Goal: Task Accomplishment & Management: Manage account settings

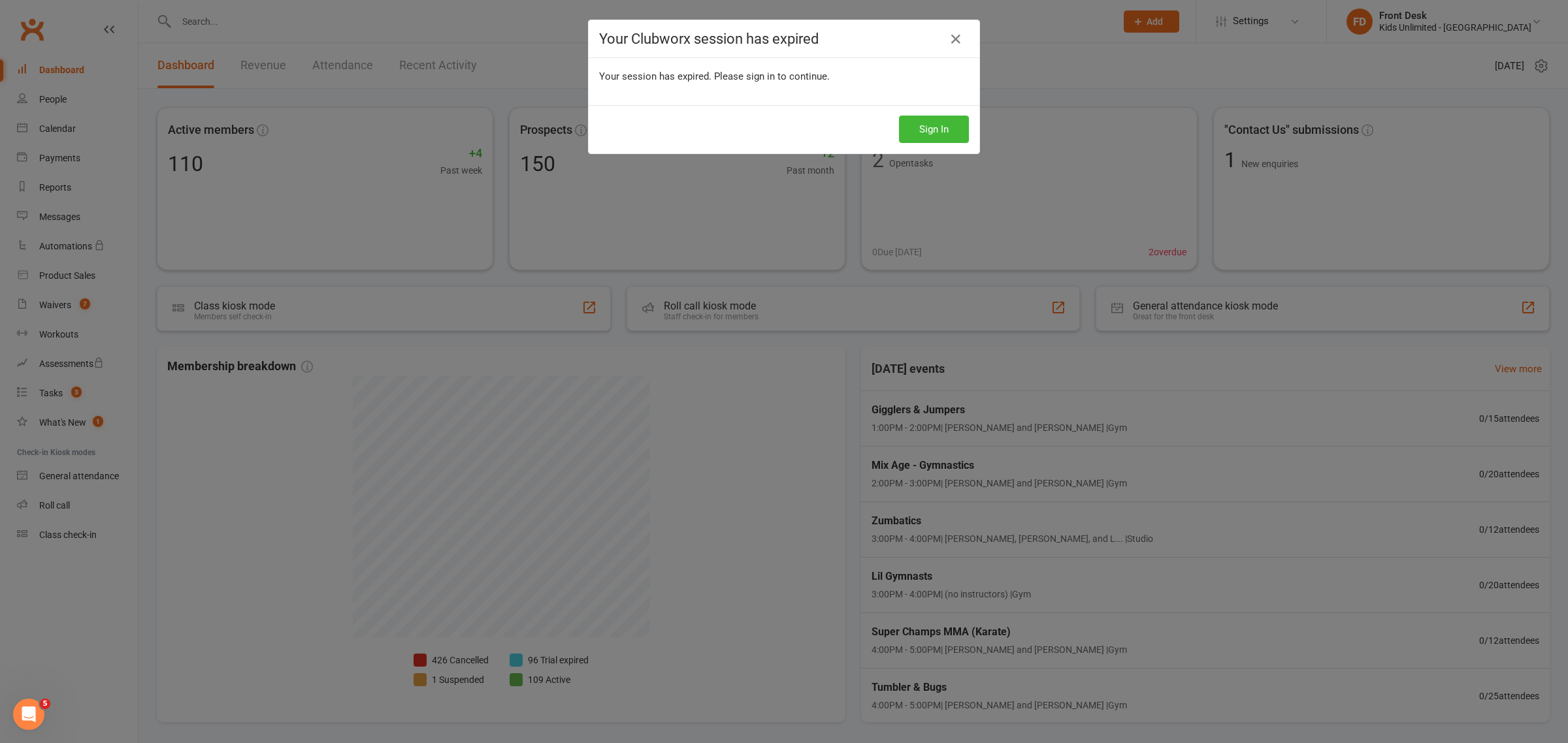
click at [220, 21] on div "Your Clubworx session has expired Your session has expired. Please sign in to c…" at bounding box center [784, 371] width 1568 height 743
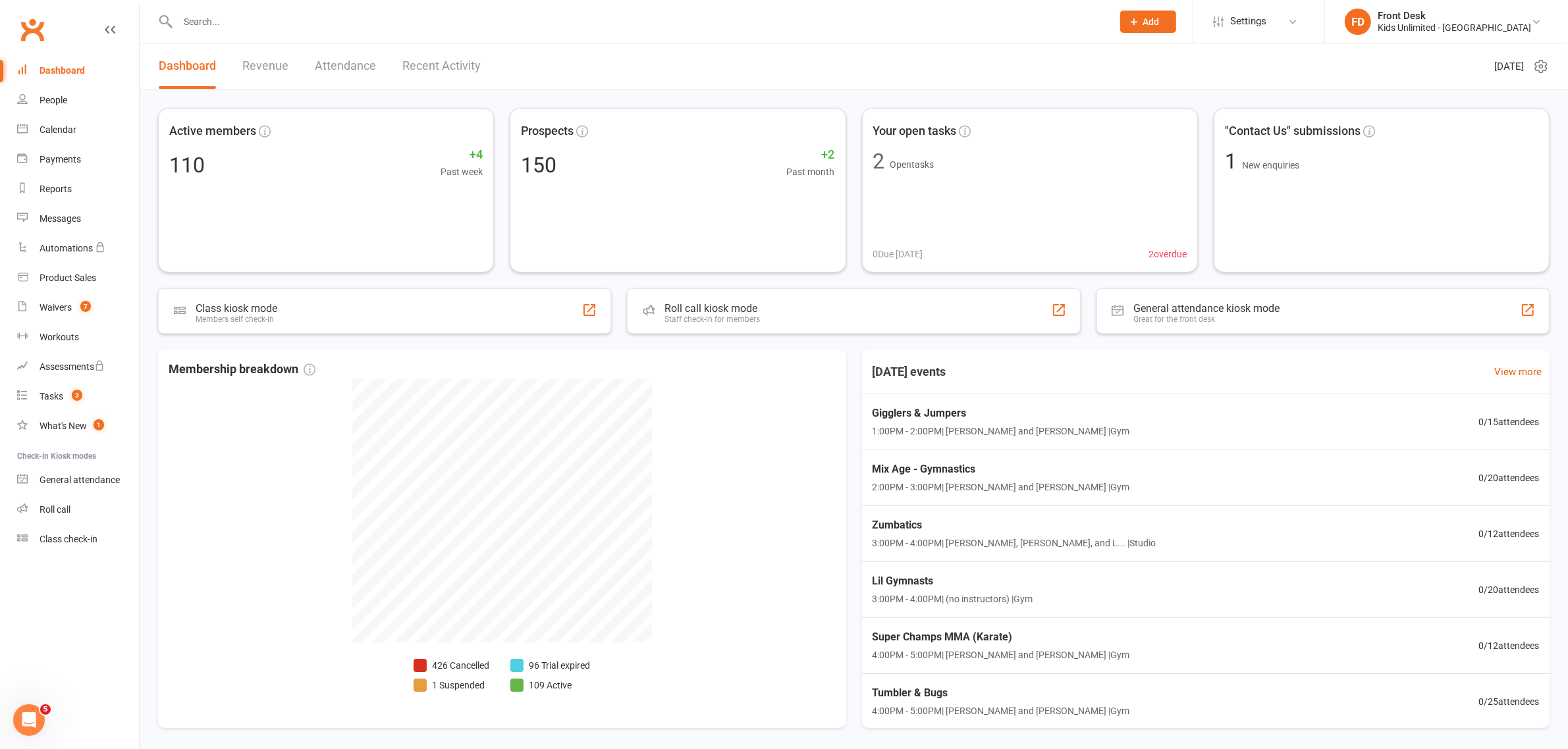
click at [222, 21] on input "text" at bounding box center [639, 22] width 929 height 19
type input "joshav"
click at [254, 23] on input "text" at bounding box center [639, 22] width 929 height 19
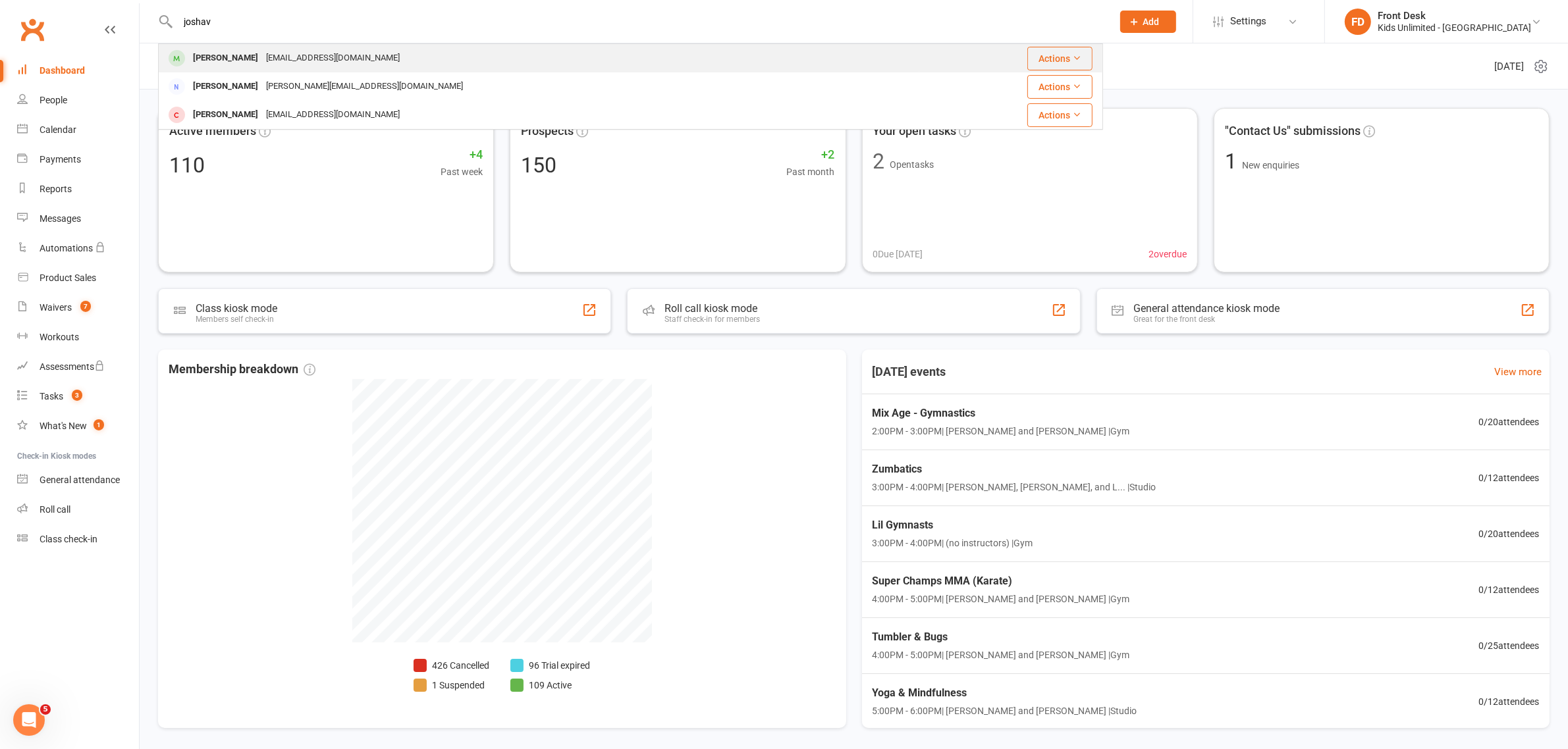
type input "joshav"
click at [303, 61] on div "[EMAIL_ADDRESS][DOMAIN_NAME]" at bounding box center [333, 58] width 142 height 19
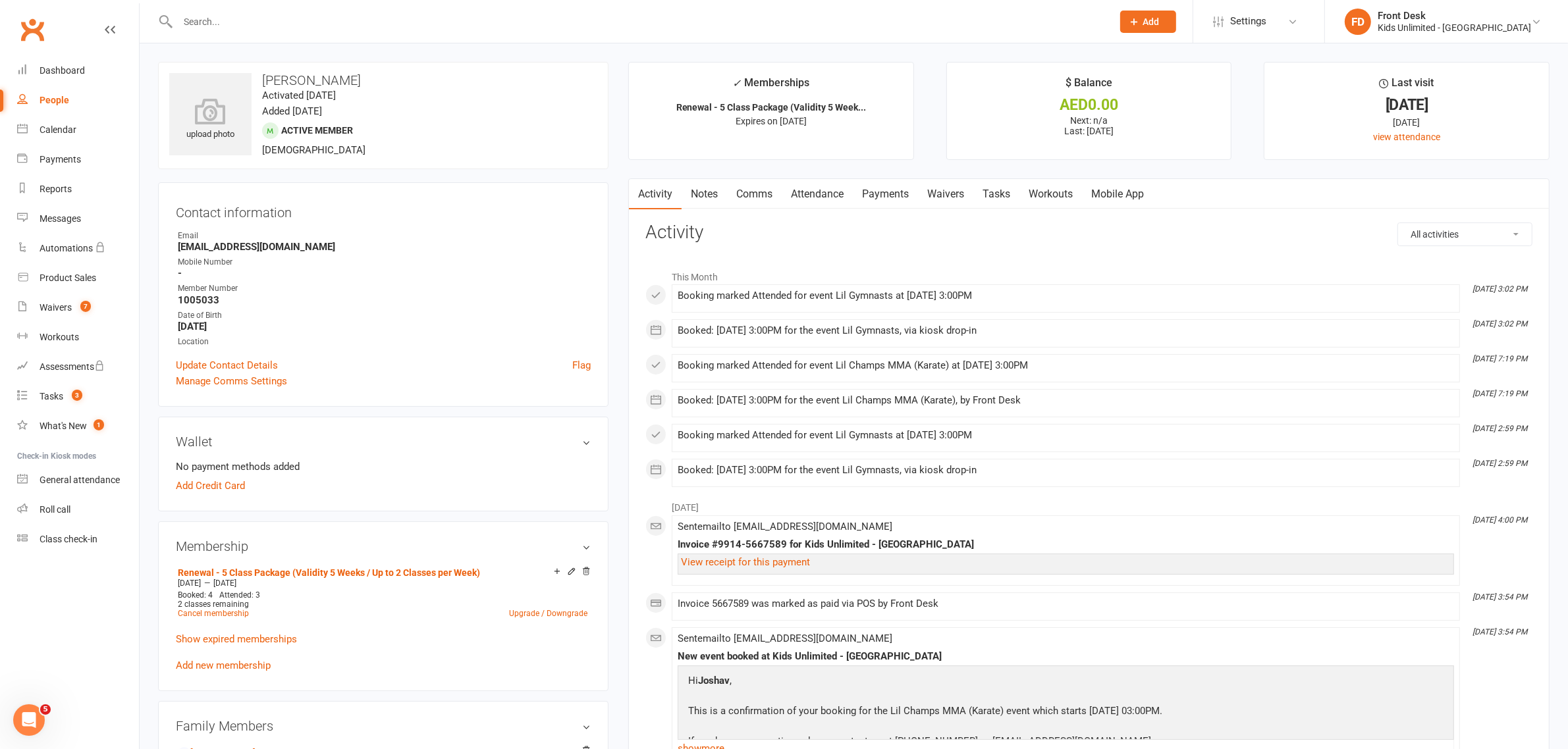
click at [954, 189] on link "Waivers" at bounding box center [945, 194] width 55 height 30
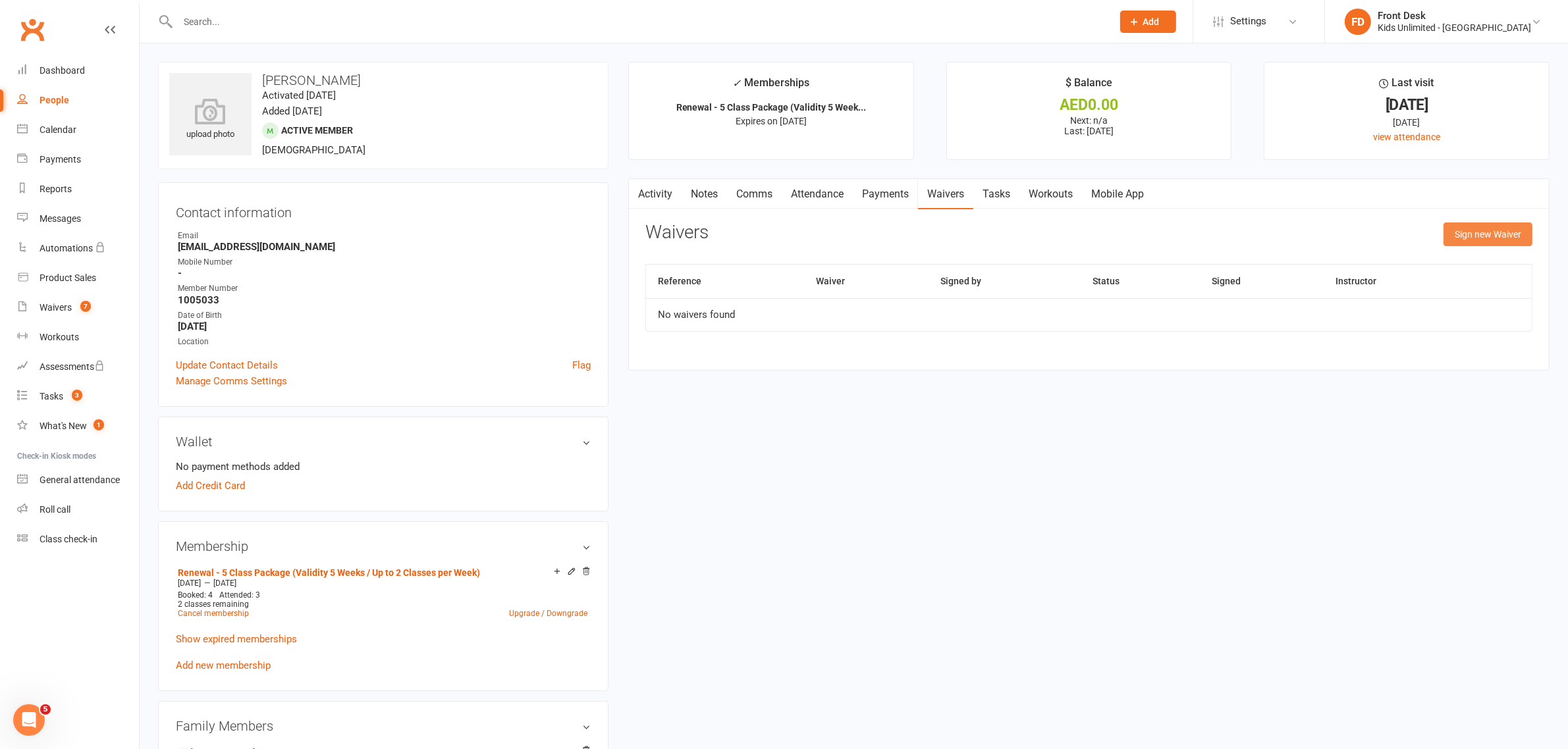
click at [1468, 239] on button "Sign new Waiver" at bounding box center [1487, 234] width 89 height 24
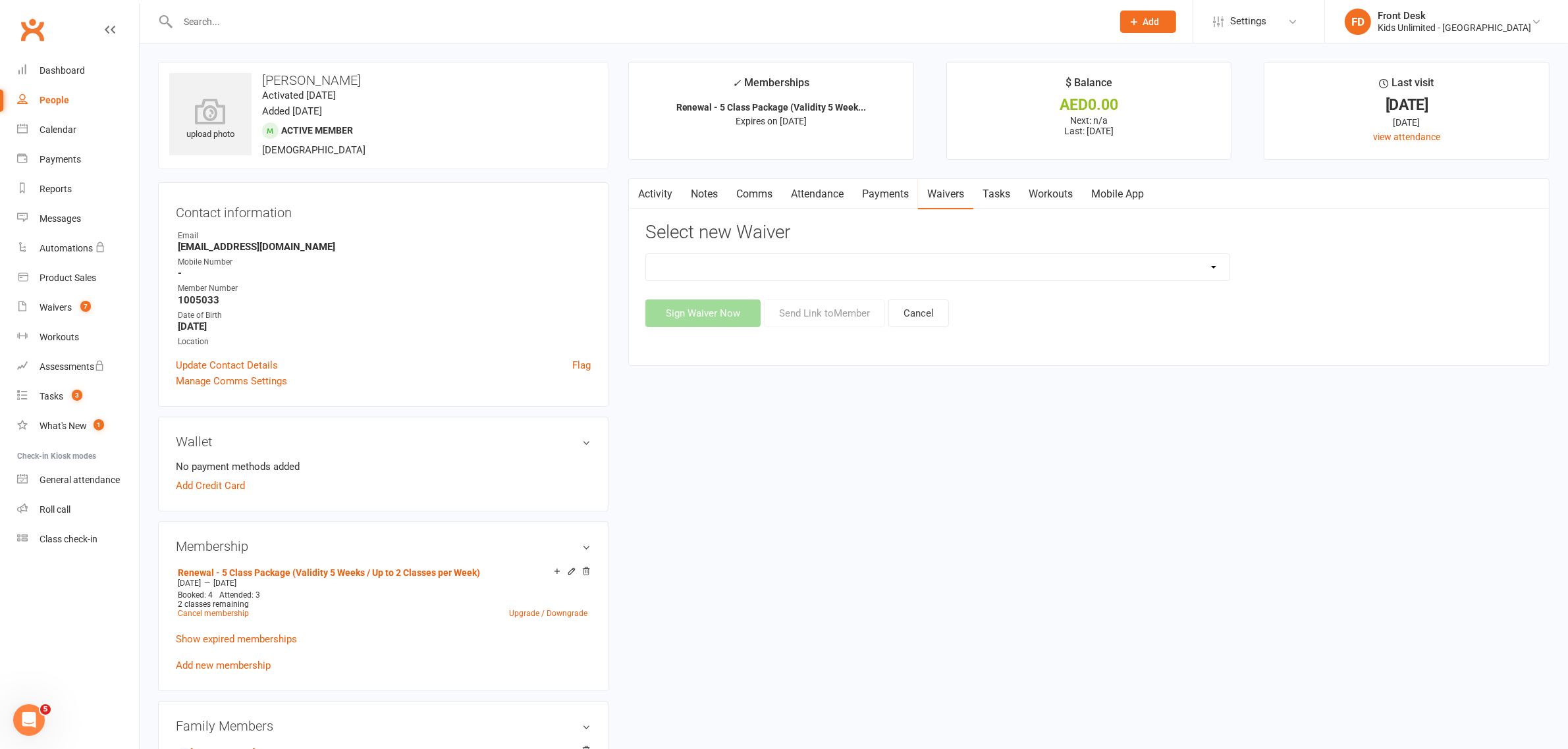
click at [847, 270] on select "Active Play Form Kids Unlimited - Camp Registration Kids Unlimited - New / Rene…" at bounding box center [938, 267] width 584 height 26
click at [61, 308] on div "Waivers" at bounding box center [56, 307] width 32 height 10
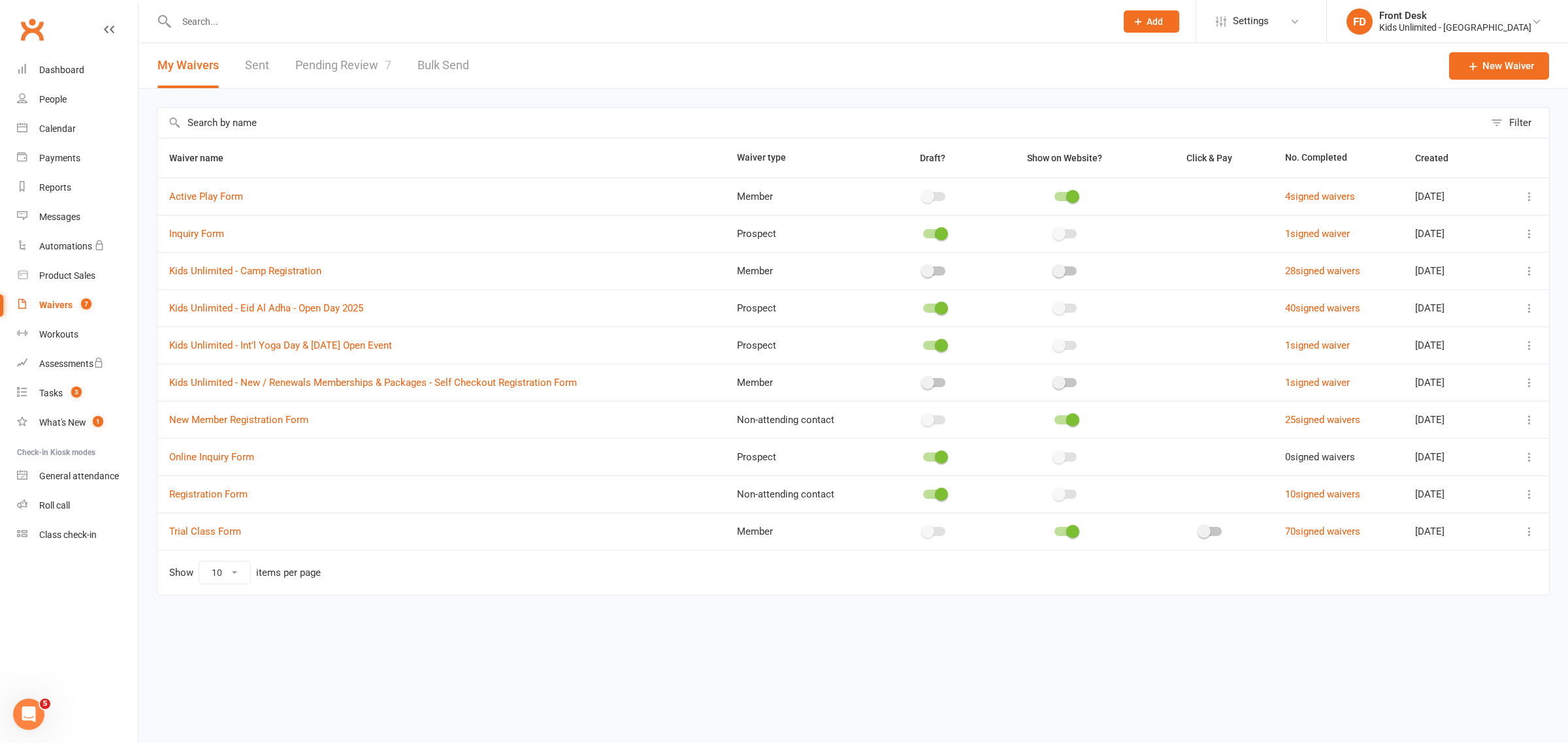
click at [350, 66] on link "Pending Review 7" at bounding box center [343, 65] width 96 height 45
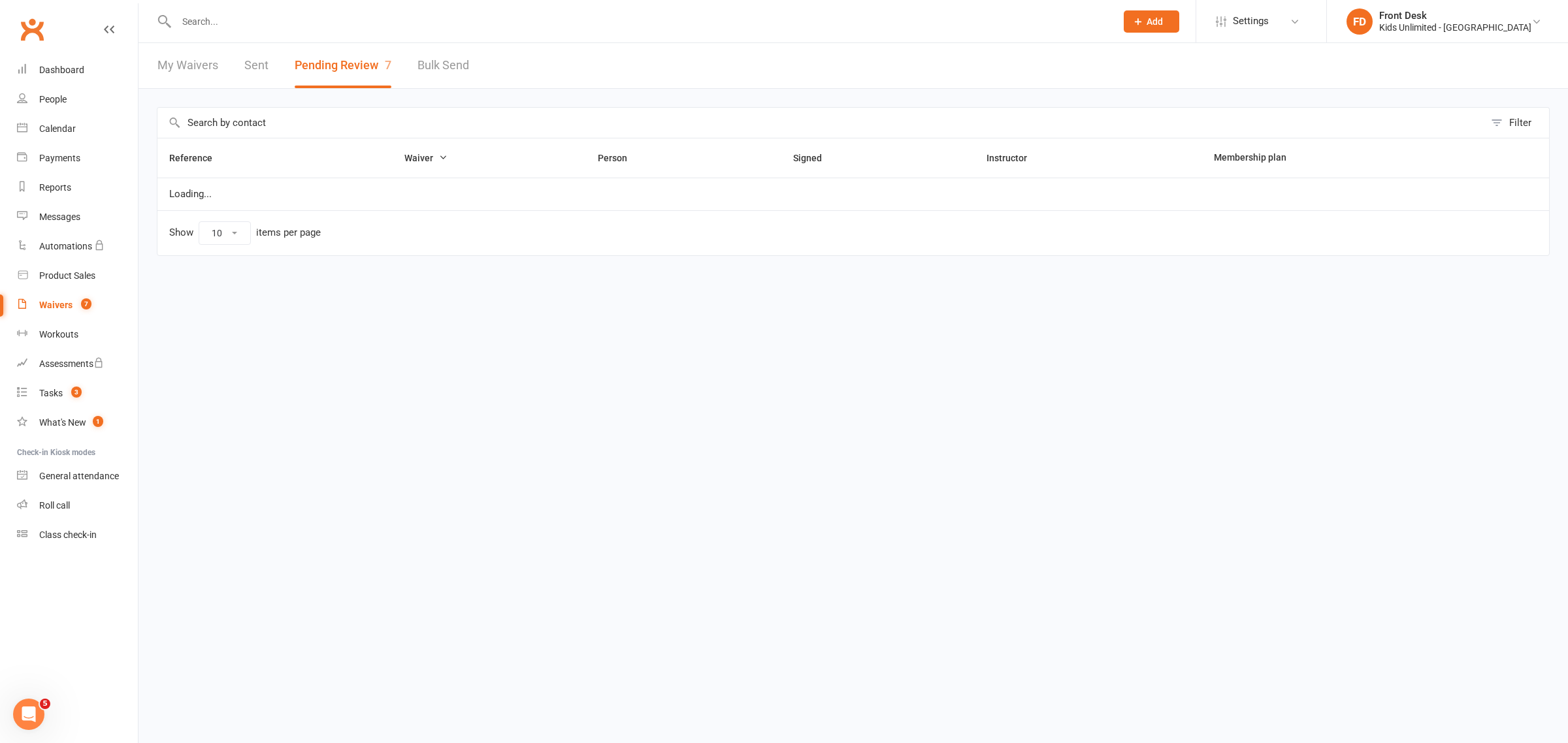
click at [211, 60] on link "My Waivers" at bounding box center [188, 65] width 60 height 45
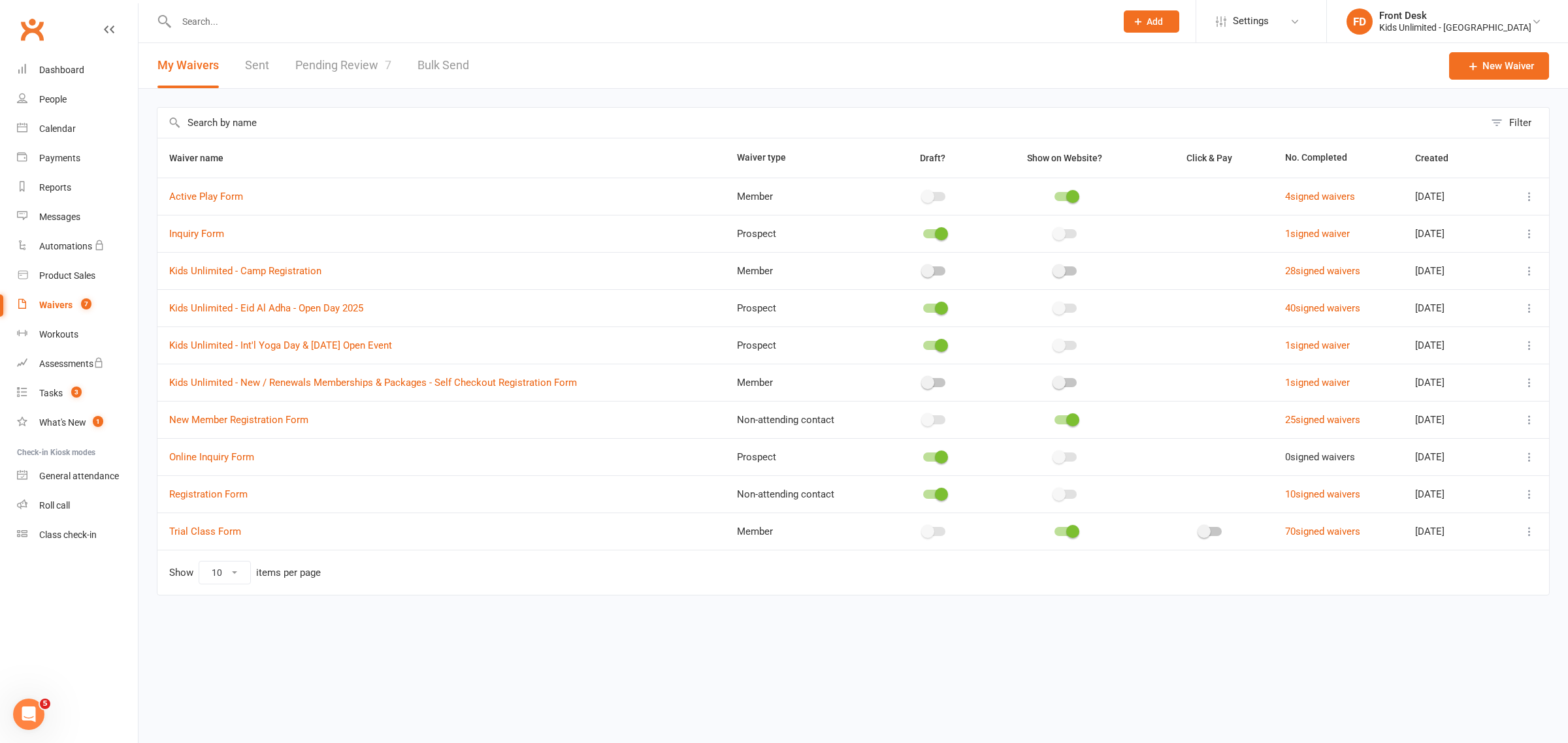
click at [220, 10] on div at bounding box center [631, 21] width 950 height 43
click at [218, 29] on input "text" at bounding box center [639, 22] width 934 height 18
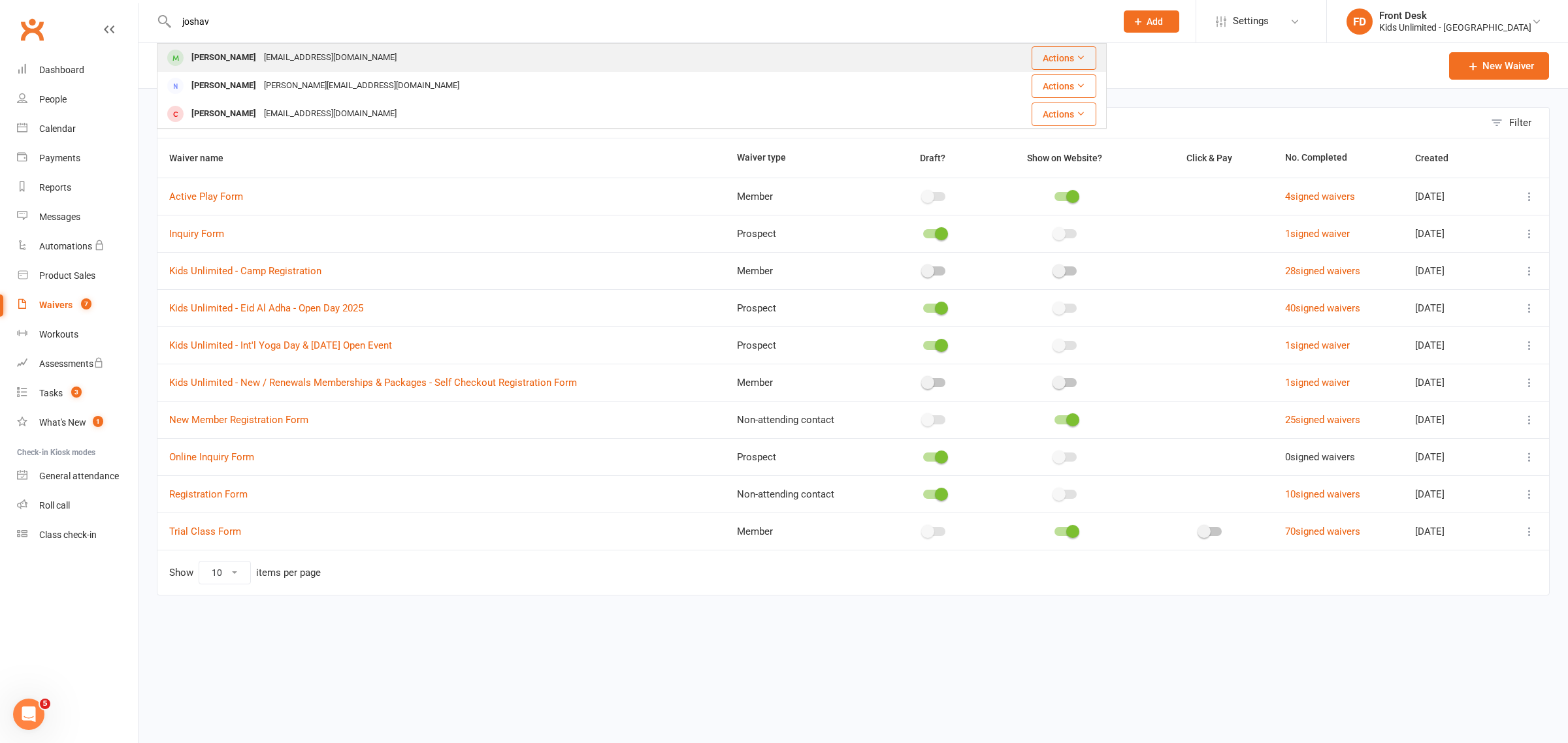
type input "joshav"
click at [240, 52] on div "[PERSON_NAME]" at bounding box center [224, 58] width 73 height 19
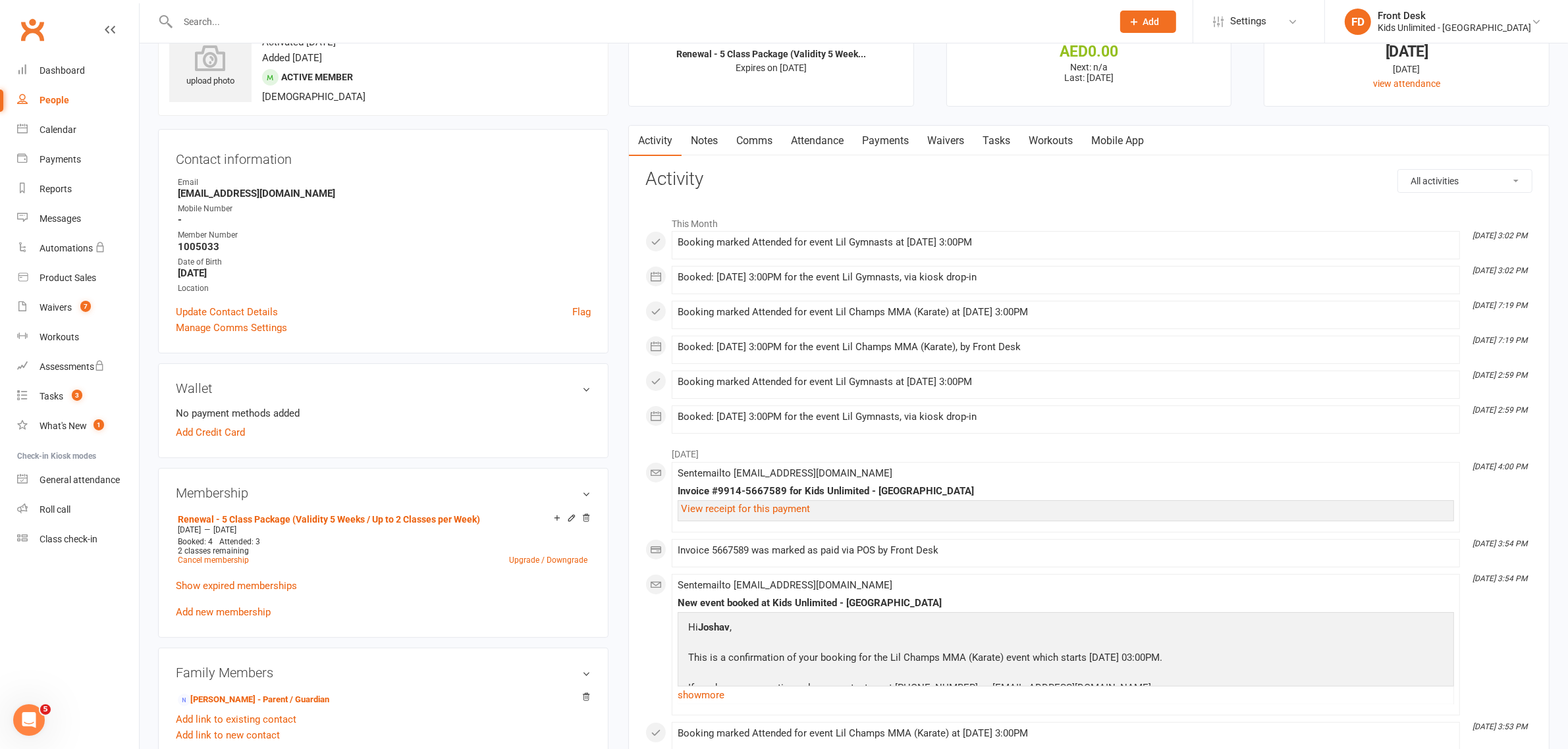
scroll to position [82, 0]
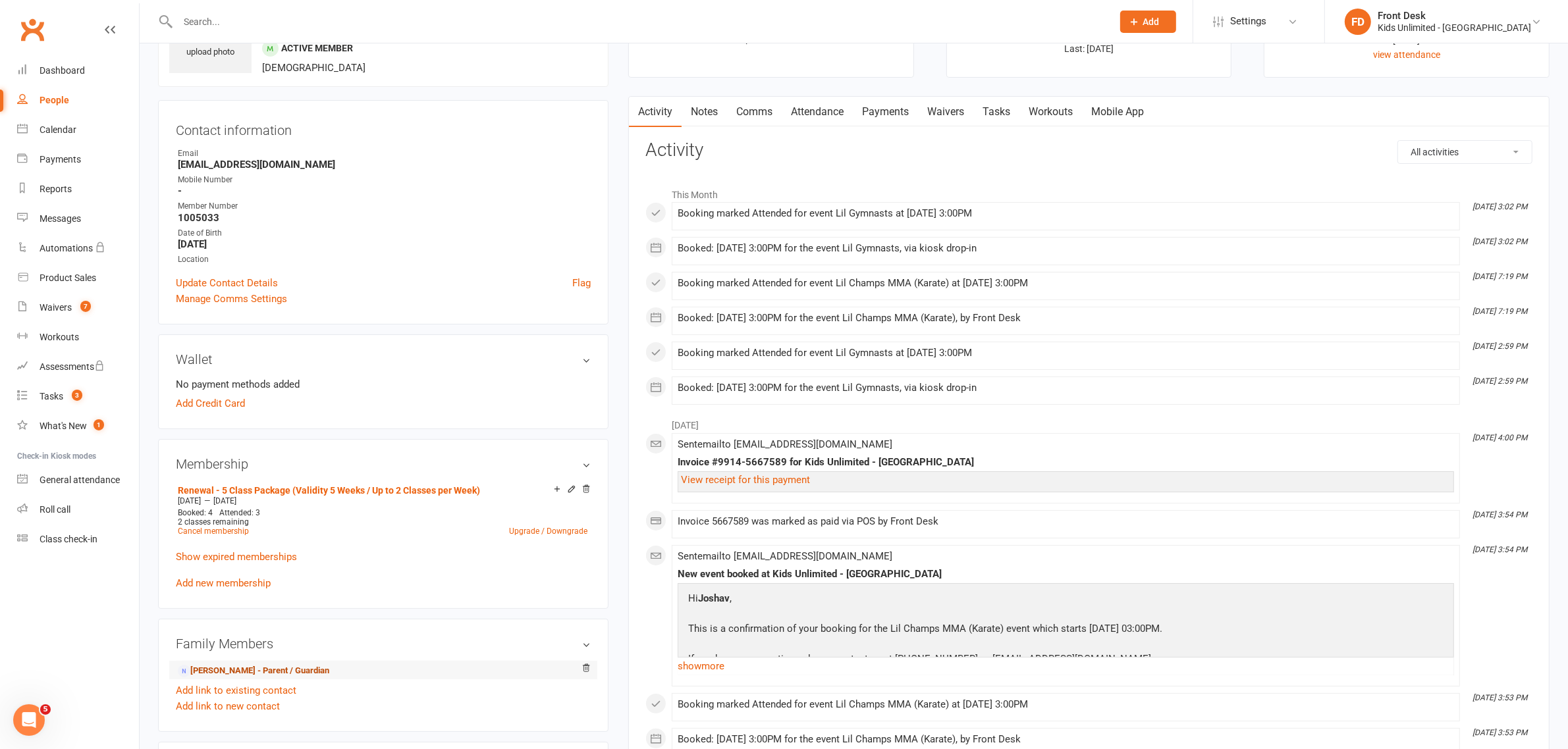
click at [247, 676] on link "[PERSON_NAME] - Parent / Guardian" at bounding box center [253, 670] width 151 height 14
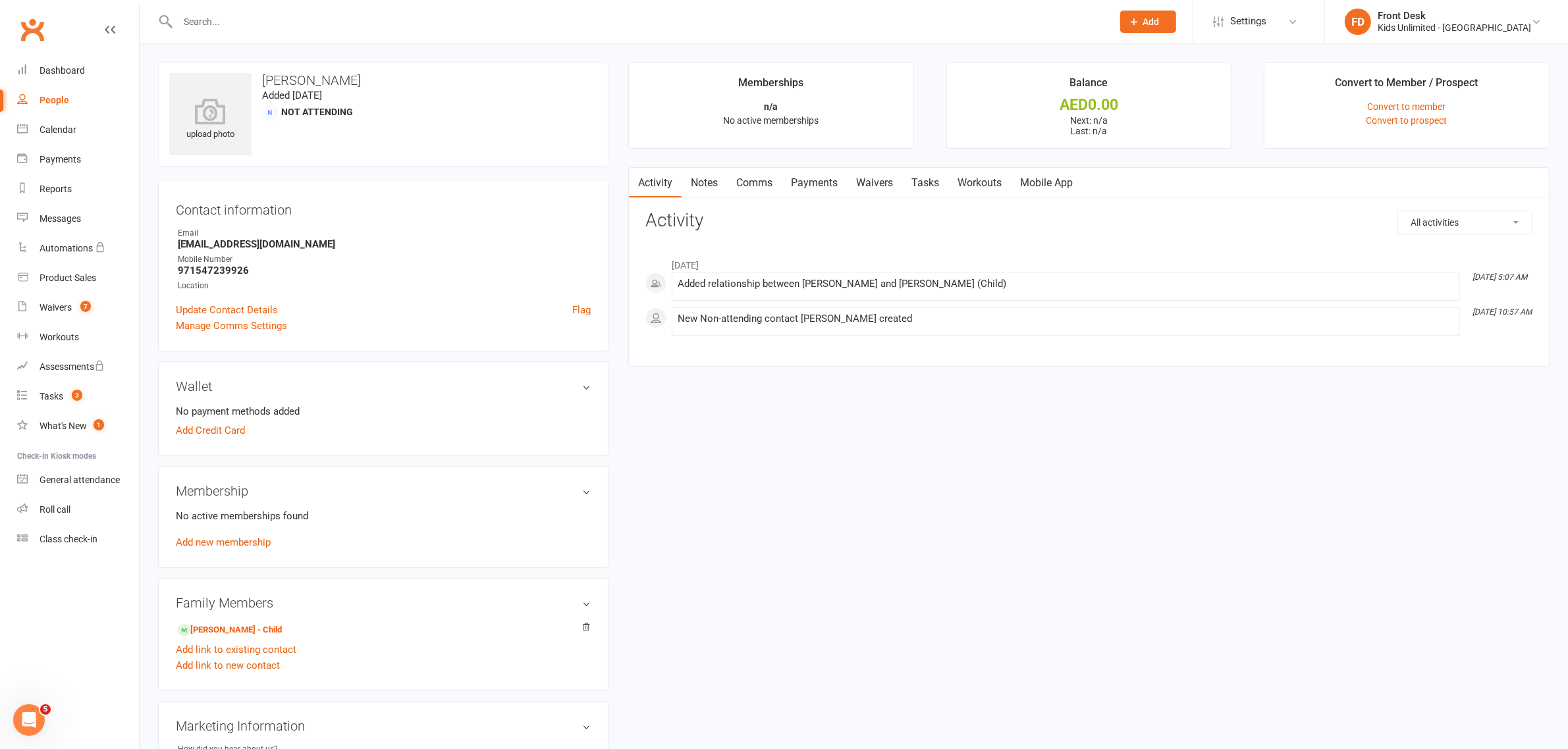
click at [870, 181] on link "Waivers" at bounding box center [874, 183] width 55 height 30
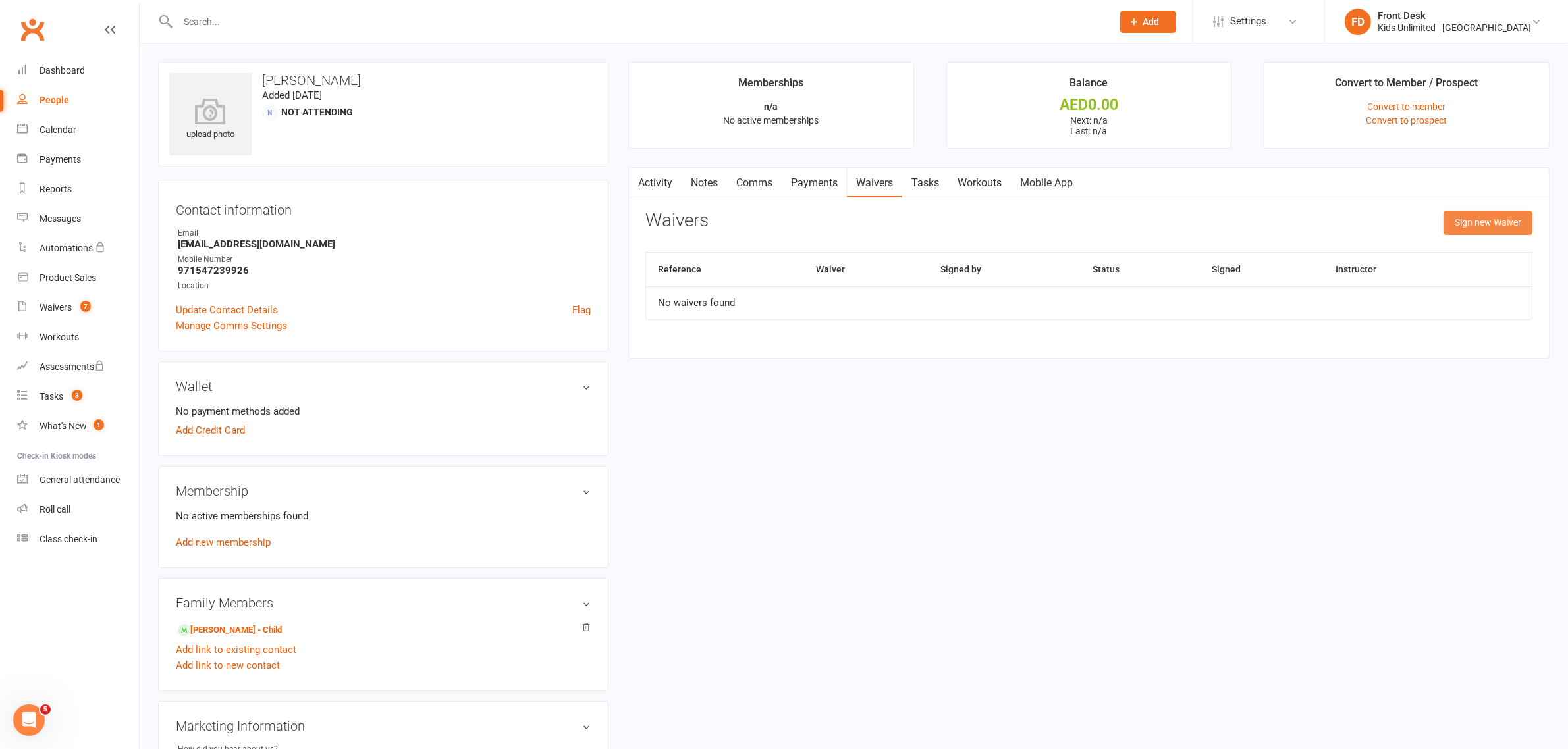
click at [1505, 219] on button "Sign new Waiver" at bounding box center [1487, 222] width 89 height 24
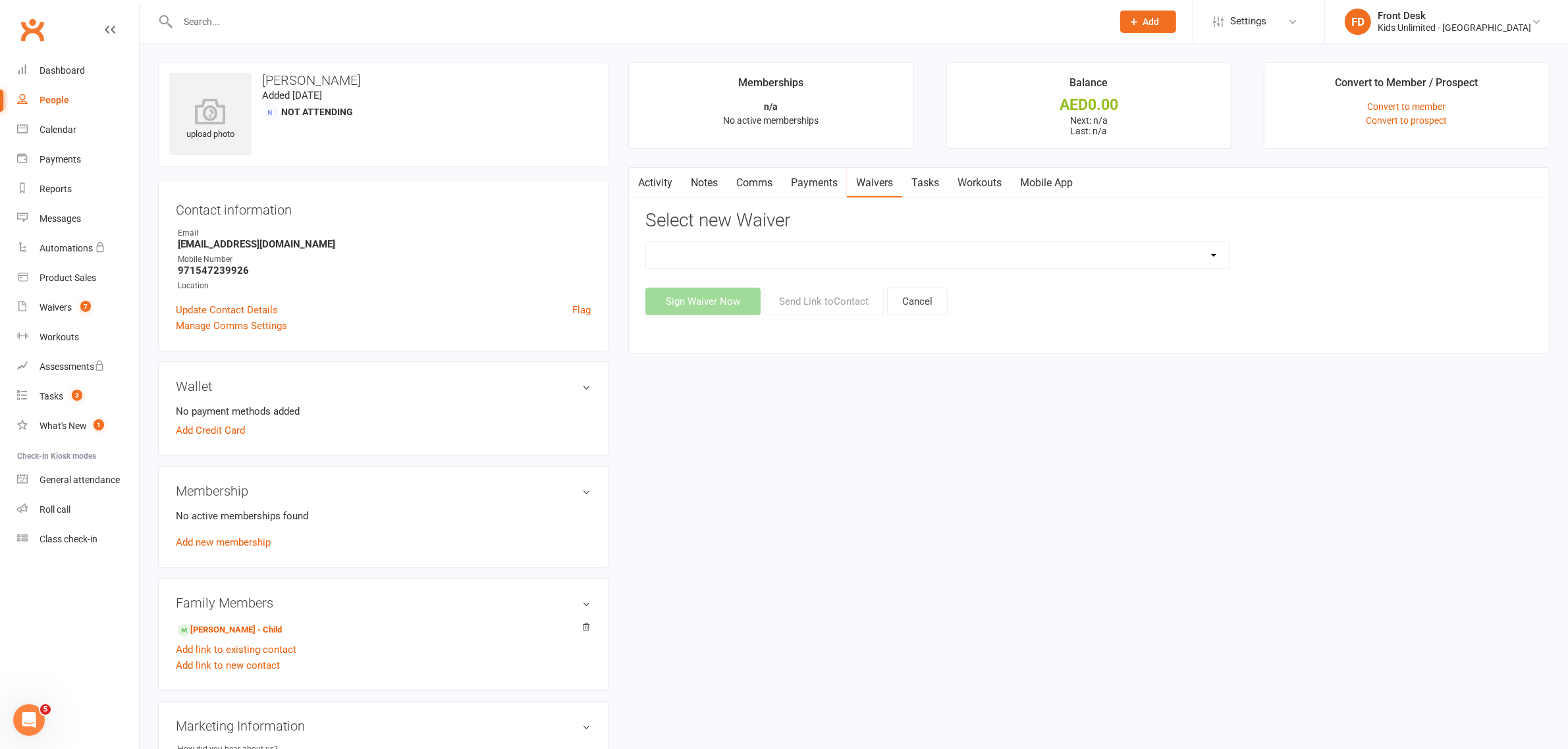
click at [847, 258] on select "Active Play Form Kids Unlimited - Camp Registration Kids Unlimited - New / Rene…" at bounding box center [938, 255] width 584 height 26
select select "14104"
click at [646, 242] on select "Active Play Form Kids Unlimited - Camp Registration Kids Unlimited - New / Rene…" at bounding box center [938, 255] width 584 height 26
click at [843, 301] on button "Send Link to Contact" at bounding box center [824, 301] width 120 height 28
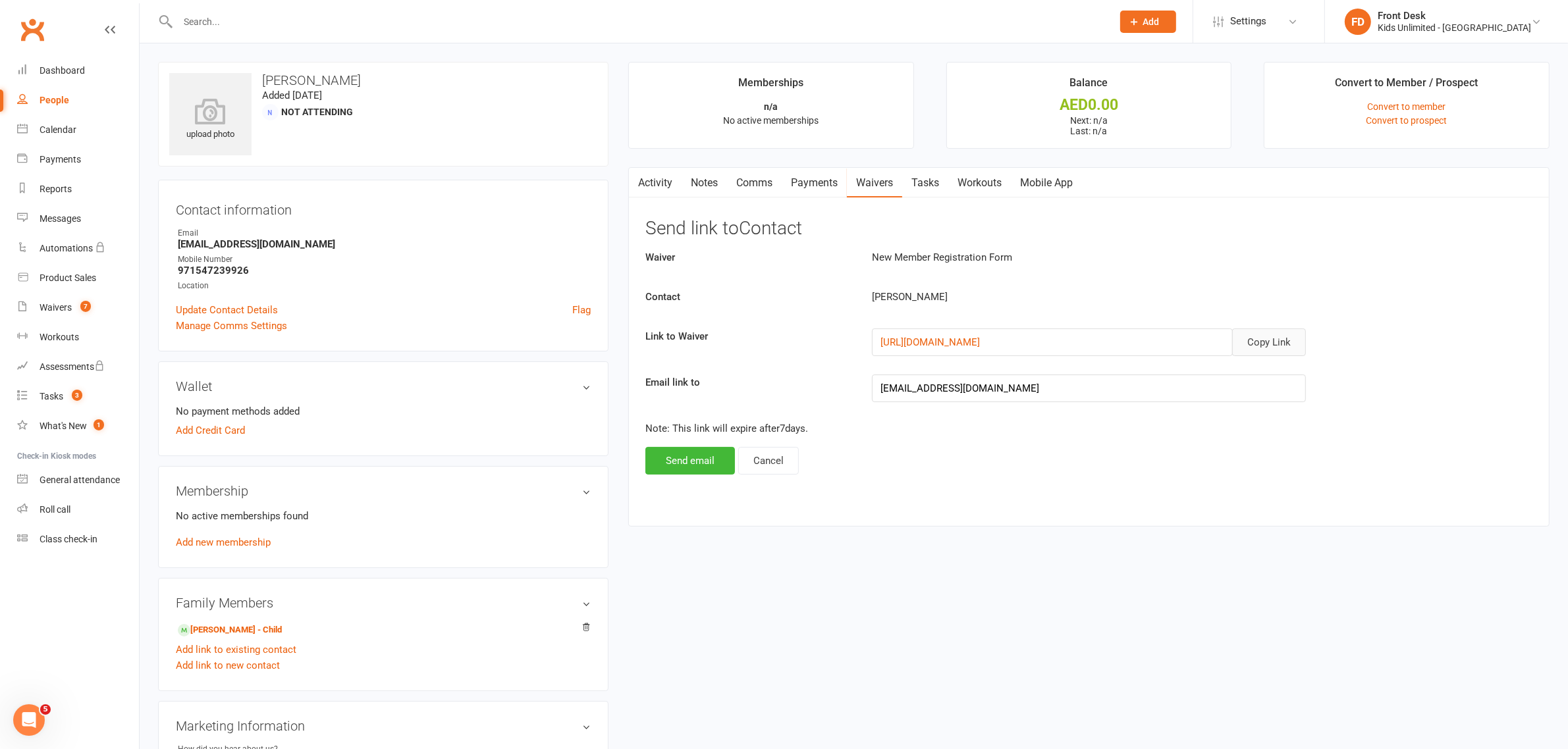
click at [1291, 343] on button "Copy Link" at bounding box center [1268, 342] width 74 height 28
click at [74, 307] on count-badge "7" at bounding box center [82, 307] width 17 height 10
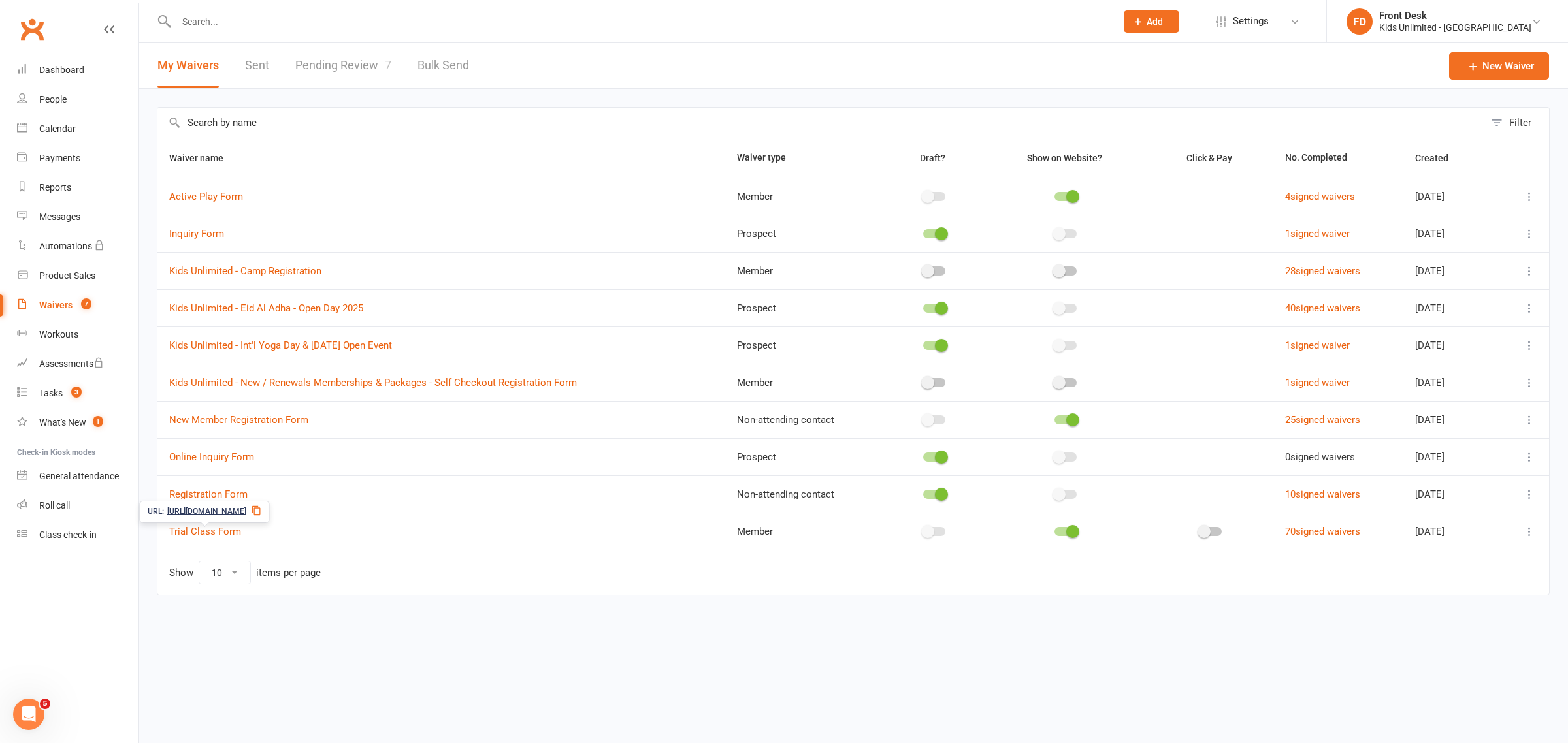
click at [262, 510] on icon at bounding box center [256, 510] width 10 height 10
click at [62, 534] on div "Class check-in" at bounding box center [68, 534] width 58 height 10
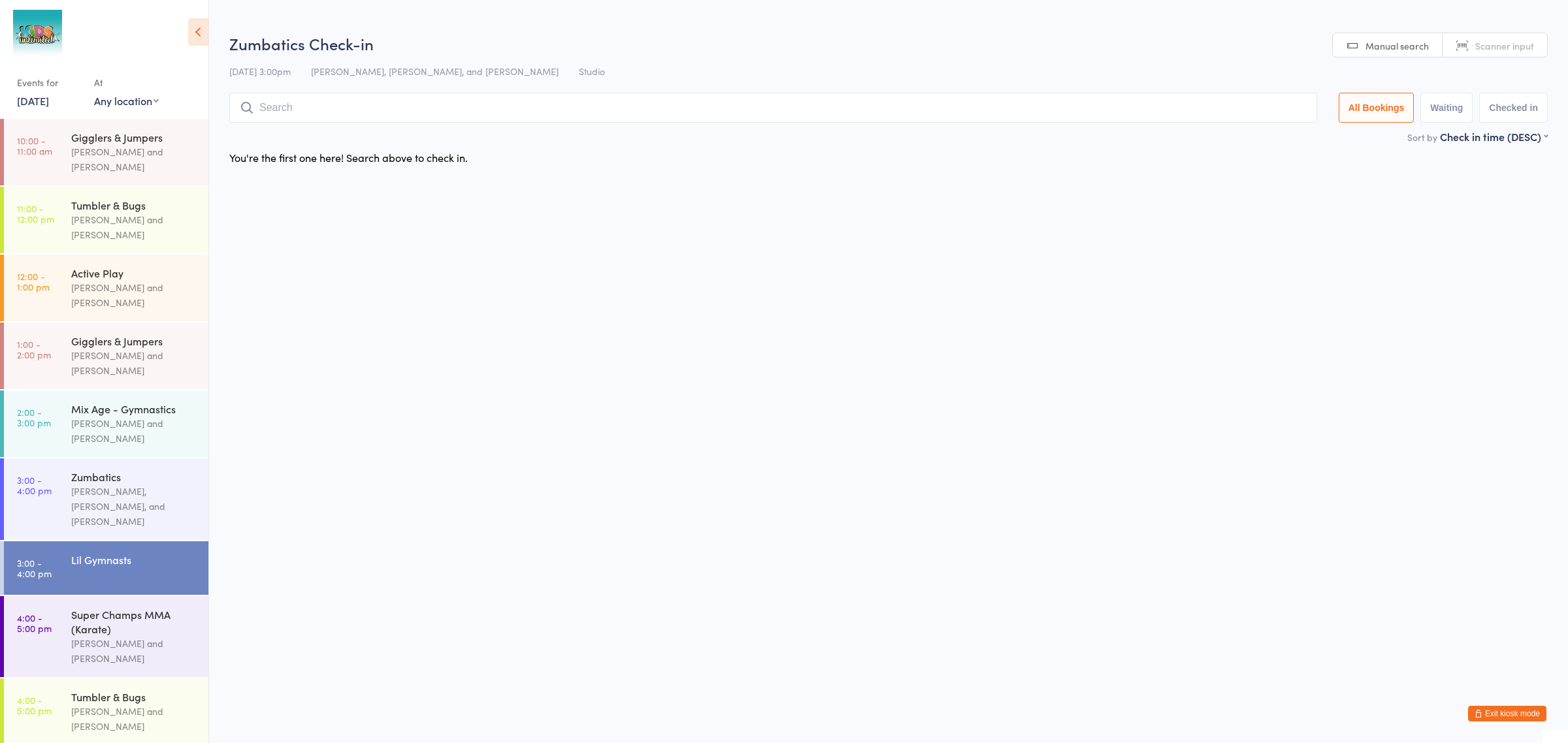
click at [312, 106] on input "search" at bounding box center [774, 108] width 1088 height 30
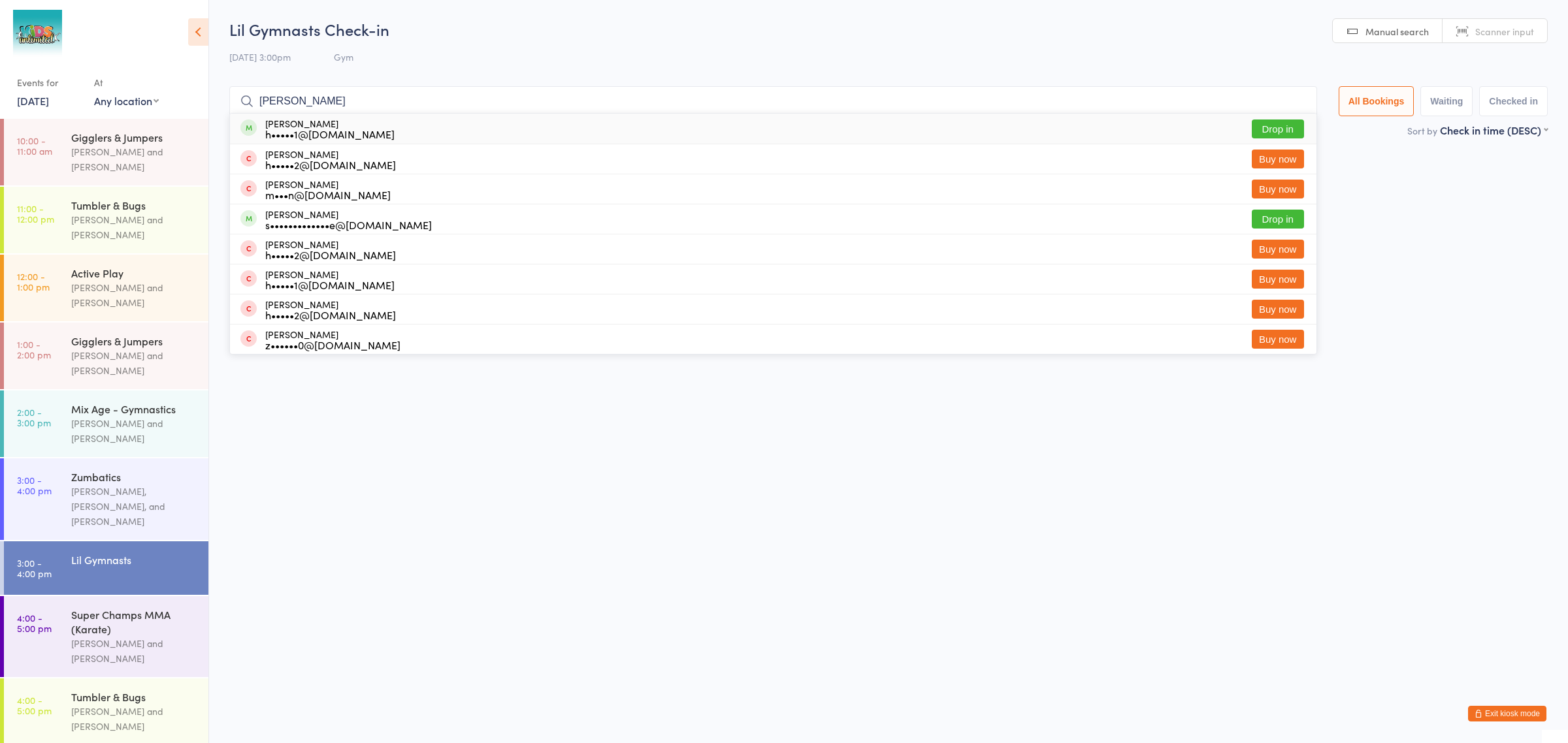
type input "Alessandro"
click at [302, 129] on div "h•••••1@example.com" at bounding box center [329, 134] width 129 height 10
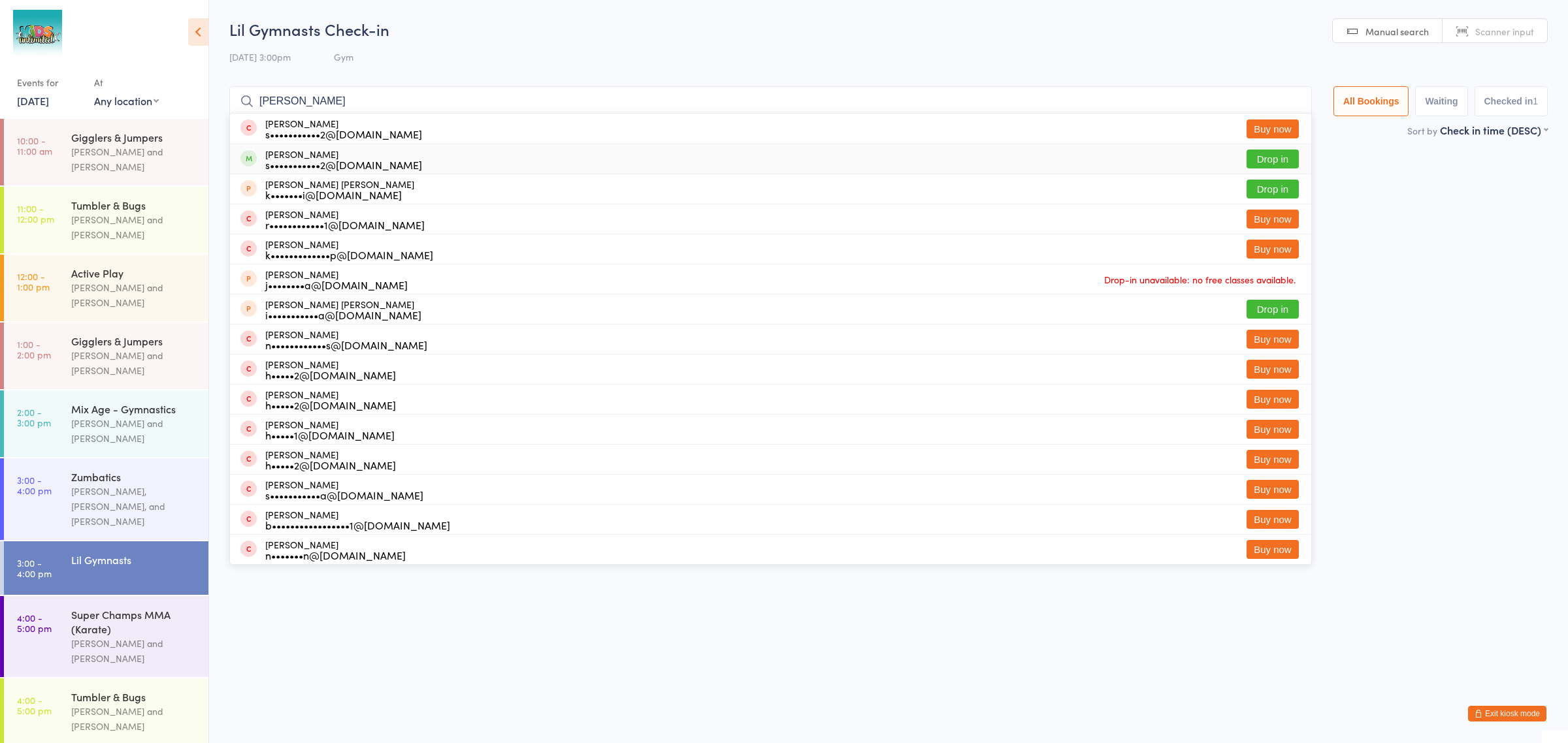
type input "alisha"
click at [284, 162] on div "s•••••••••••2@gmail.com" at bounding box center [343, 164] width 157 height 10
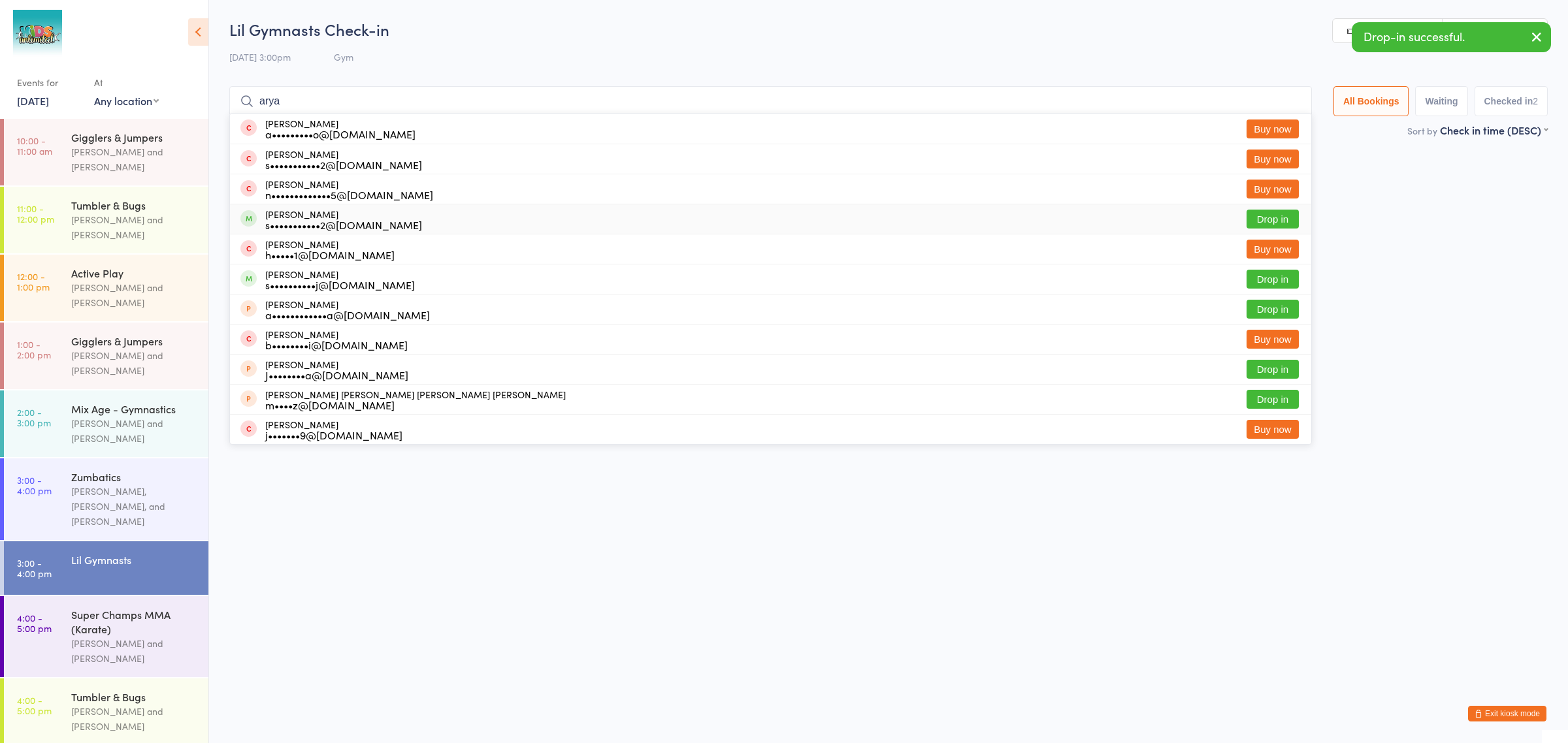
type input "arya"
click at [281, 210] on div "Arya Raju Sharma s•••••••••••2@gmail.com" at bounding box center [343, 219] width 157 height 21
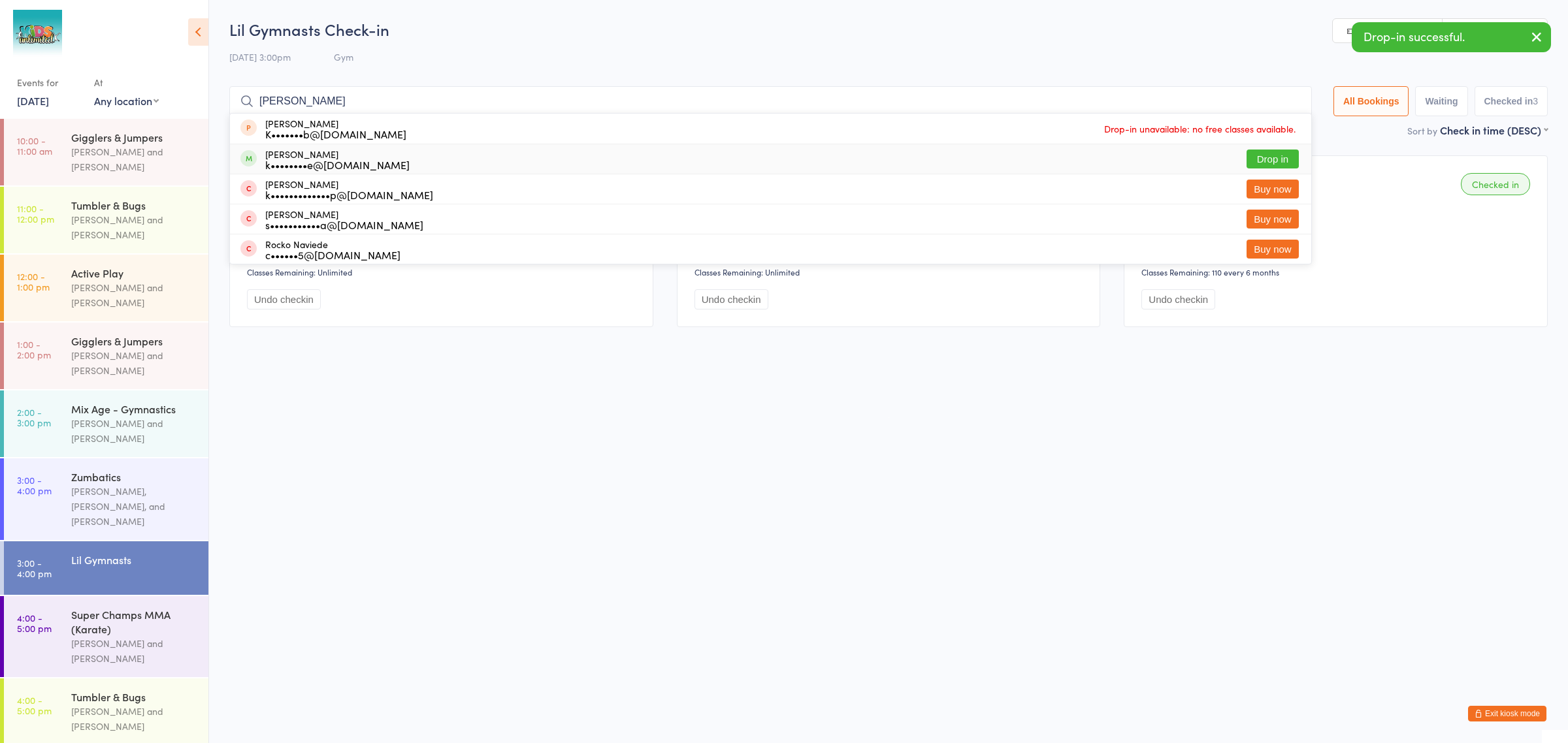
type input "rocco"
click at [278, 155] on div "Rocco Reid k••••••••e@hotmail.co.uk" at bounding box center [337, 159] width 144 height 21
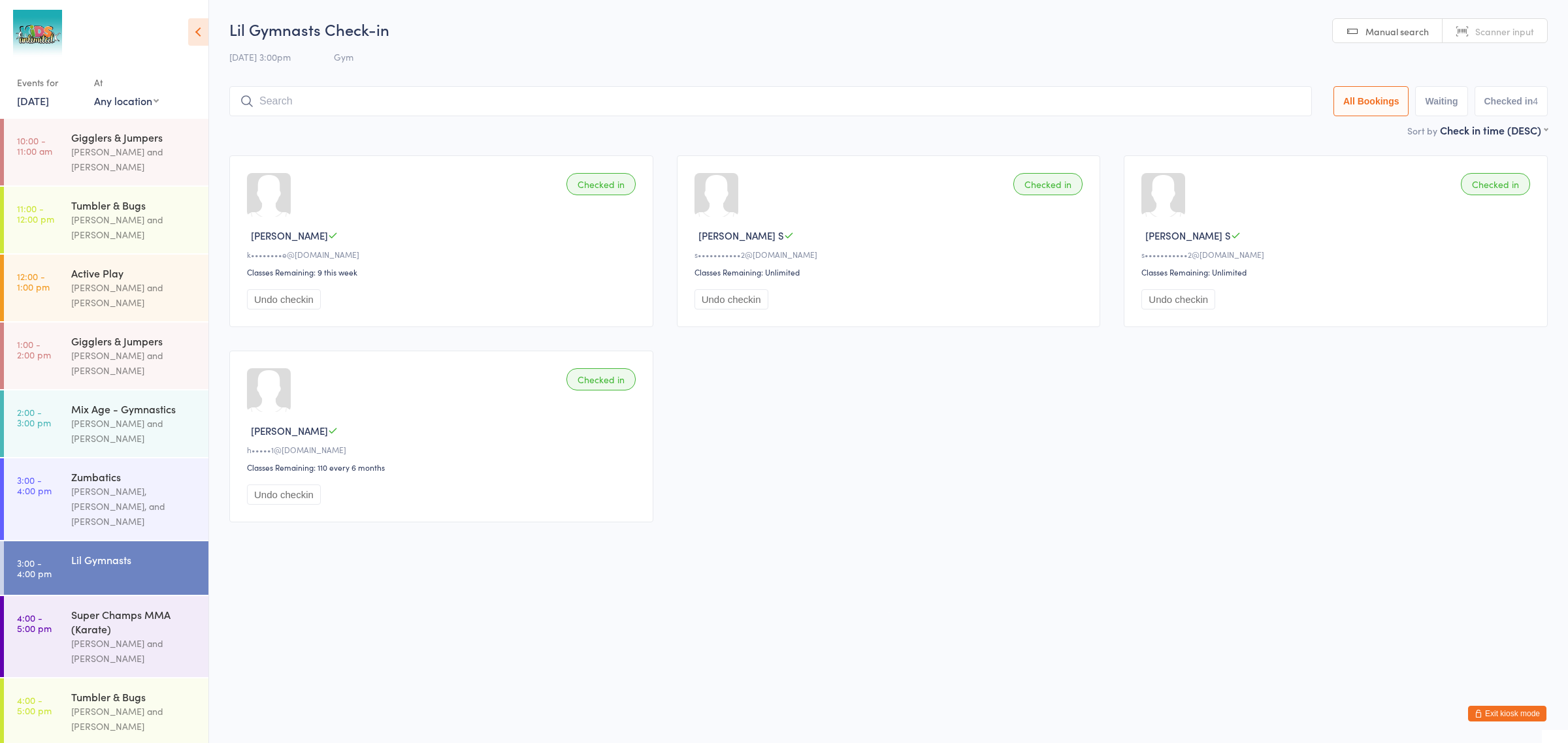
click at [292, 99] on input "search" at bounding box center [770, 101] width 1082 height 30
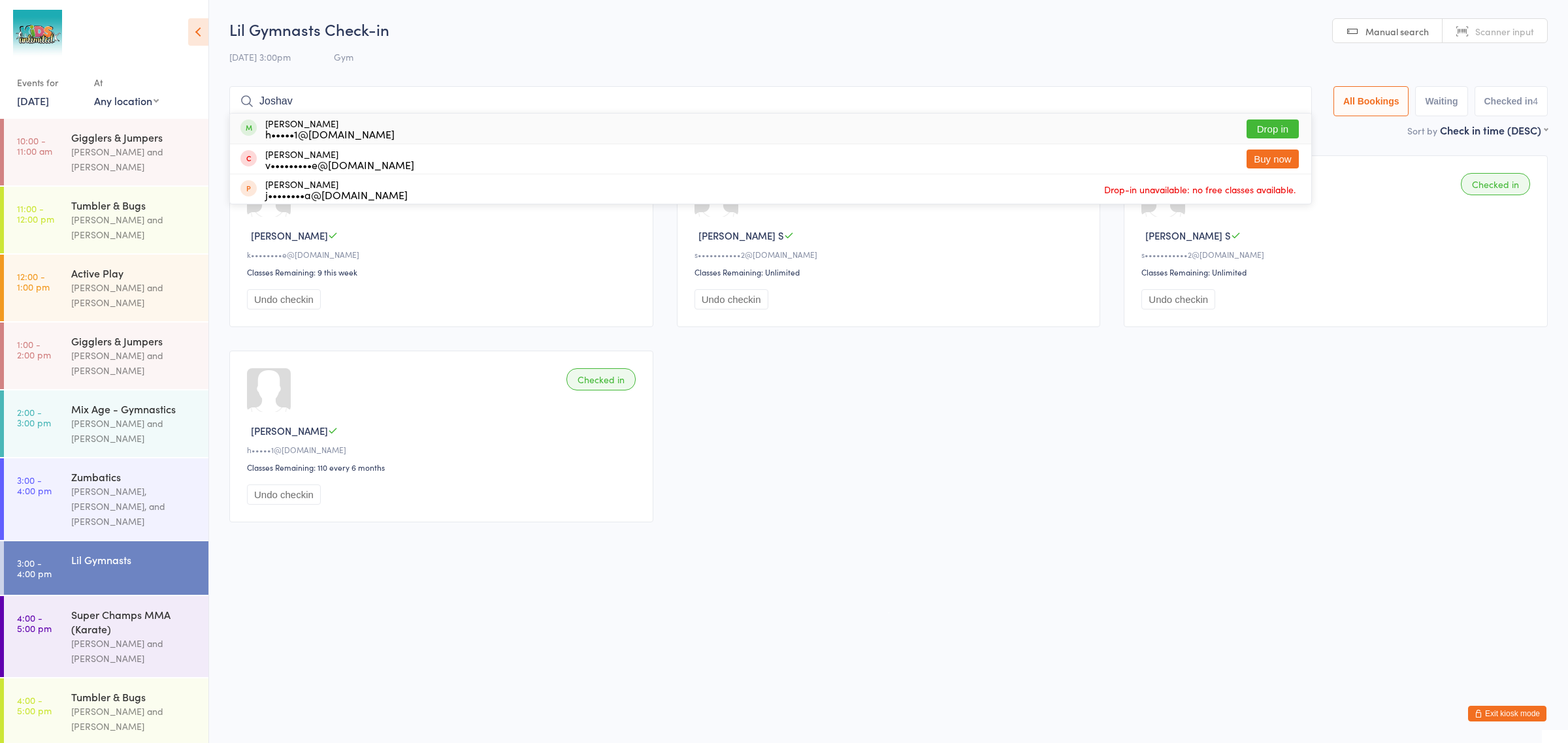
type input "Joshav"
click at [292, 116] on div "Joshav Kakkad h•••••1@example.com Drop in" at bounding box center [770, 129] width 1081 height 30
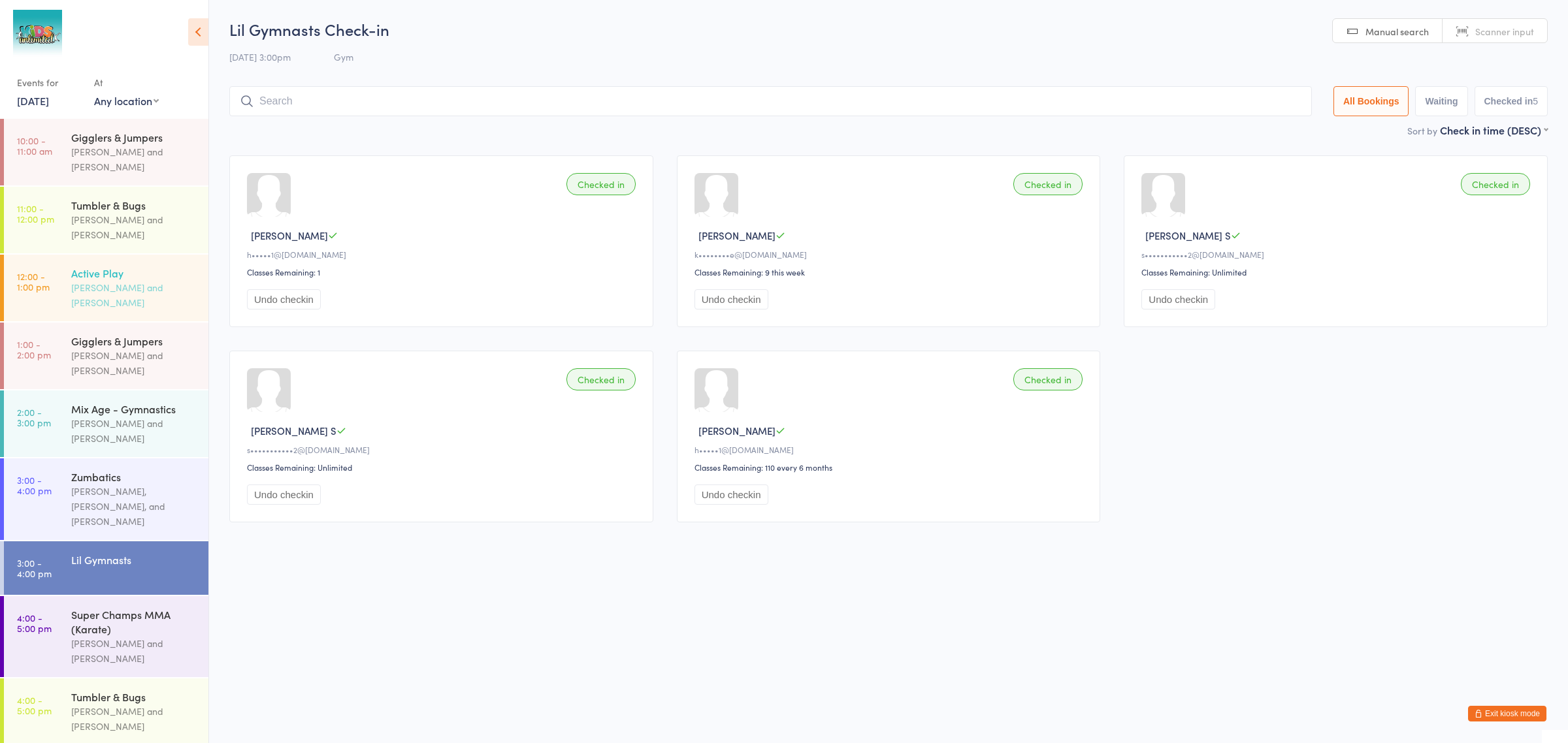
click at [99, 280] on div "Jeny Rose Getiayon and Jerolen Diano" at bounding box center [134, 295] width 126 height 30
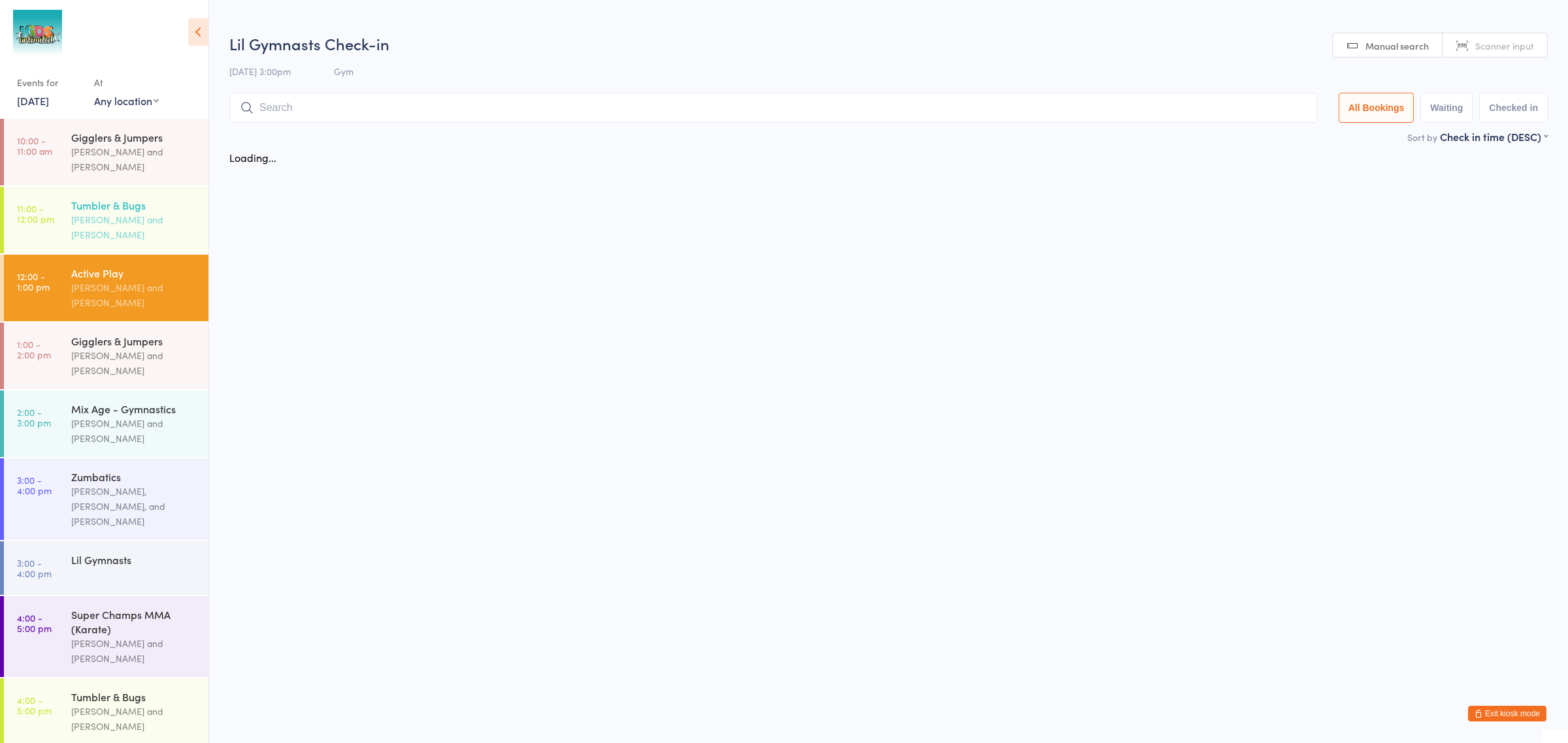
click at [132, 198] on div "Tumbler & Bugs" at bounding box center [134, 204] width 126 height 14
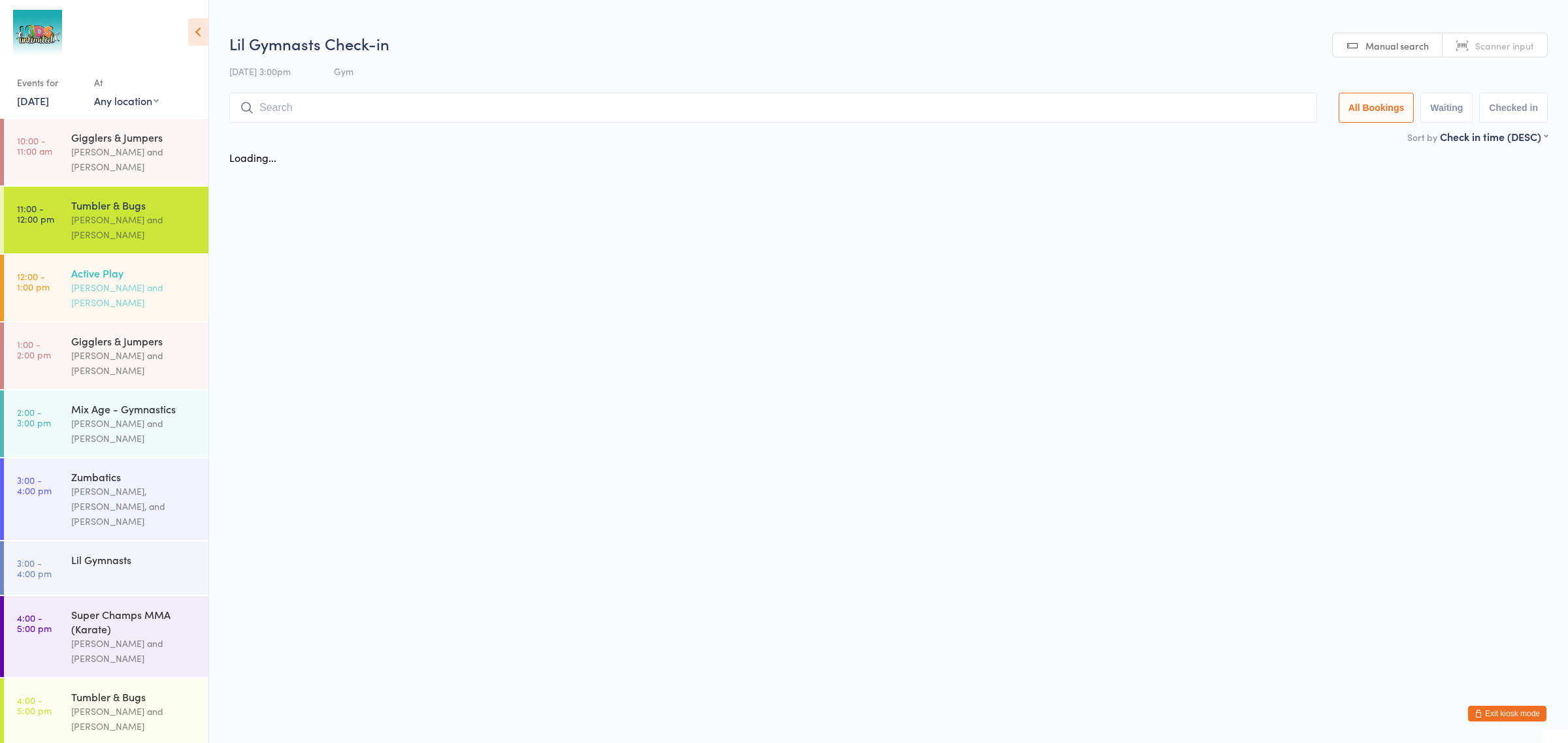
click at [142, 280] on div "Jeny Rose Getiayon and Jerolen Diano" at bounding box center [134, 295] width 126 height 30
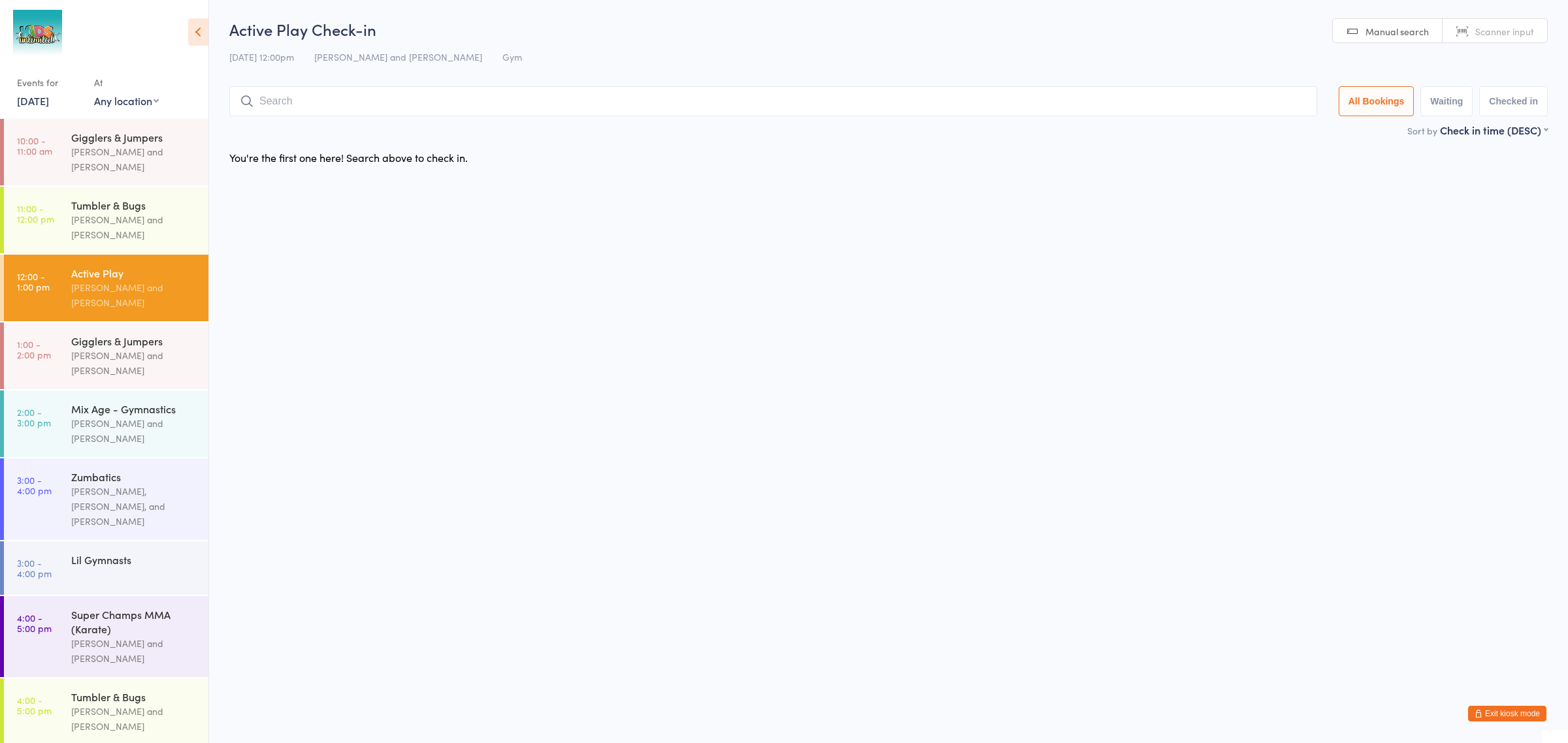
click at [1532, 712] on button "Exit kiosk mode" at bounding box center [1507, 714] width 79 height 16
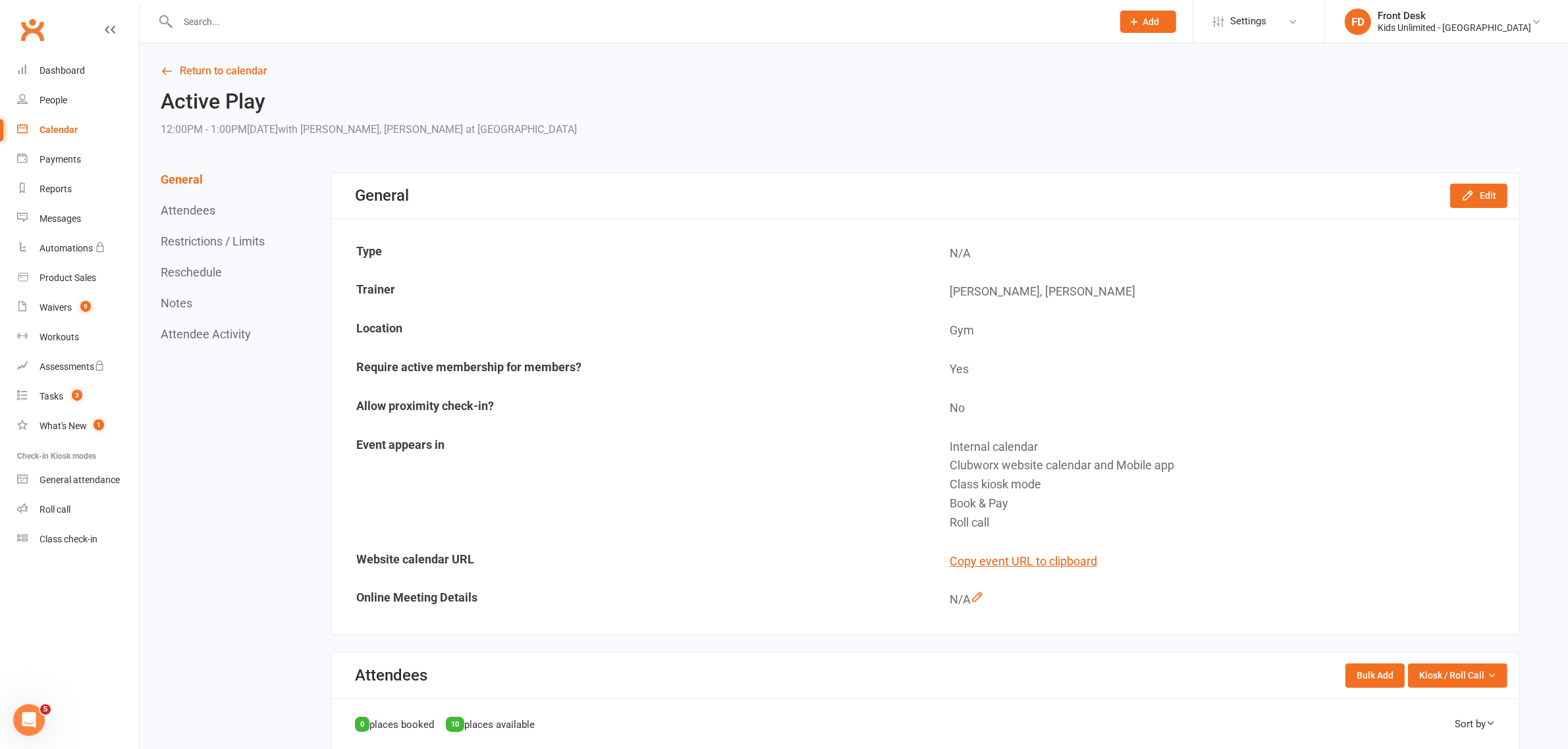
click at [218, 25] on input "text" at bounding box center [639, 22] width 929 height 19
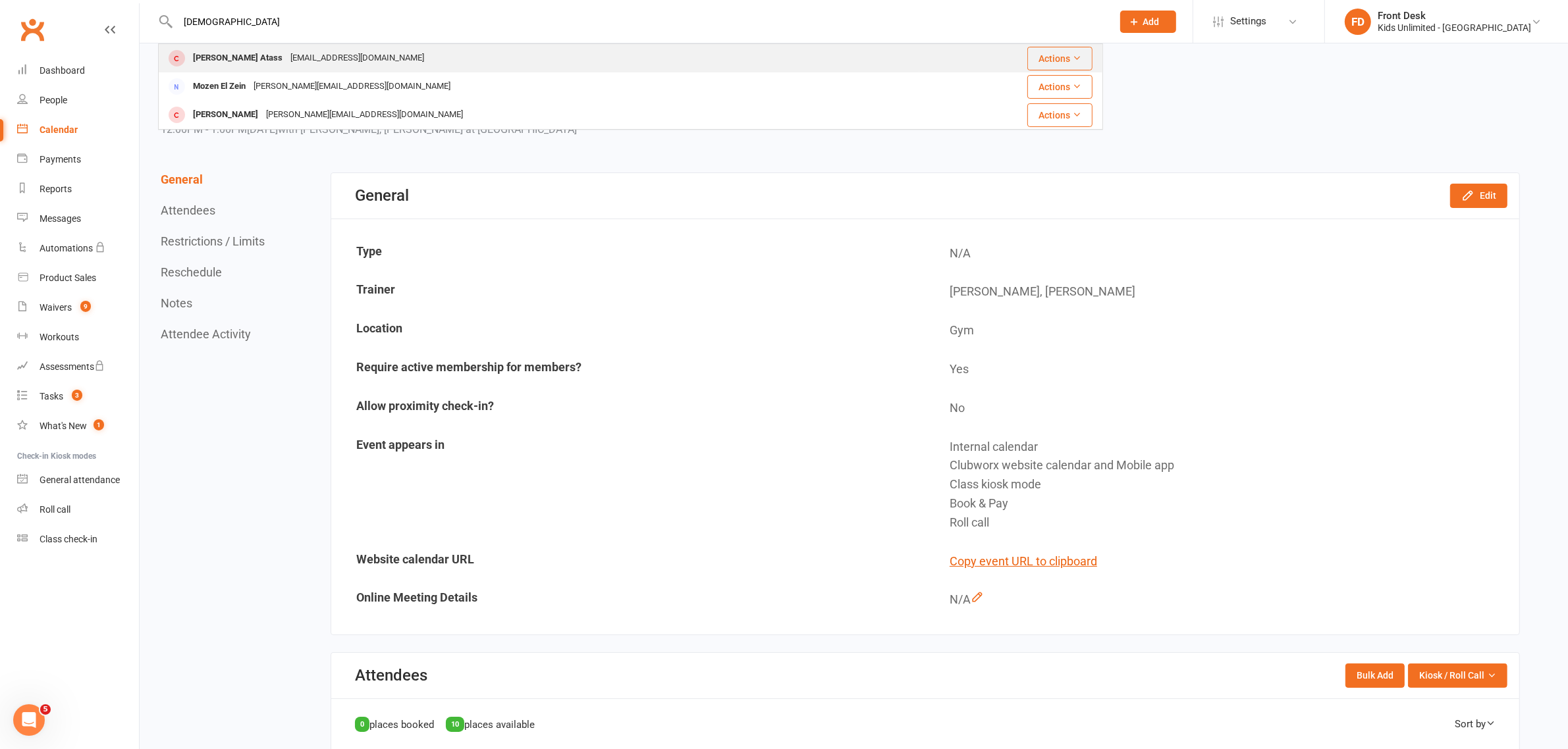
type input "zeno"
click at [220, 55] on div "Zenobia Atass" at bounding box center [237, 58] width 97 height 19
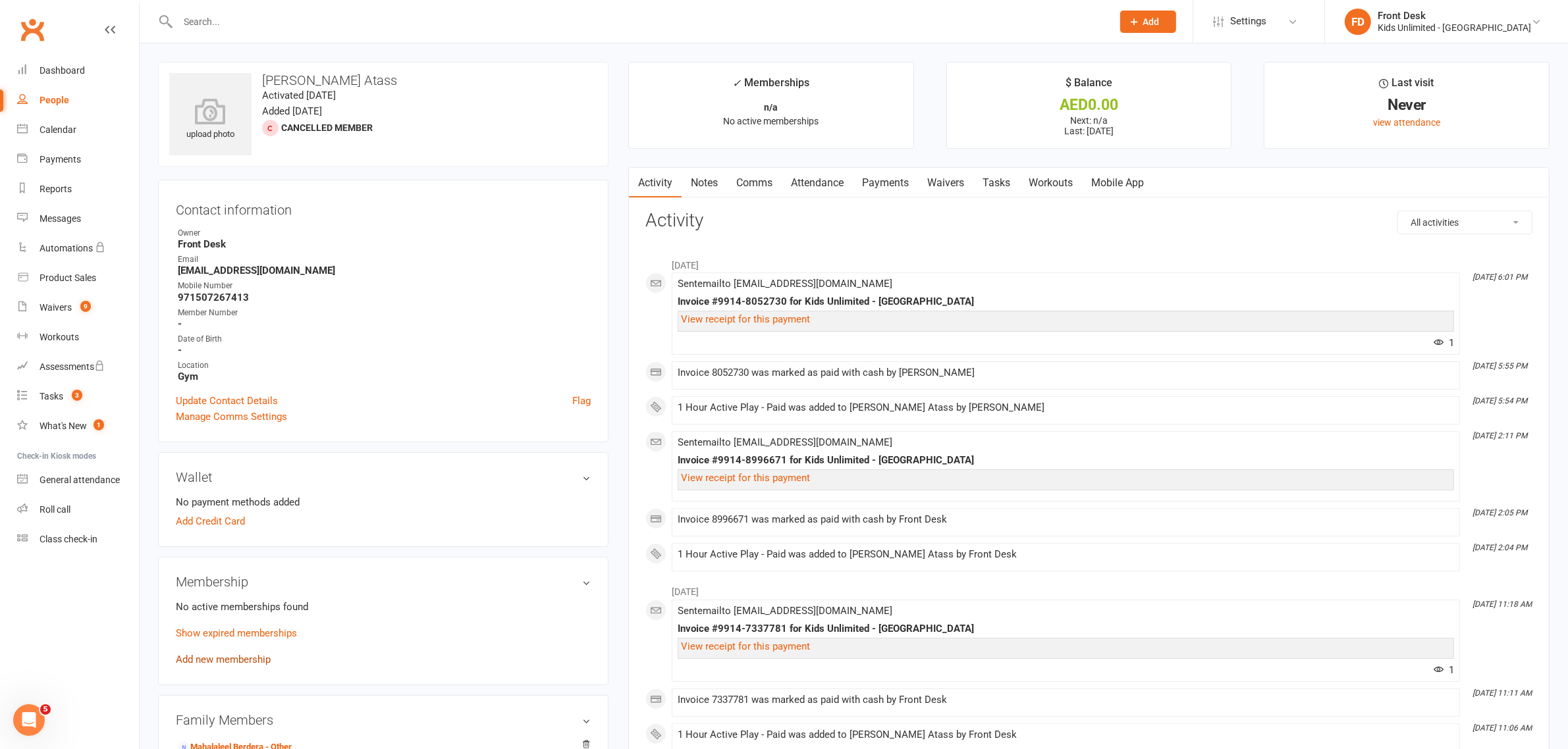
click at [236, 655] on link "Add new membership" at bounding box center [223, 659] width 95 height 12
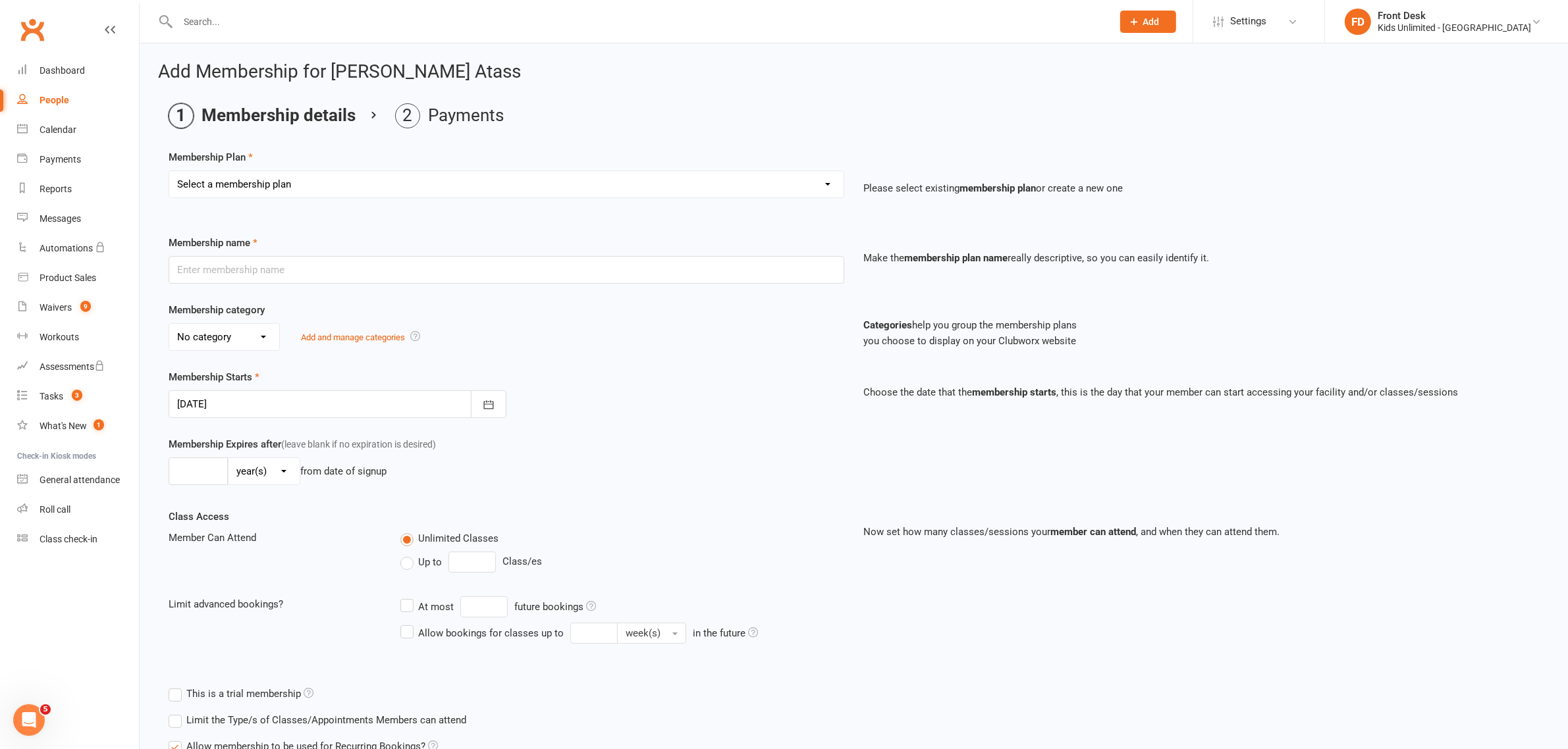
click at [357, 186] on select "Select a membership plan Create new Membership Plan Active Play - Free 1/2 Hour…" at bounding box center [506, 184] width 674 height 26
select select "3"
click at [169, 171] on select "Select a membership plan Create new Membership Plan Active Play - Free 1/2 Hour…" at bounding box center [506, 184] width 674 height 26
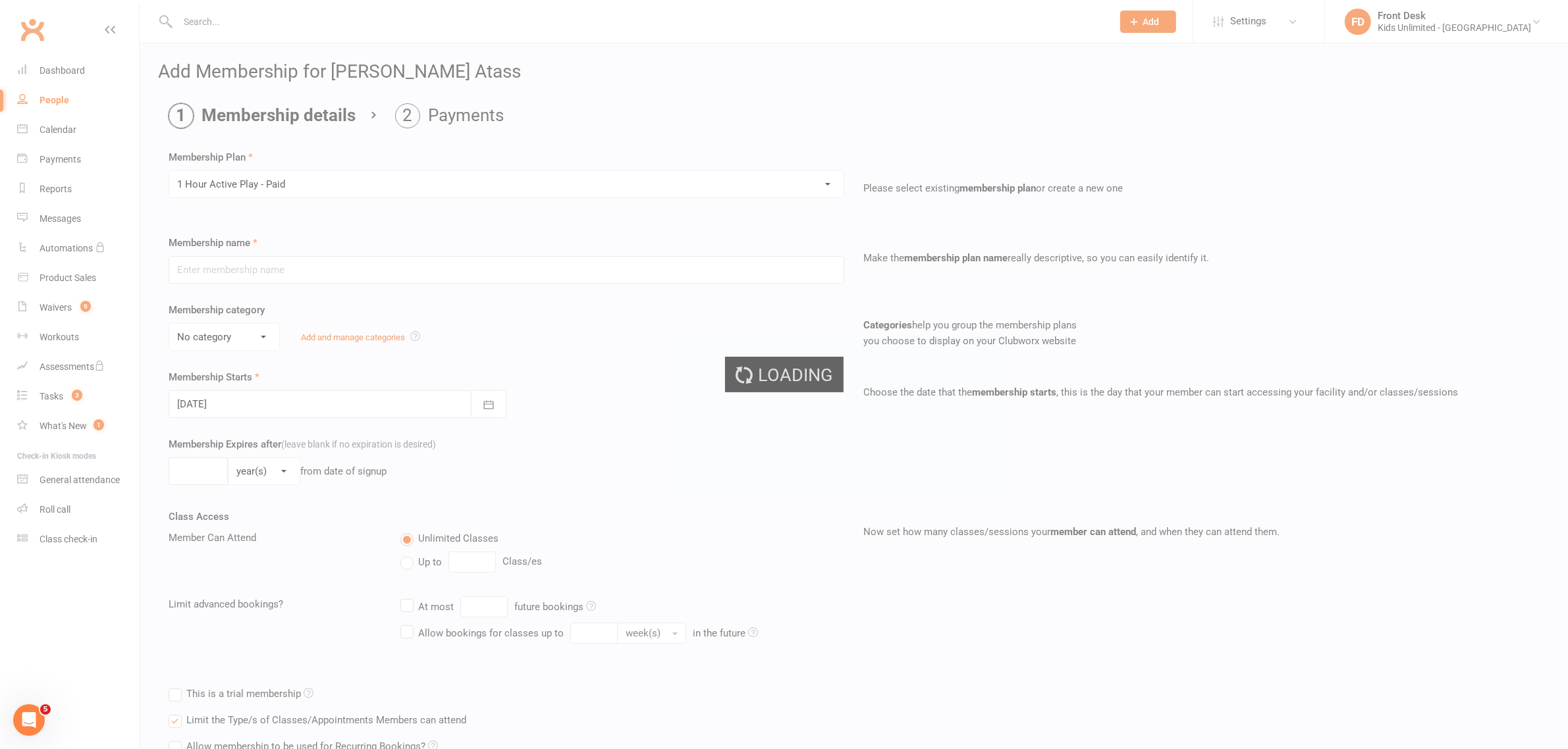
type input "1 Hour Active Play - Paid"
select select "7"
type input "1"
select select "0"
type input "1"
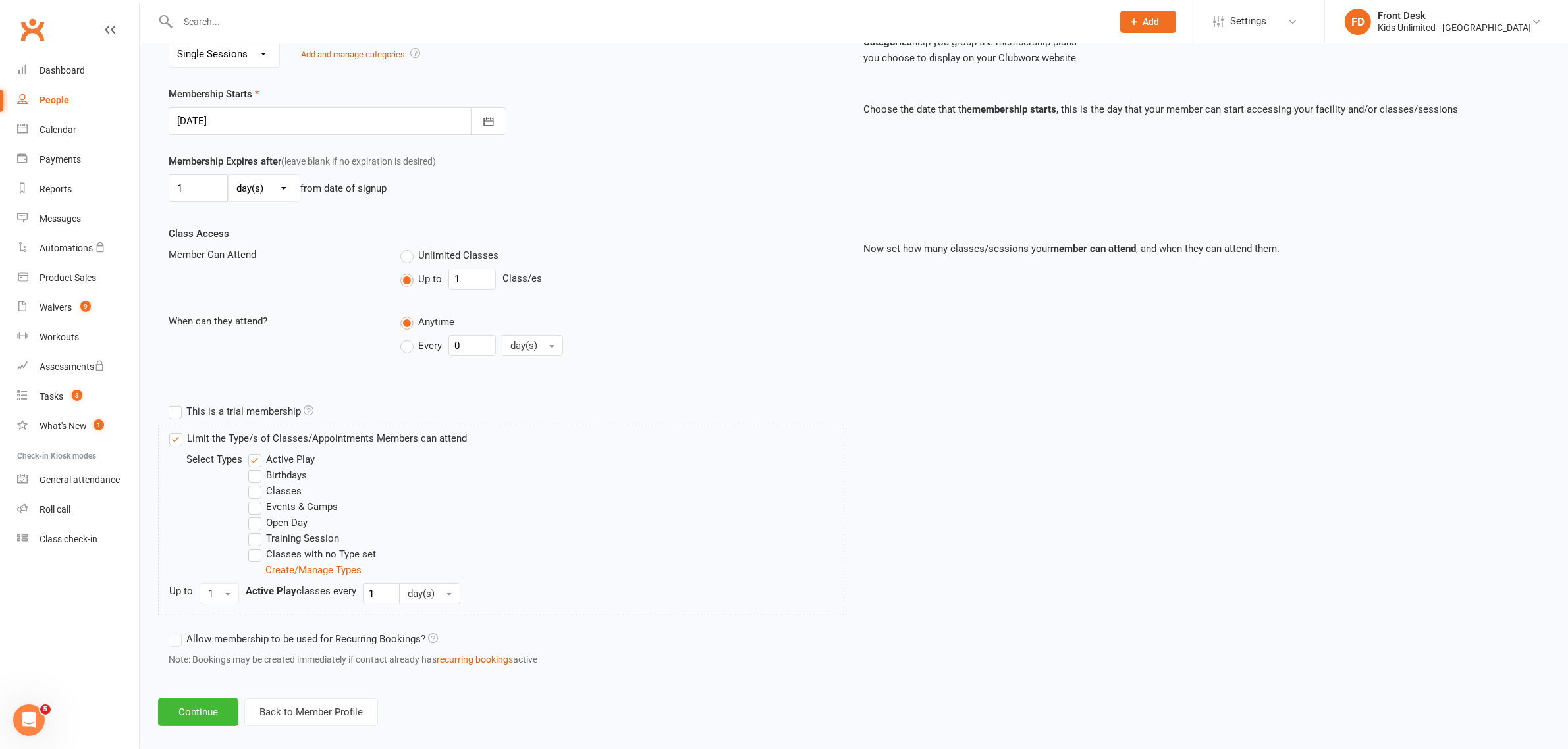
scroll to position [298, 0]
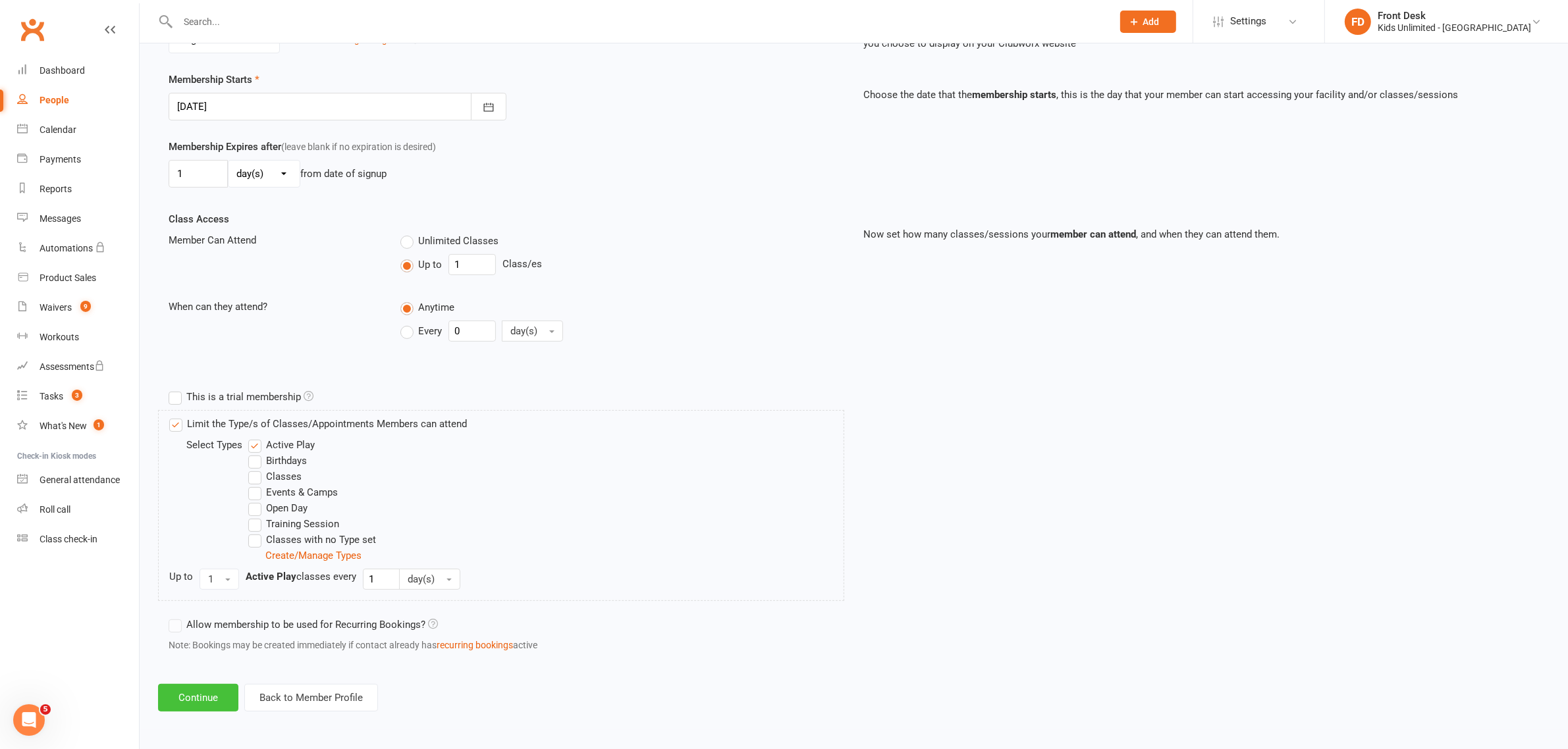
click at [209, 688] on button "Continue" at bounding box center [198, 697] width 80 height 28
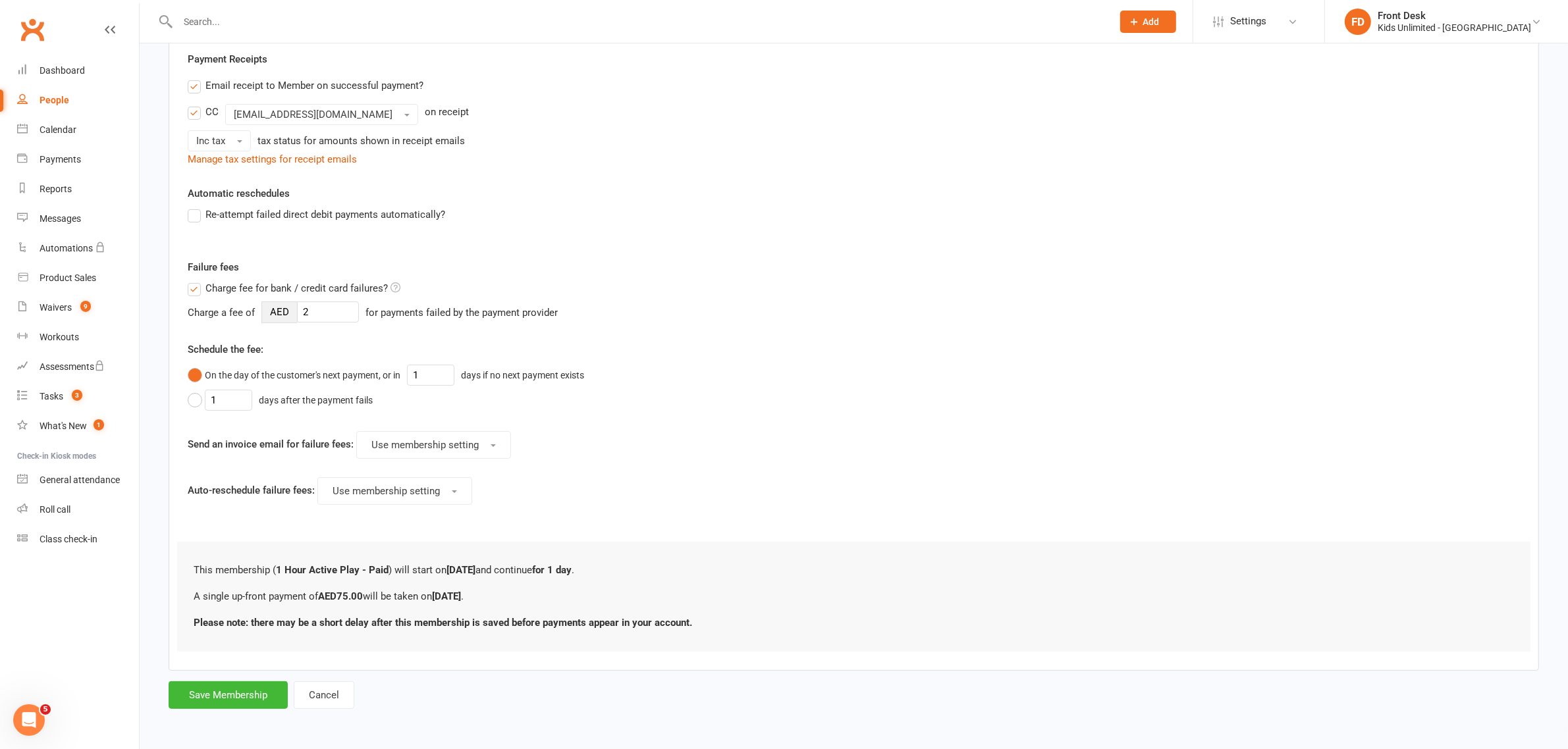
scroll to position [249, 0]
click at [254, 693] on button "Save Membership" at bounding box center [228, 695] width 119 height 28
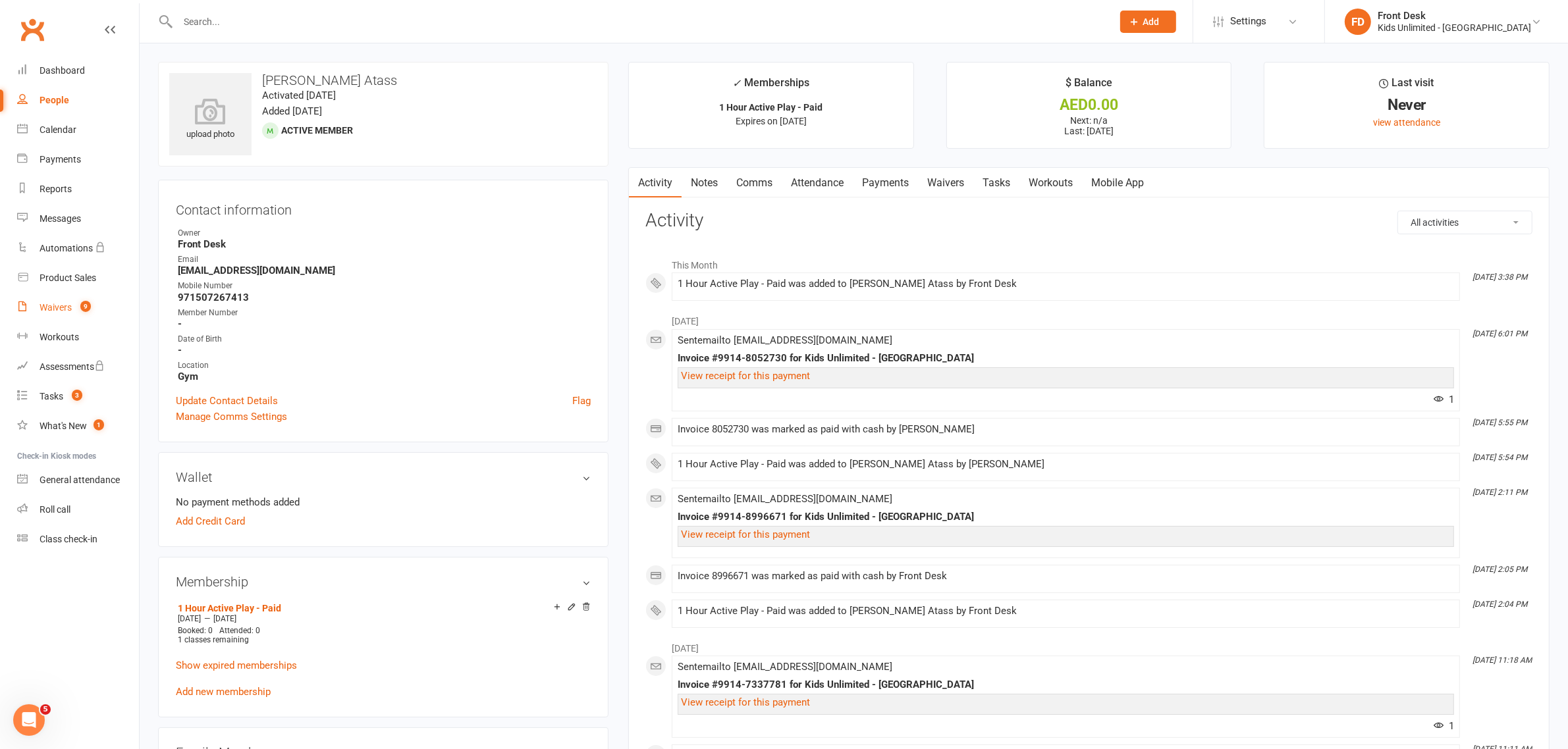
click at [61, 303] on div "Waivers" at bounding box center [56, 307] width 32 height 10
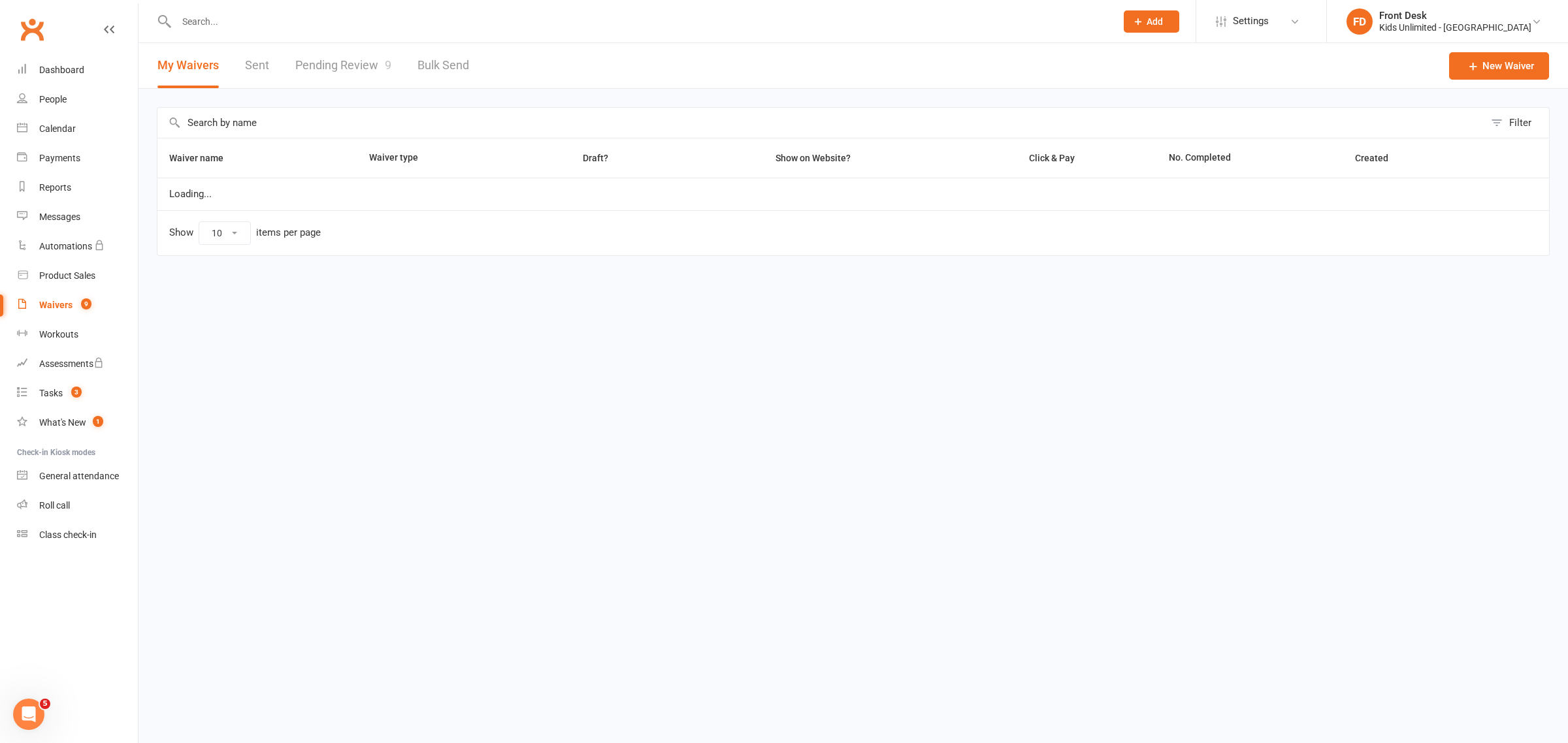
click at [366, 59] on link "Pending Review 9" at bounding box center [343, 65] width 96 height 45
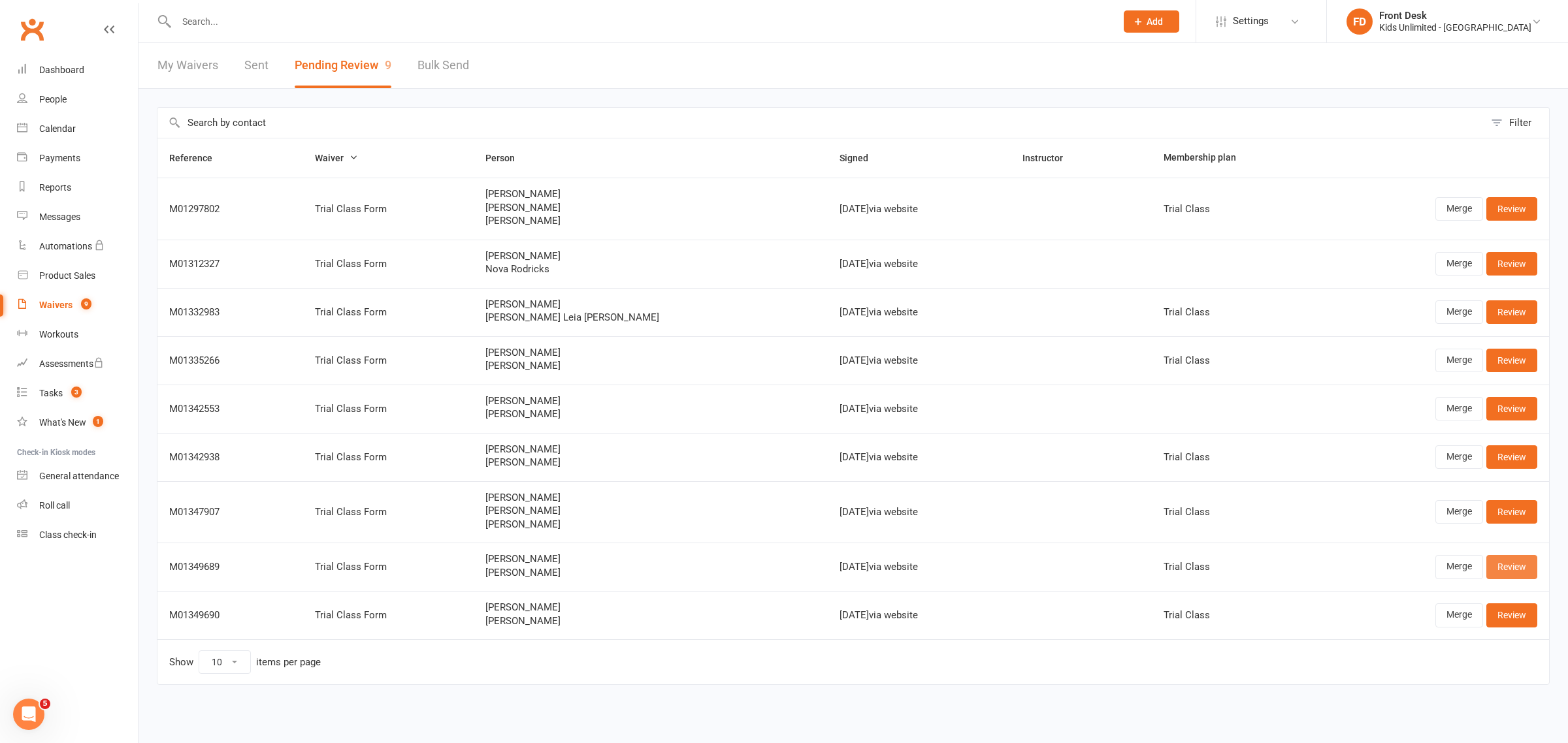
click at [1506, 569] on link "Review" at bounding box center [1511, 566] width 51 height 23
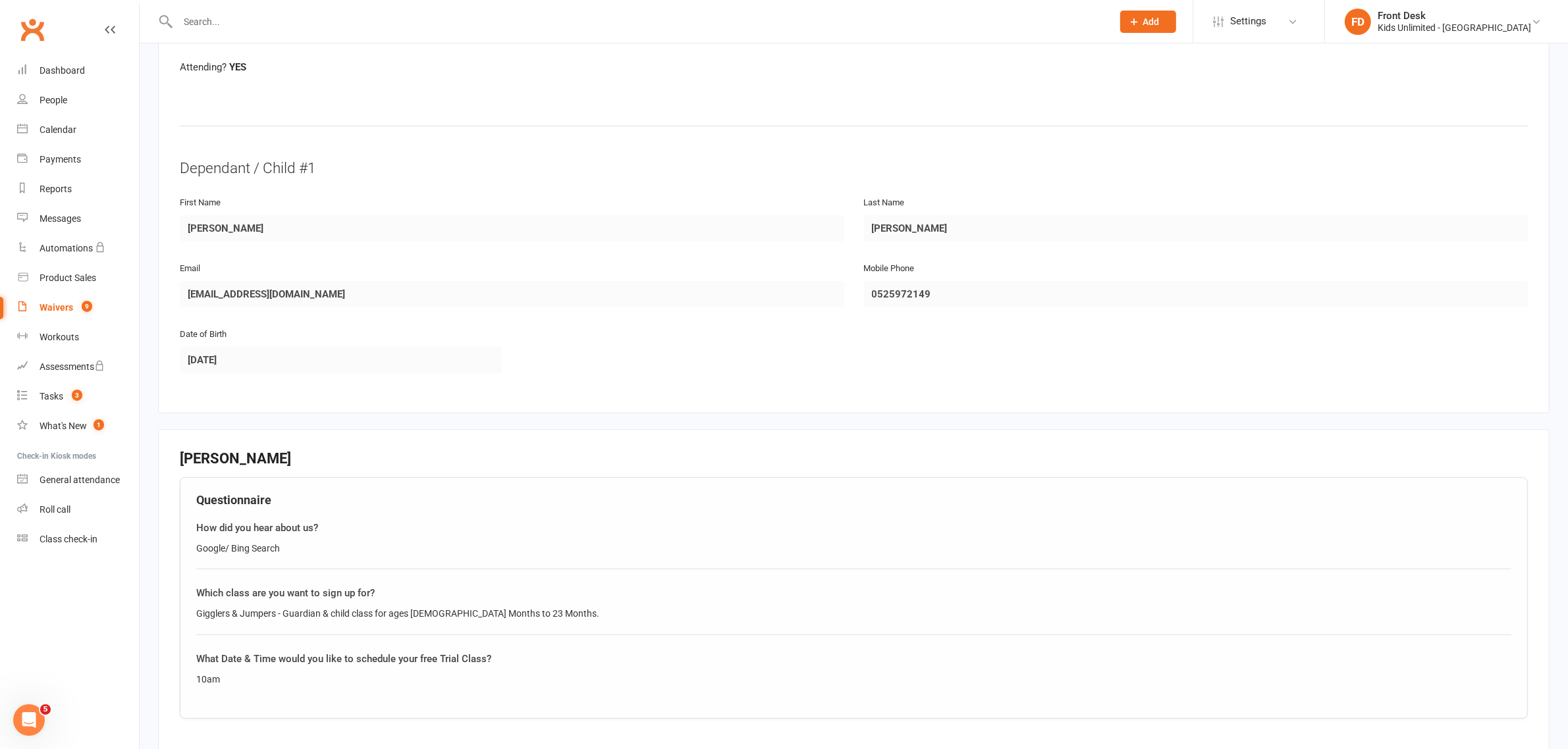
scroll to position [329, 0]
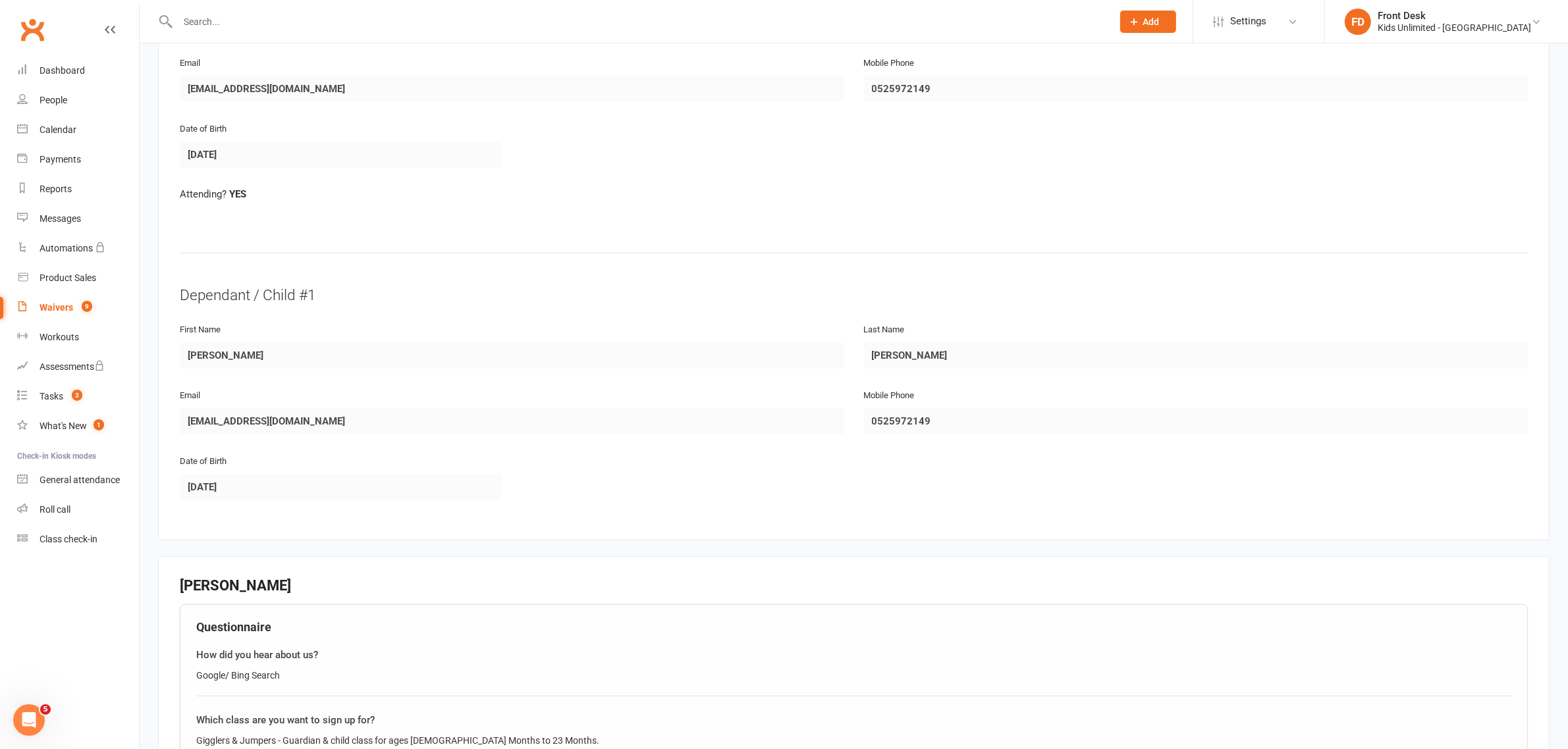
click at [68, 307] on div "Waivers" at bounding box center [57, 307] width 34 height 10
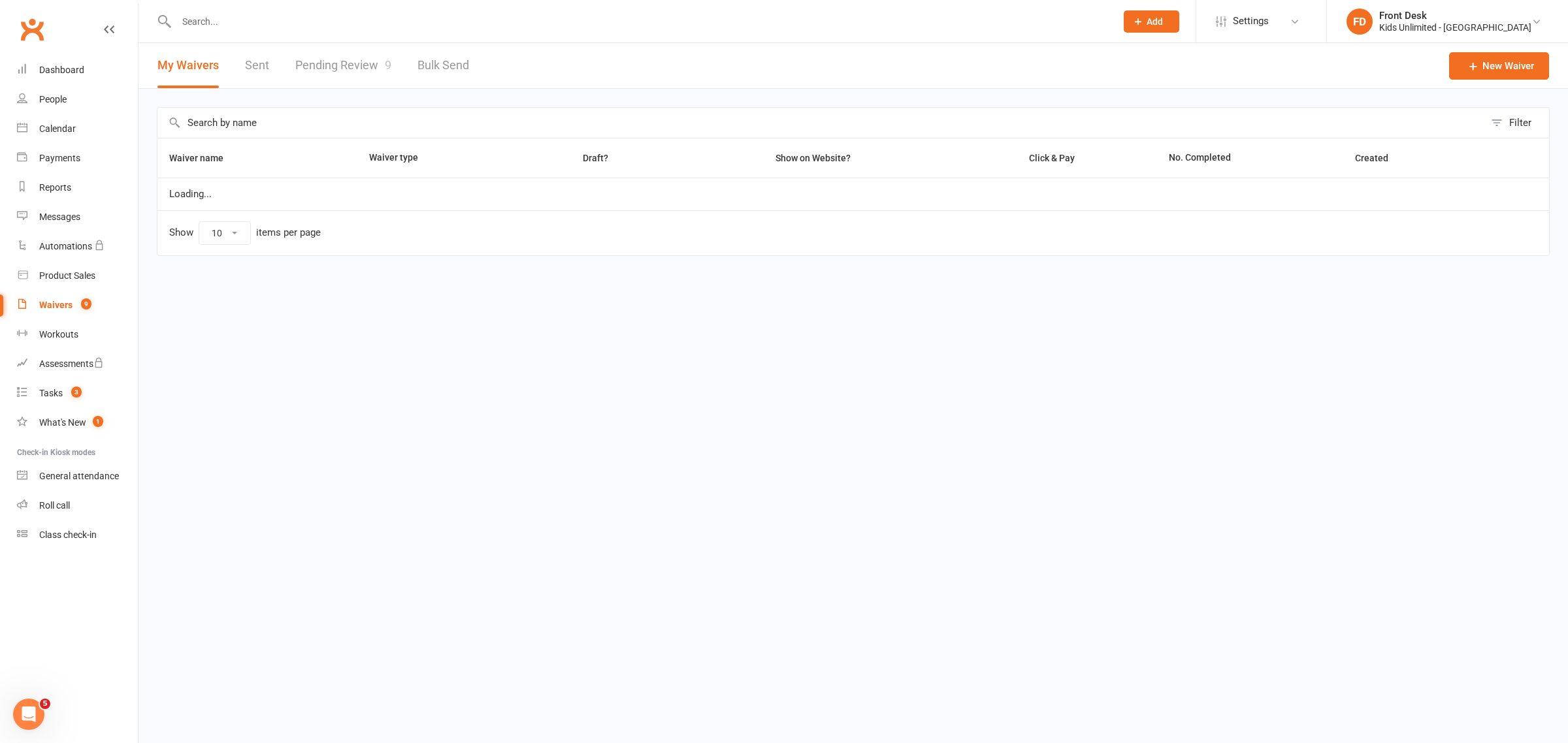
click at [330, 69] on link "Pending Review 9" at bounding box center [343, 65] width 96 height 45
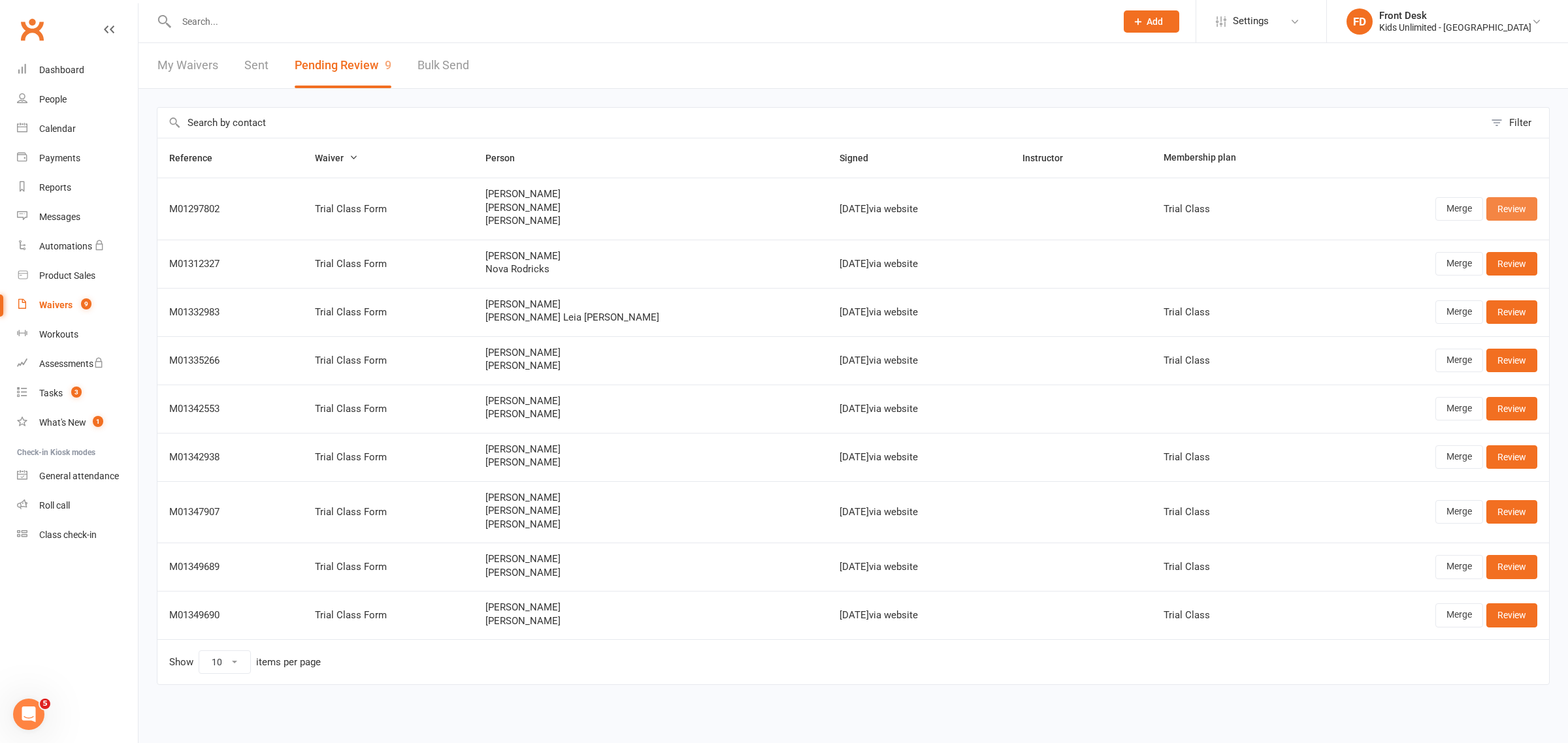
click at [1511, 203] on link "Review" at bounding box center [1511, 209] width 51 height 23
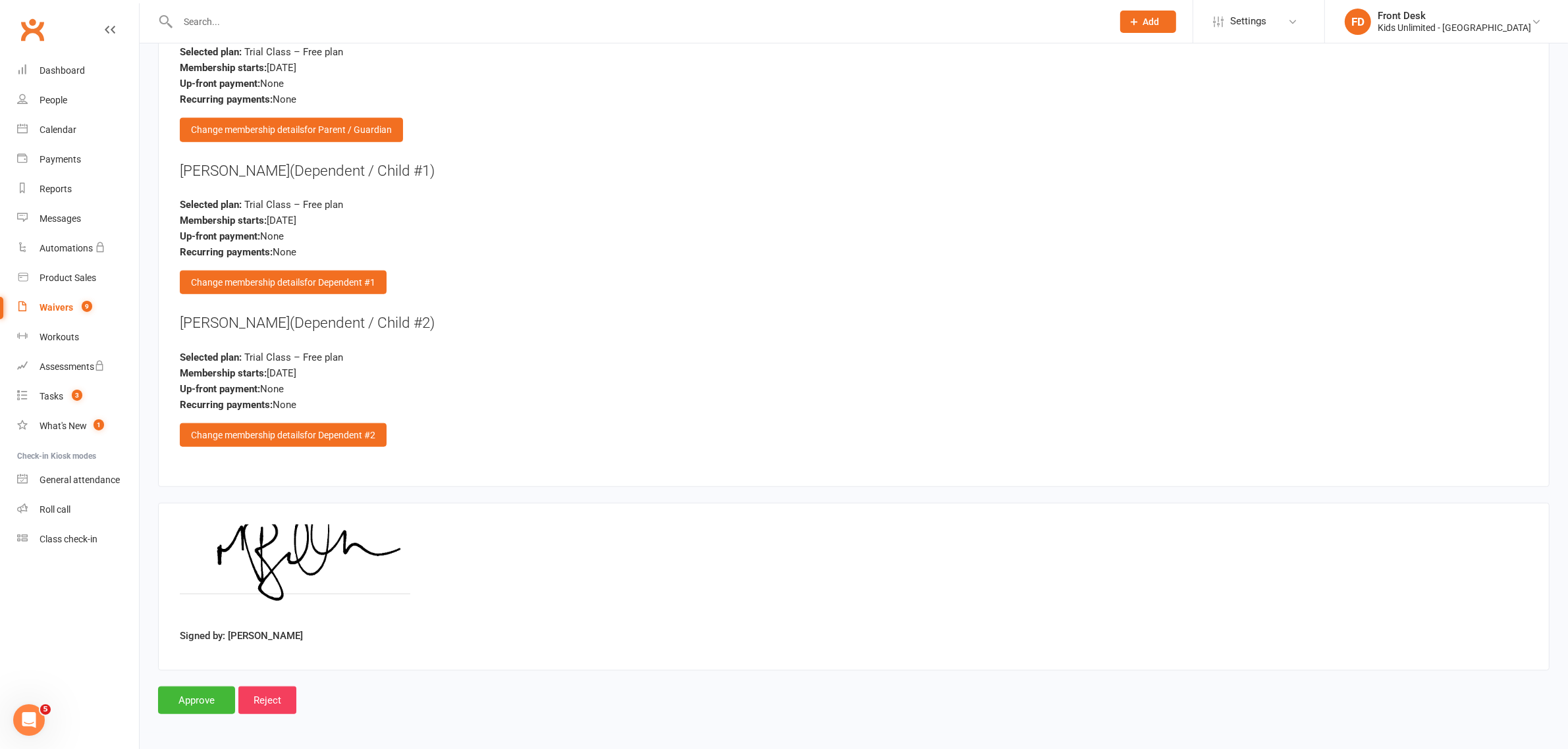
scroll to position [1571, 0]
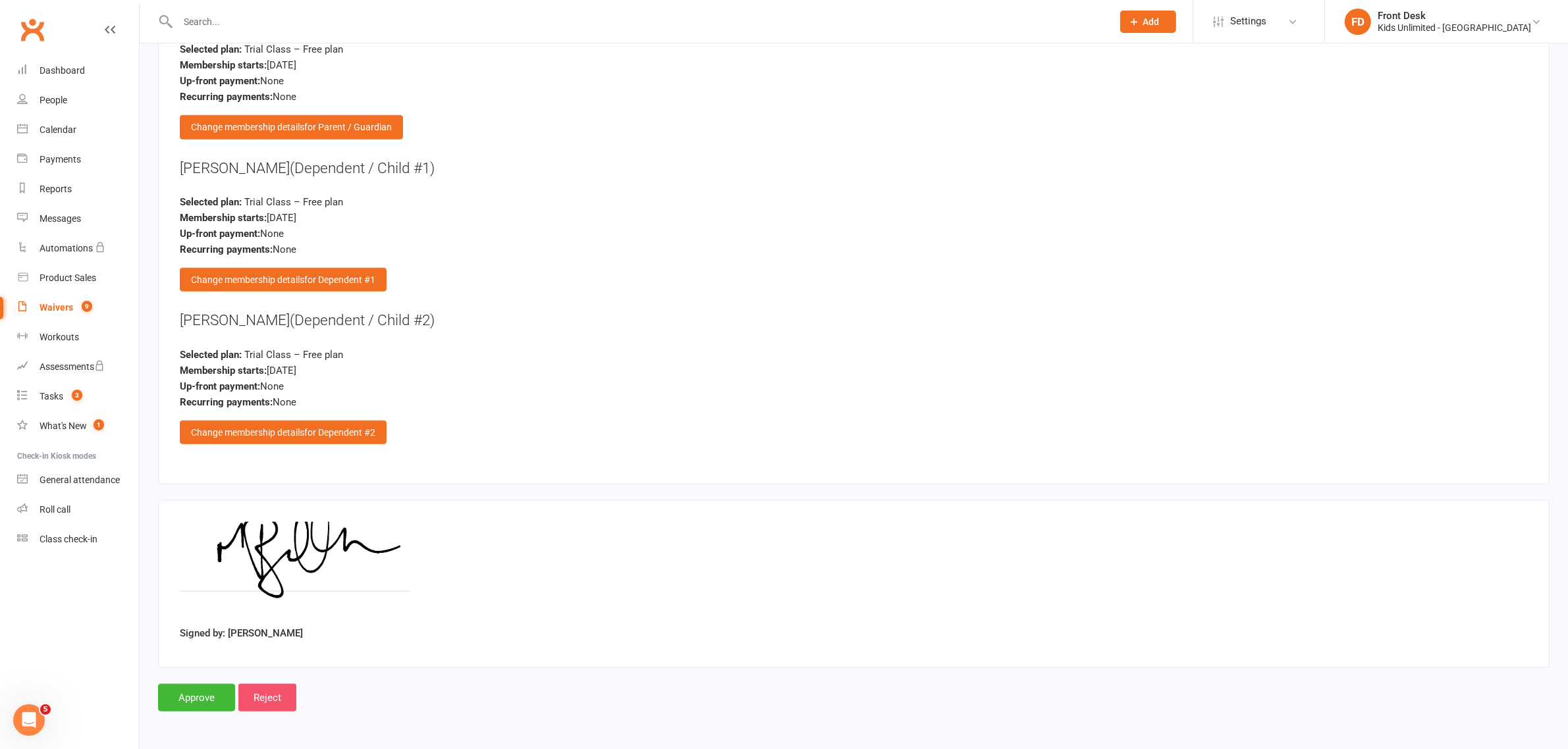
click at [275, 697] on input "Reject" at bounding box center [267, 697] width 58 height 28
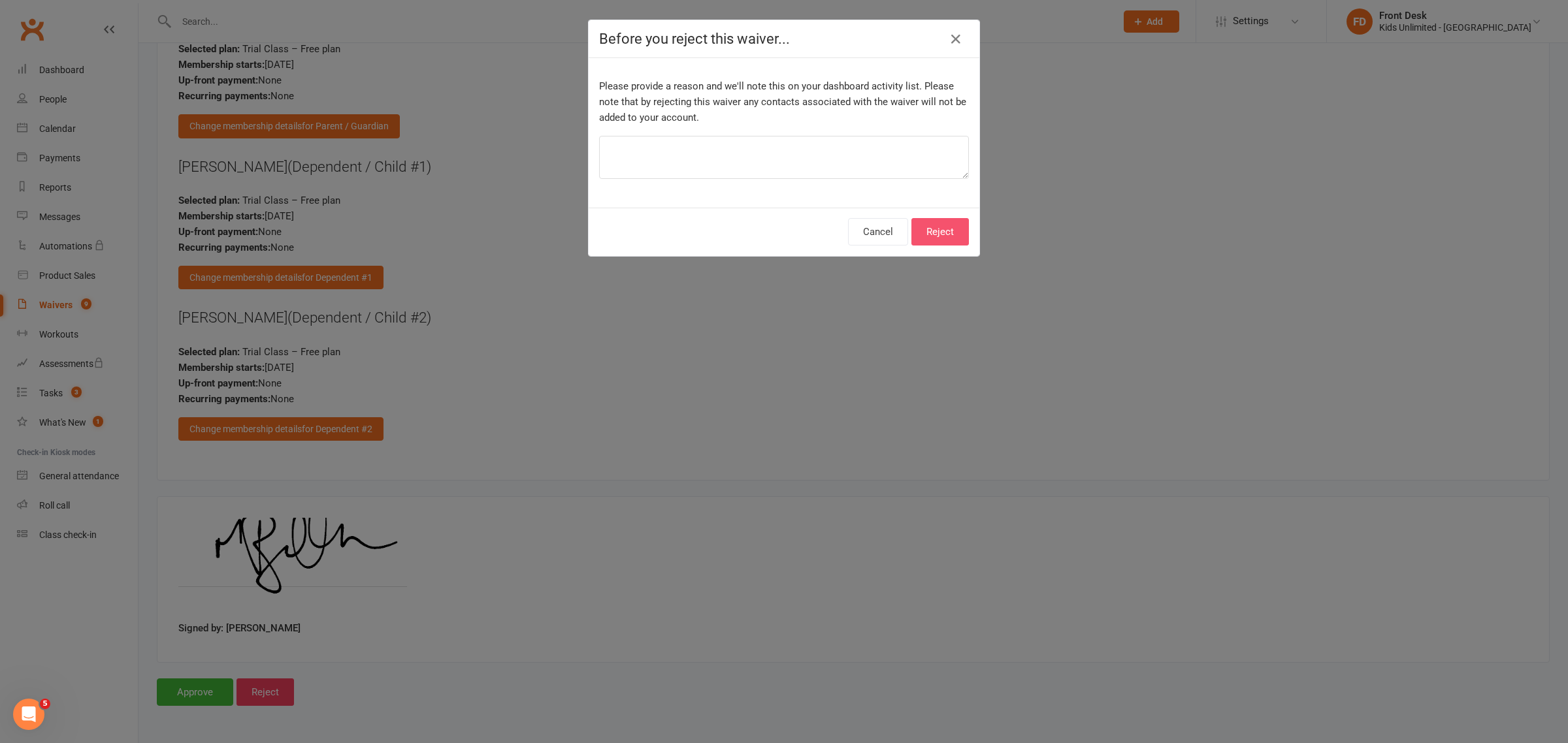
click at [915, 230] on button "Reject" at bounding box center [939, 231] width 58 height 28
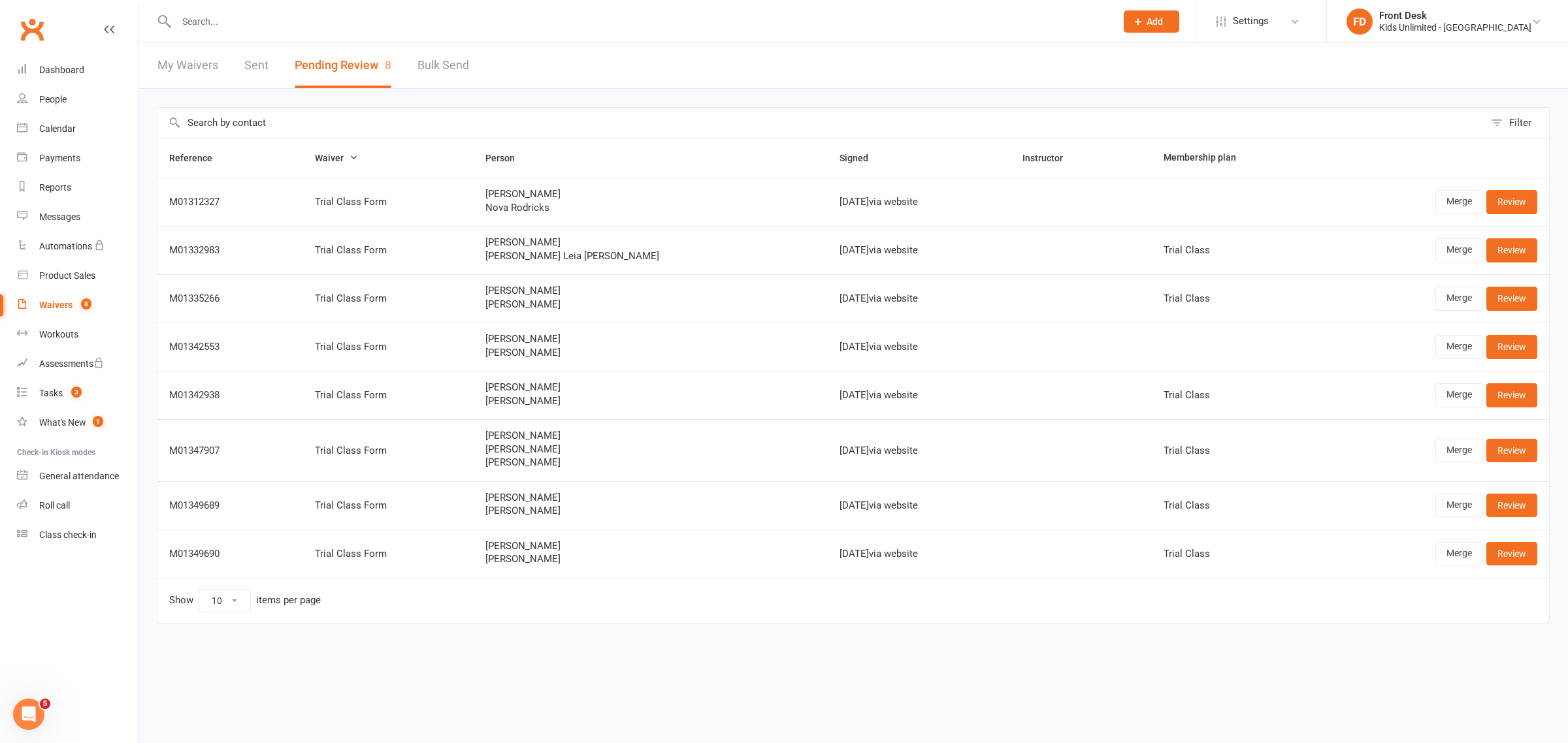
click at [70, 302] on div "Waivers" at bounding box center [56, 305] width 34 height 10
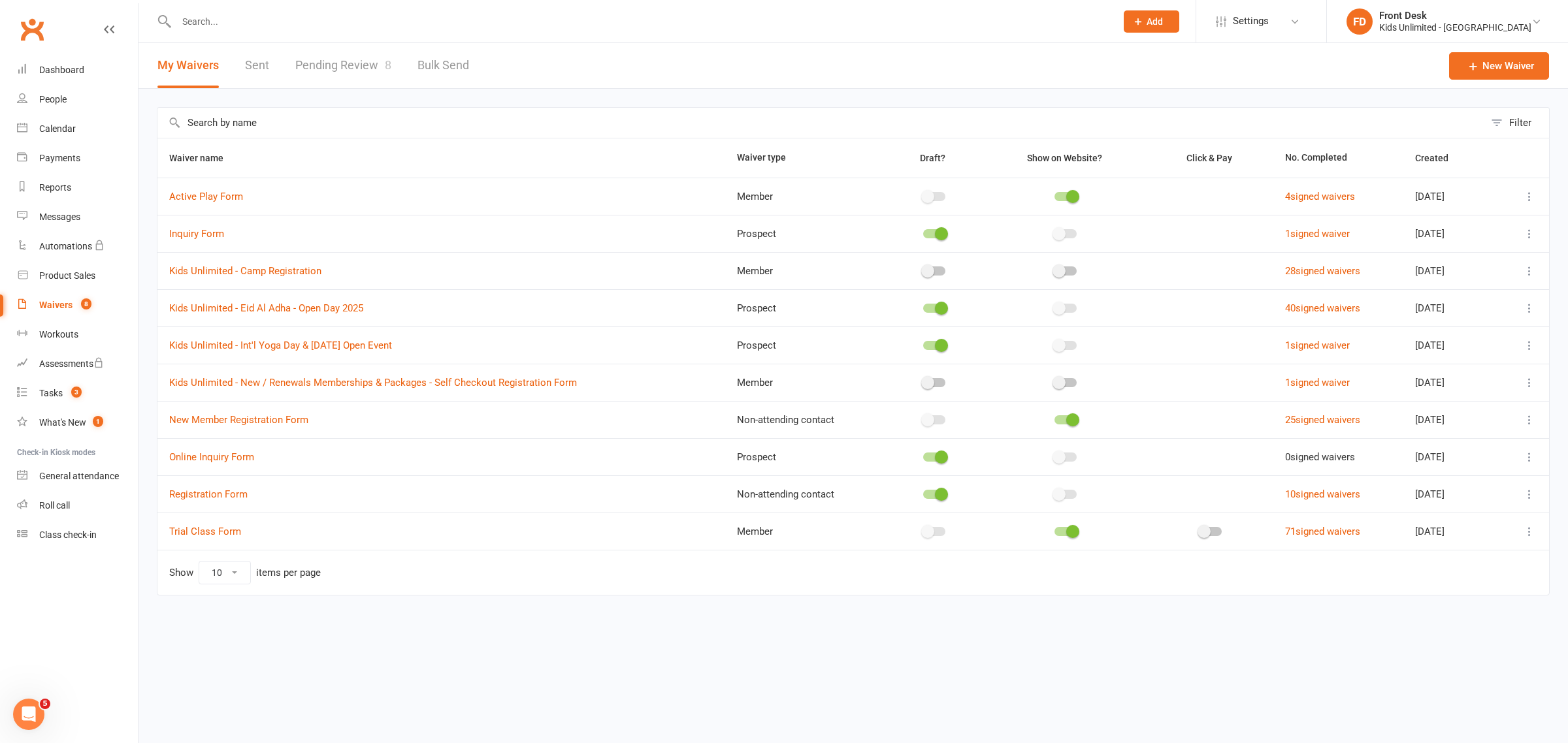
click at [75, 302] on count-badge "8" at bounding box center [83, 305] width 17 height 10
click at [315, 16] on input "text" at bounding box center [639, 22] width 934 height 18
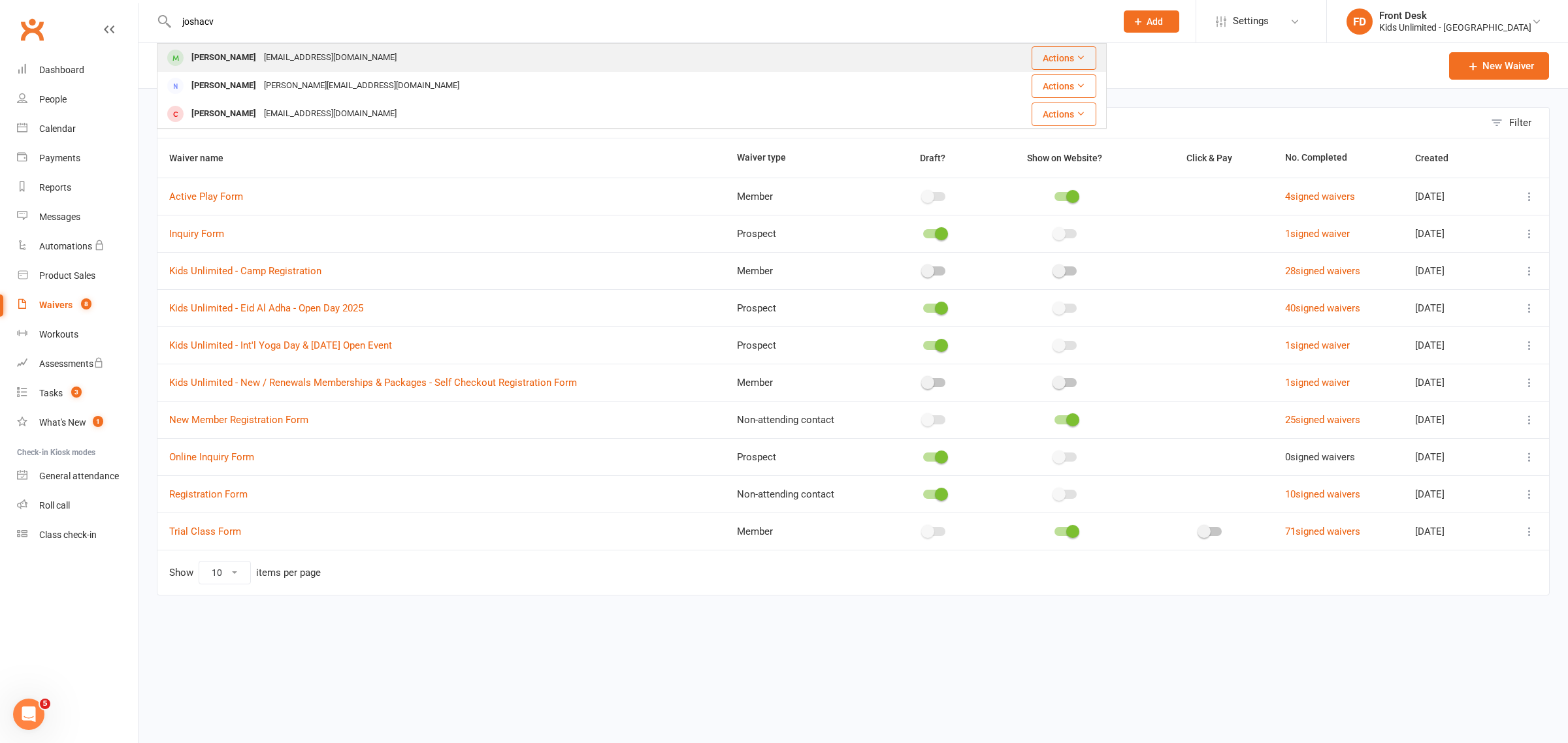
type input "joshacv"
click at [328, 59] on div "[EMAIL_ADDRESS][DOMAIN_NAME]" at bounding box center [330, 58] width 141 height 19
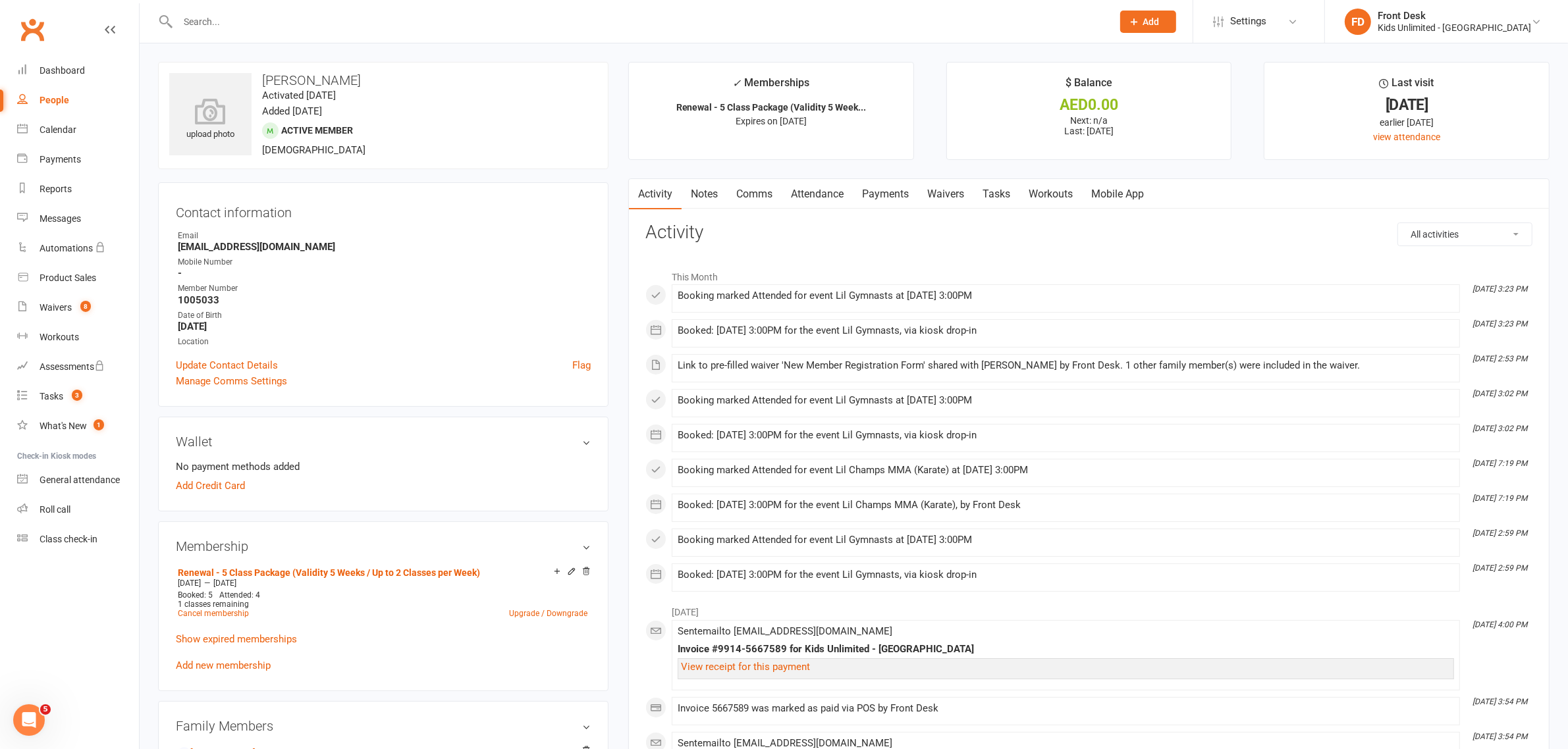
click at [828, 188] on link "Attendance" at bounding box center [817, 194] width 71 height 30
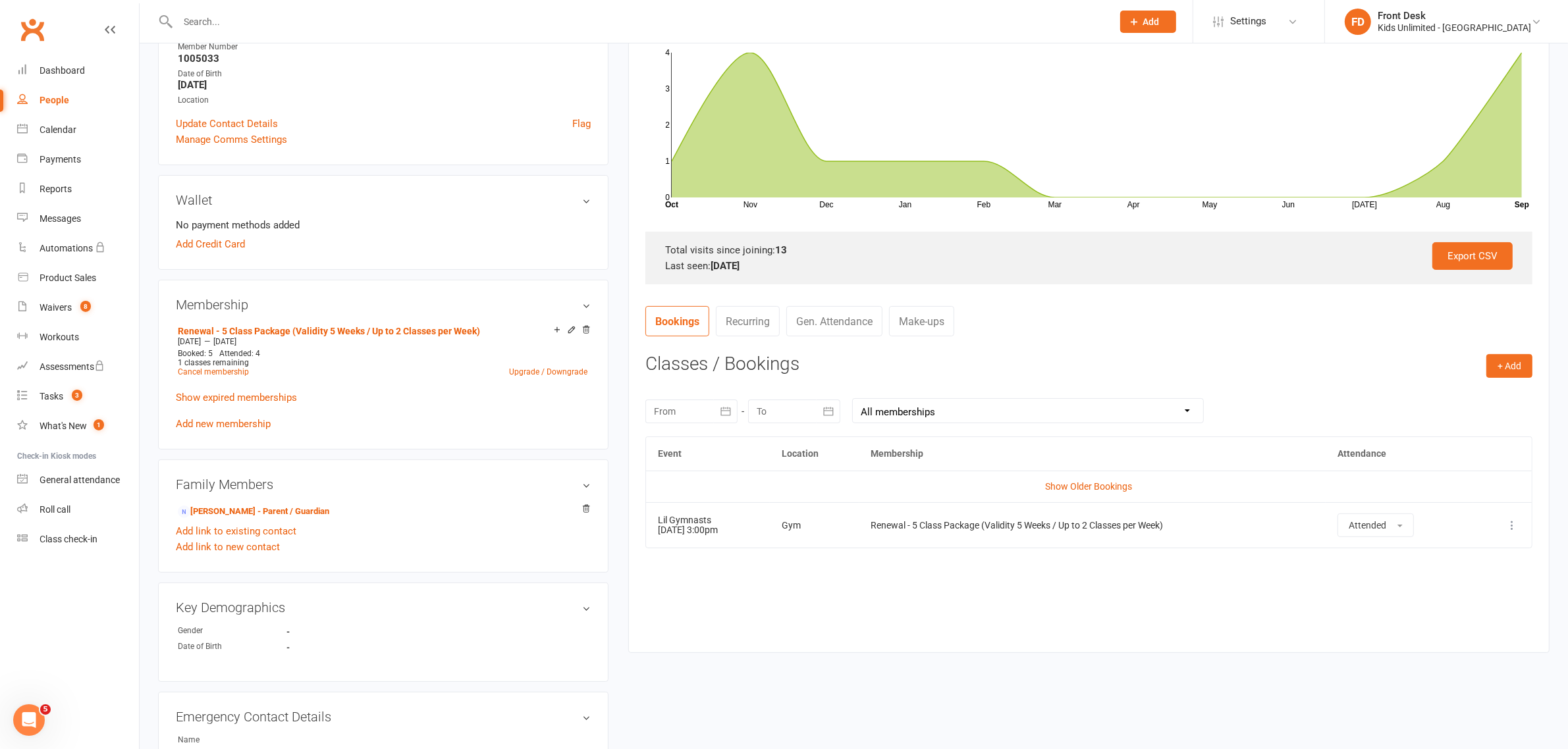
scroll to position [329, 0]
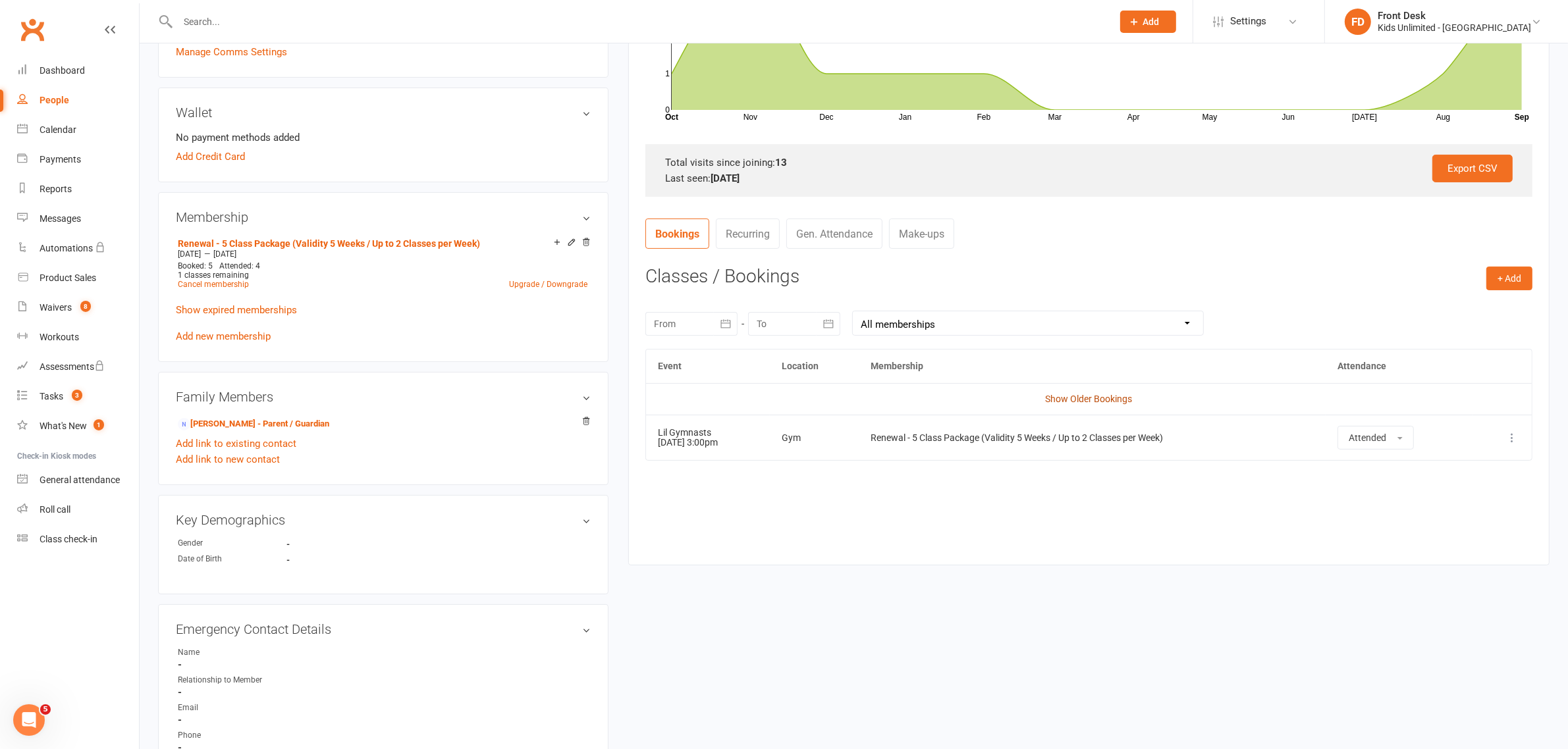
click at [1095, 399] on link "Show Older Bookings" at bounding box center [1089, 399] width 87 height 10
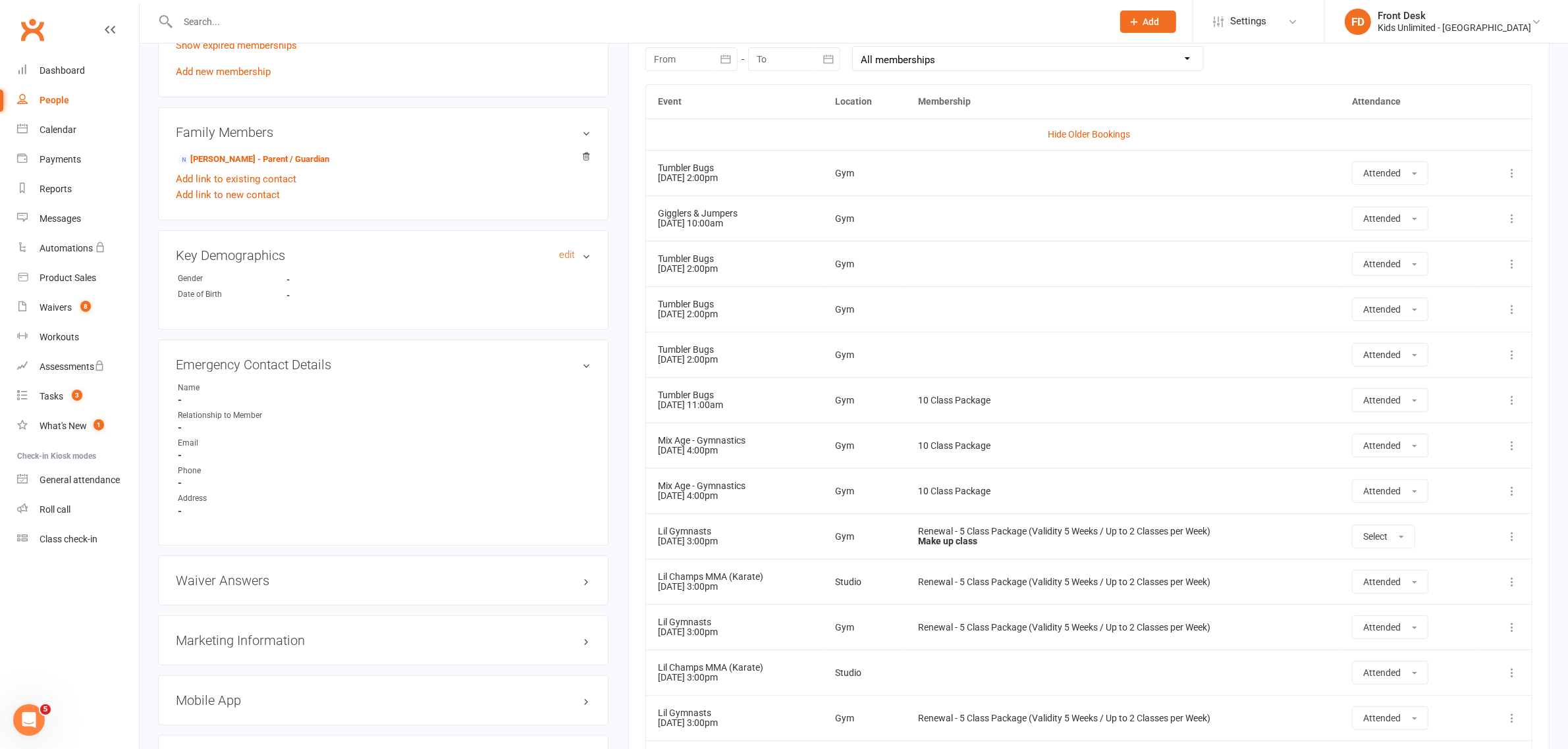
scroll to position [576, 0]
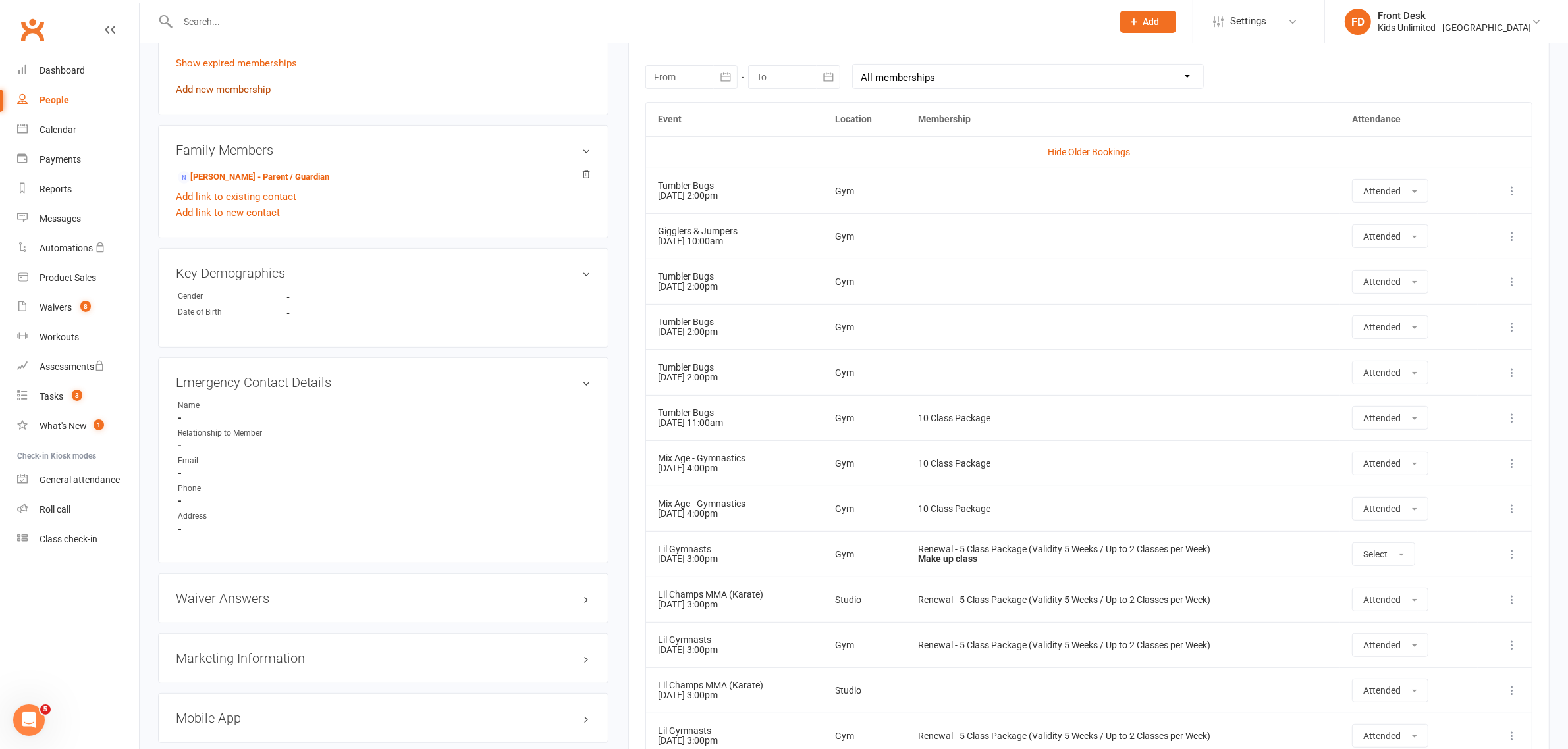
click at [242, 88] on link "Add new membership" at bounding box center [223, 90] width 95 height 12
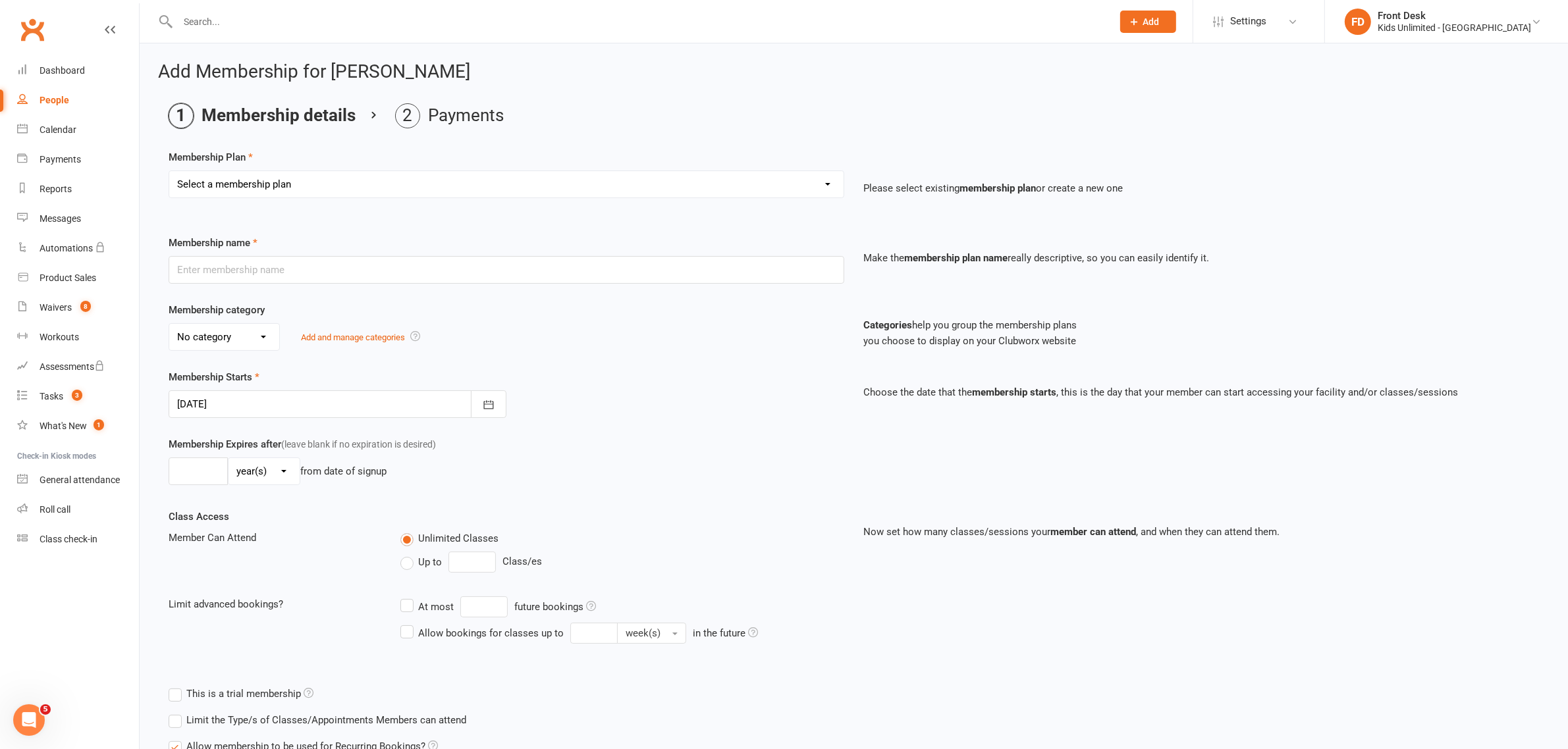
click at [492, 185] on select "Select a membership plan Create new Membership Plan Active Play - Free 1/2 Hour…" at bounding box center [506, 184] width 674 height 26
select select "8"
click at [169, 171] on select "Select a membership plan Create new Membership Plan Active Play - Free 1/2 Hour…" at bounding box center [506, 184] width 674 height 26
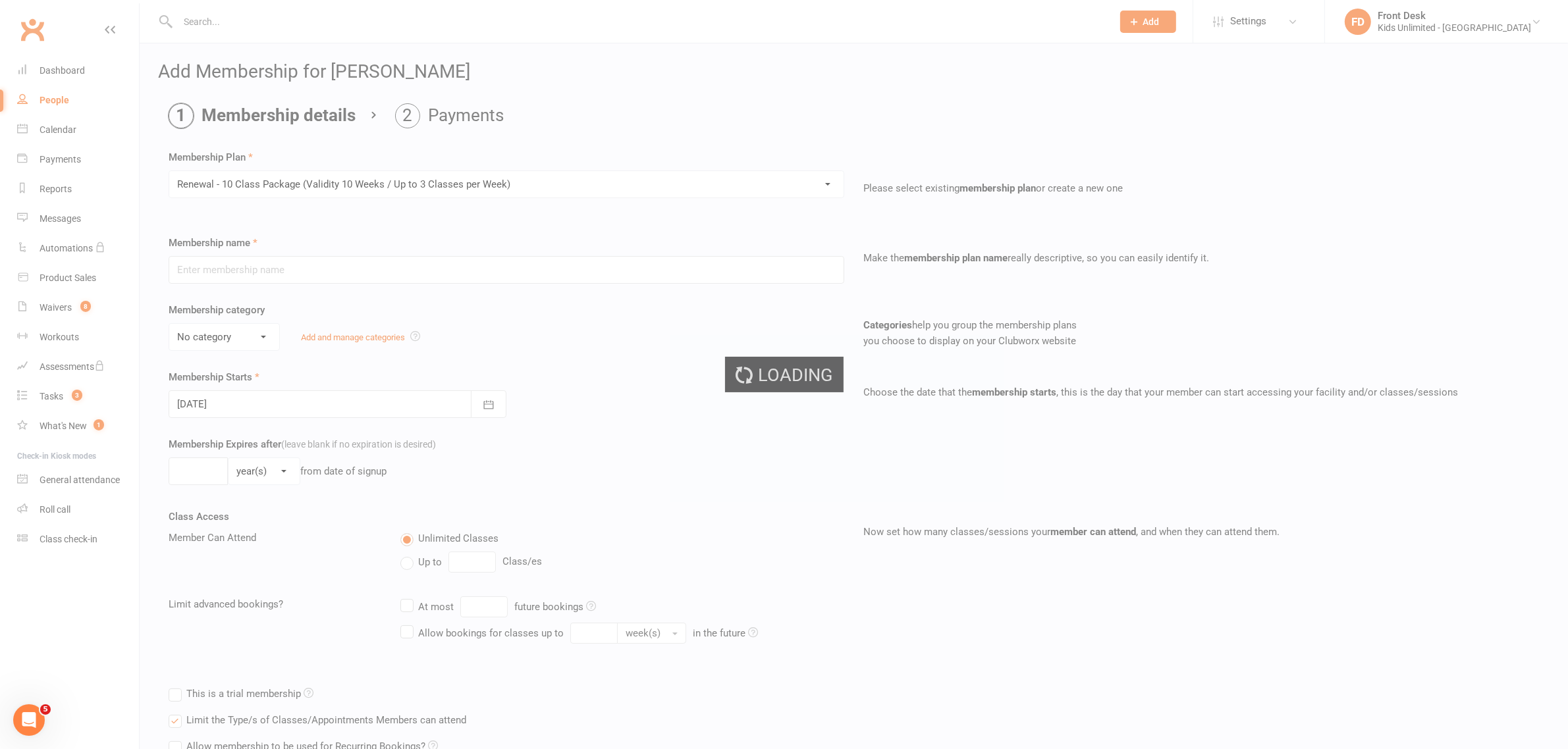
type input "Renewal - 10 Class Package (Validity 10 Weeks / Up to 3 Classes per Week)"
select select "6"
type input "10"
select select "1"
type input "10"
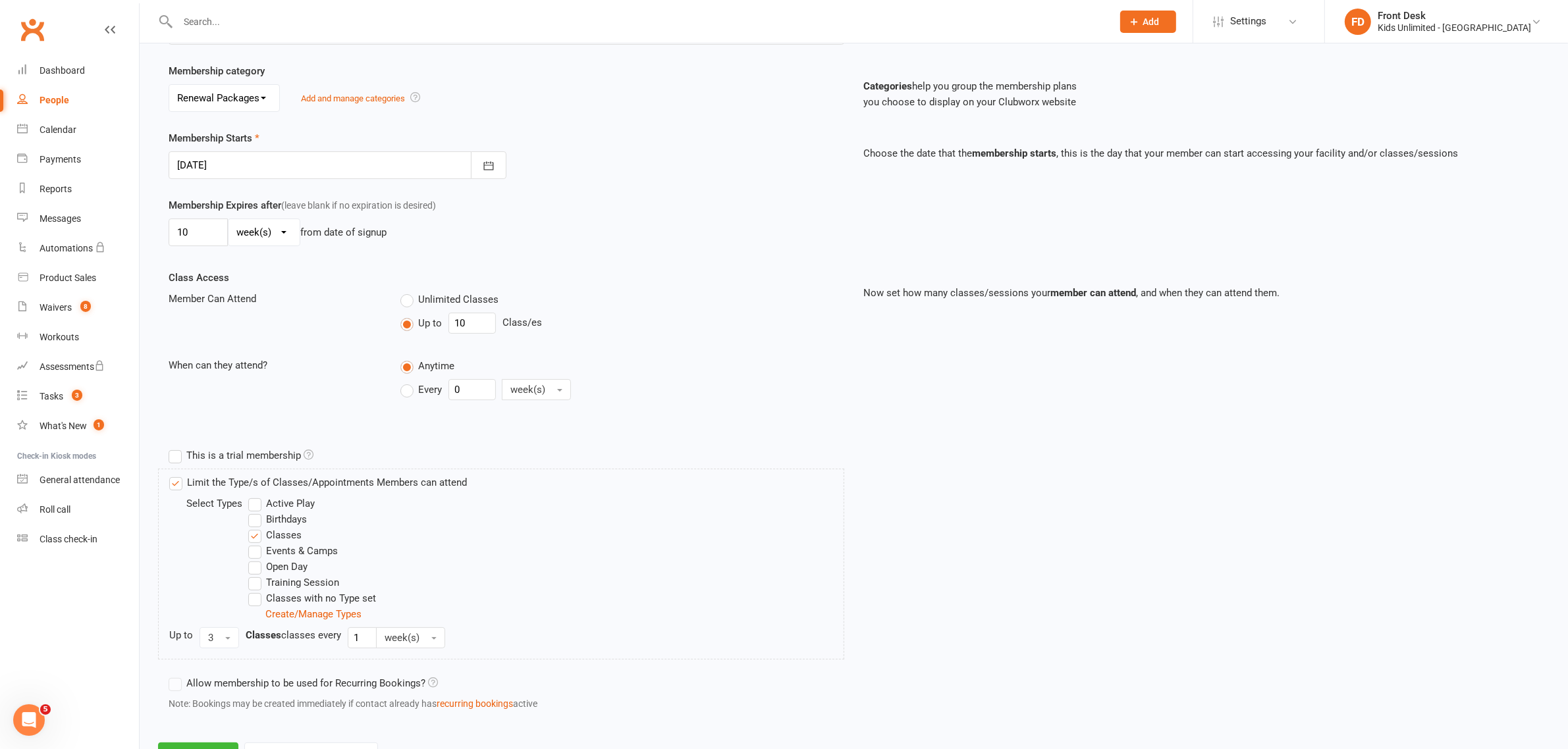
scroll to position [298, 0]
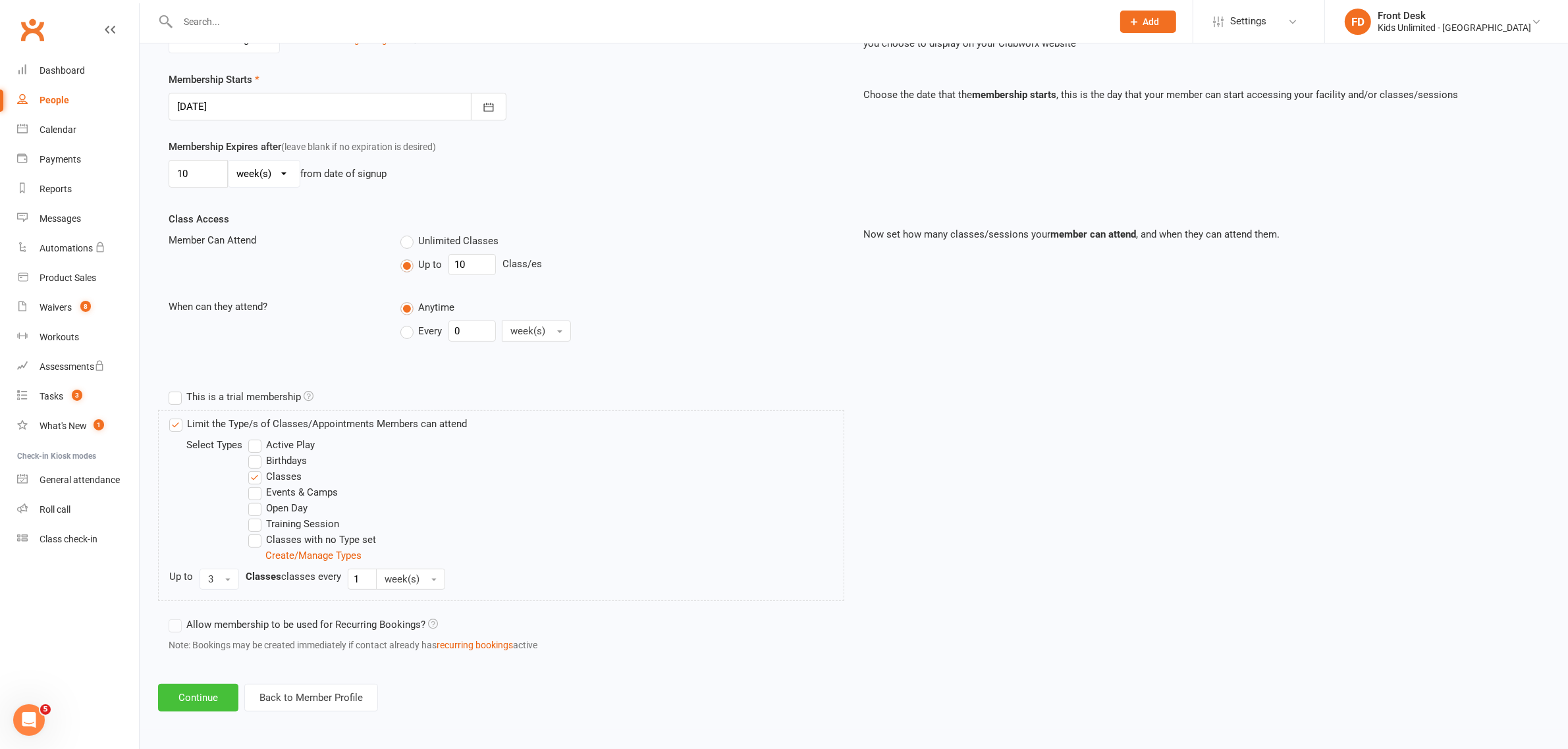
click at [216, 688] on button "Continue" at bounding box center [198, 697] width 80 height 28
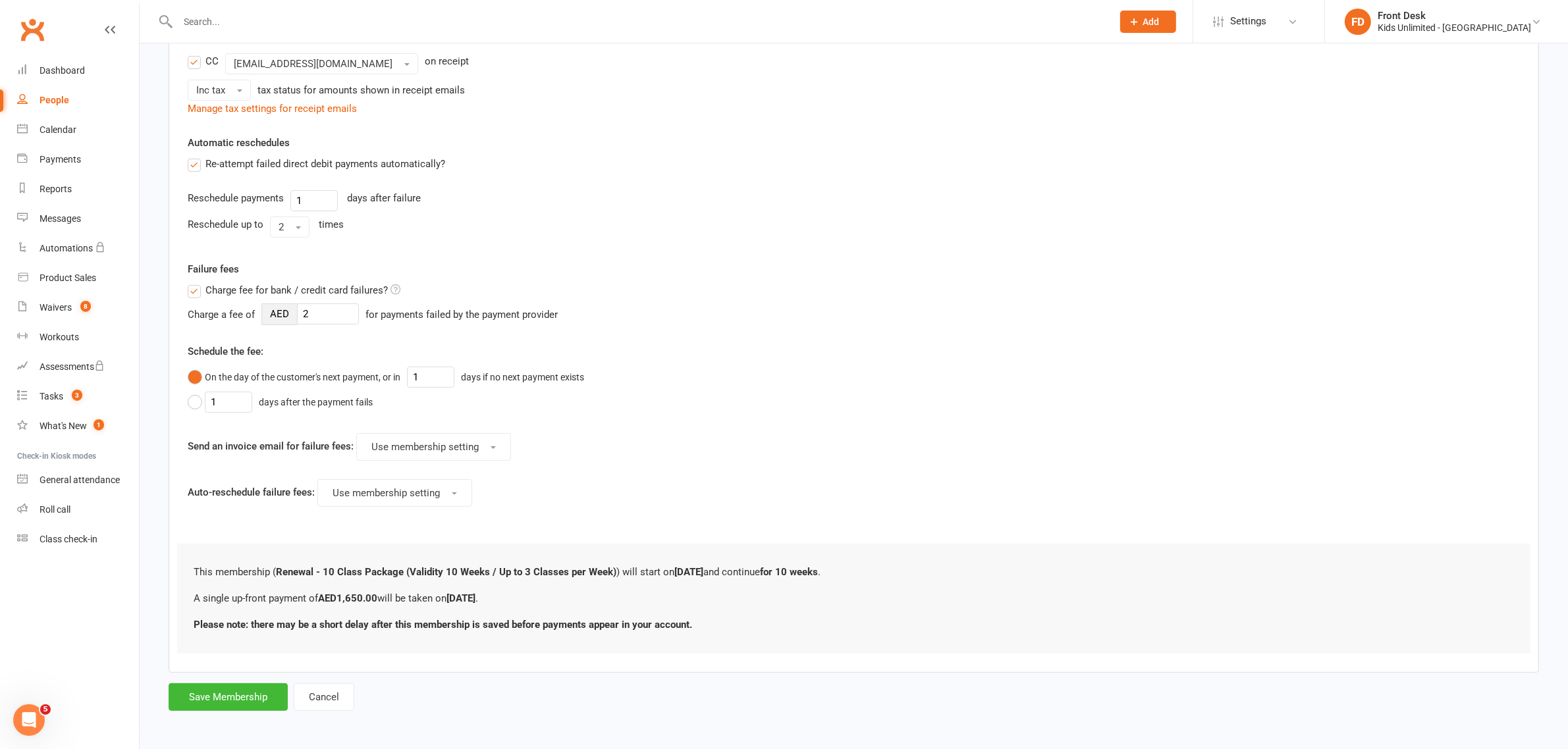
scroll to position [0, 0]
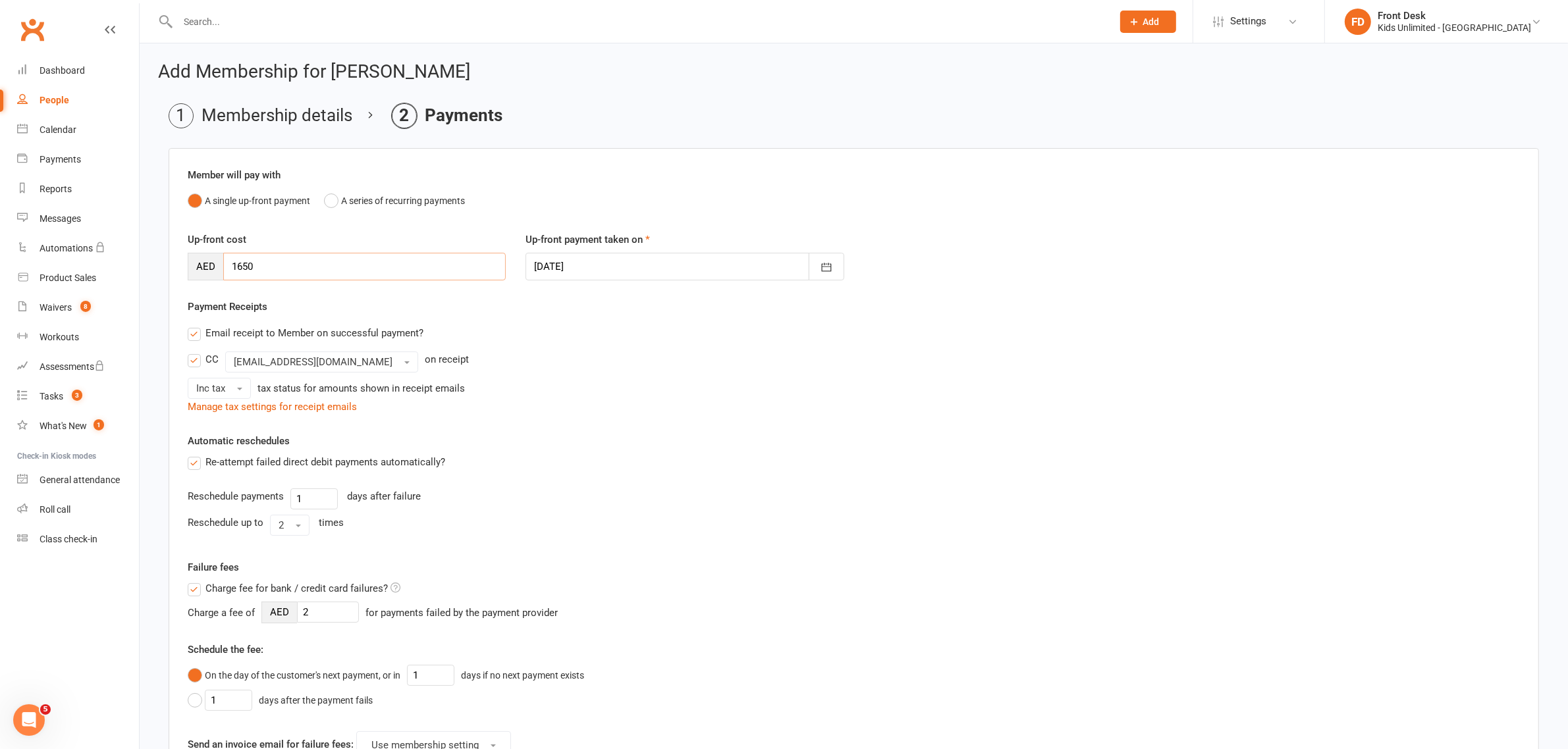
drag, startPoint x: 366, startPoint y: 264, endPoint x: 0, endPoint y: 205, distance: 370.7
click at [0, 205] on ui-view "Prospect Member Non-attending contact Class / event Appointment Task Membership…" at bounding box center [784, 517] width 1568 height 1027
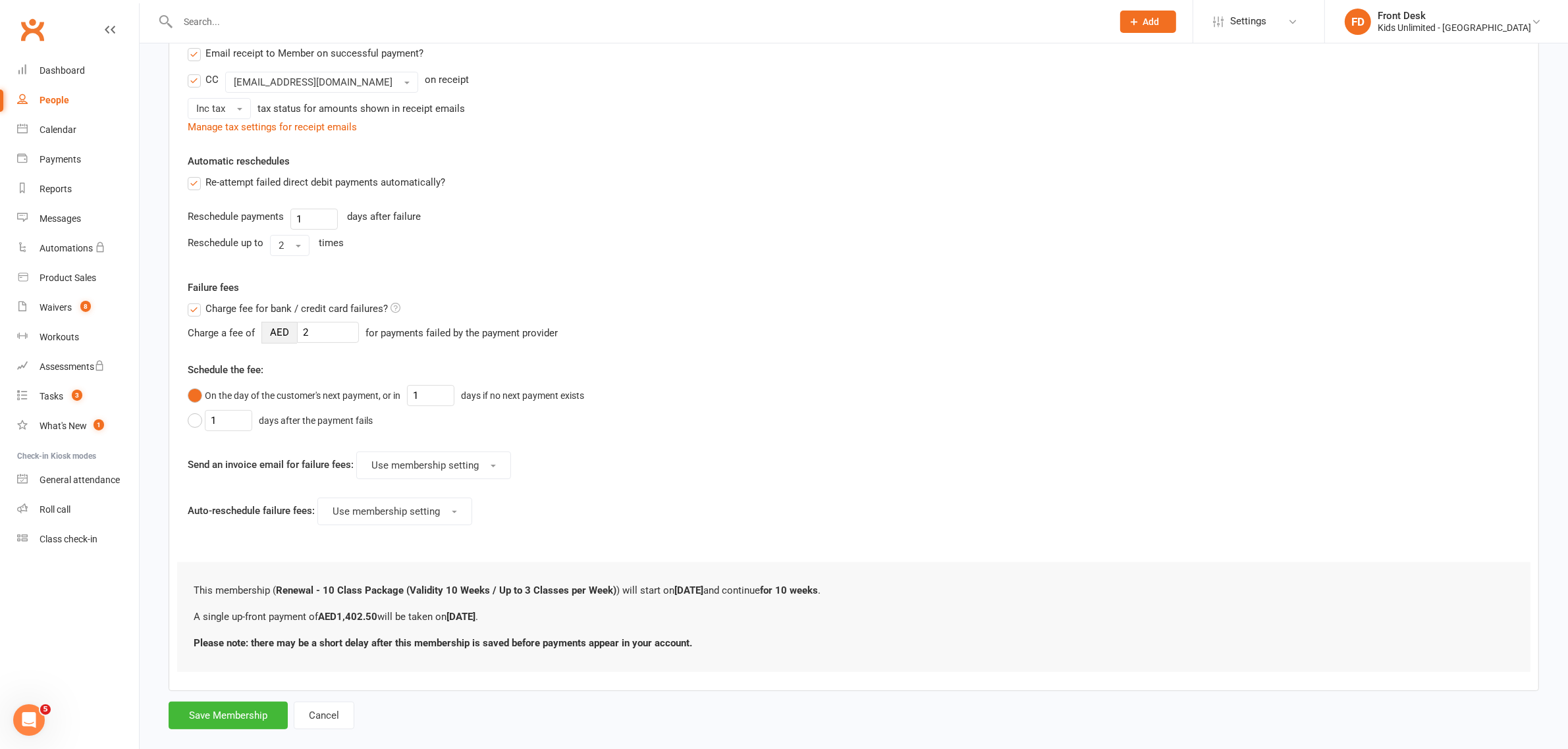
scroll to position [303, 0]
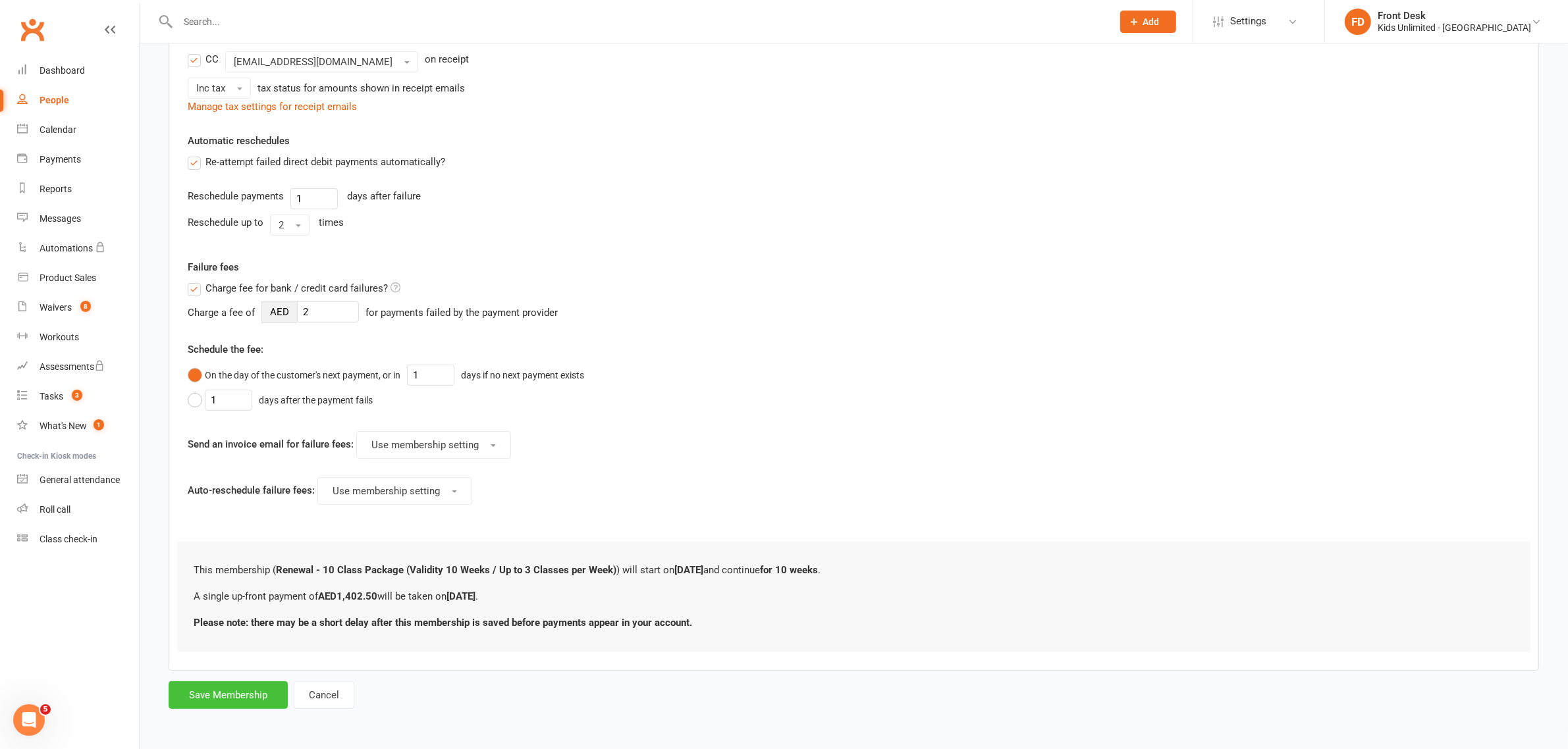
type input "1402.50"
click at [231, 701] on button "Save Membership" at bounding box center [228, 695] width 119 height 28
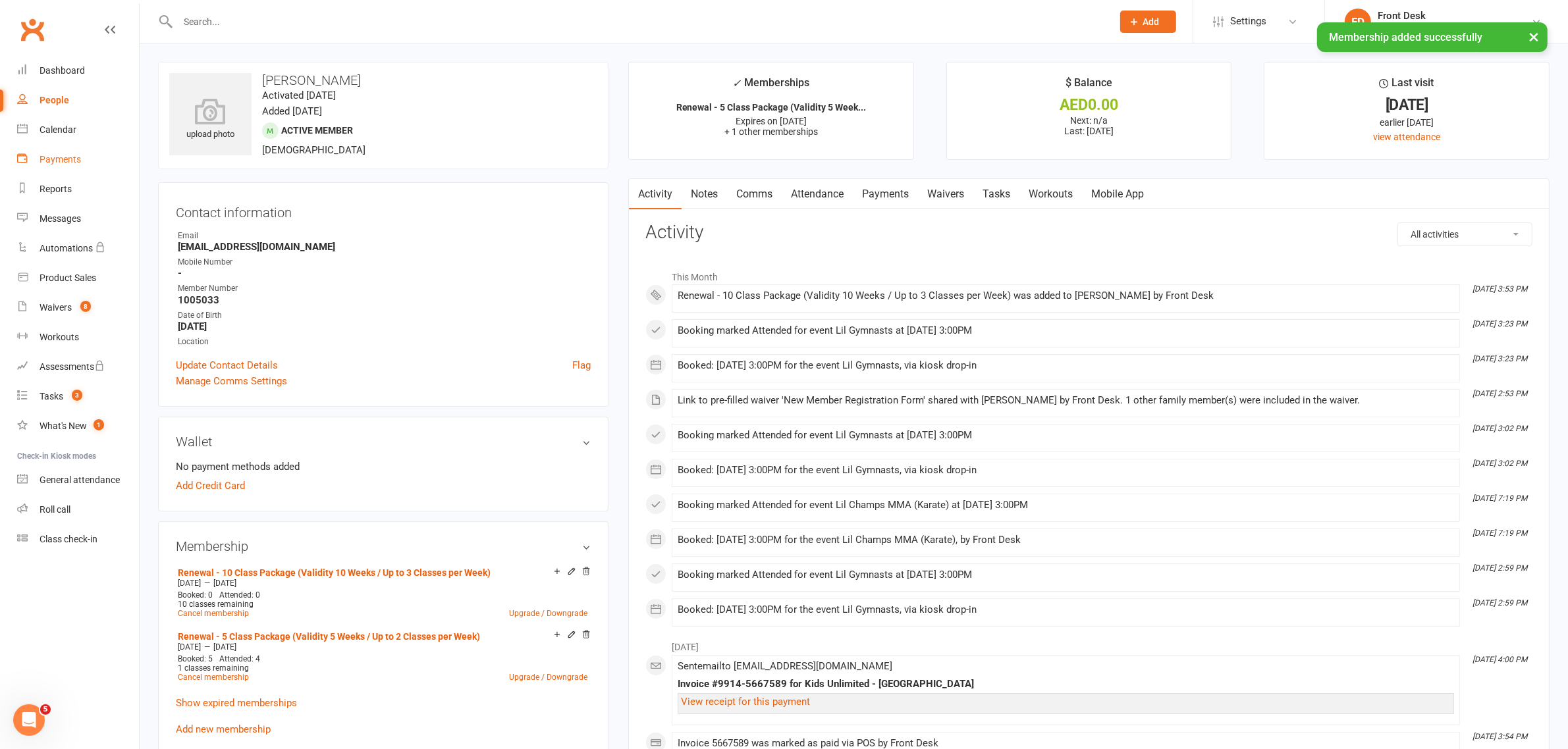
click at [58, 160] on div "Payments" at bounding box center [60, 159] width 41 height 10
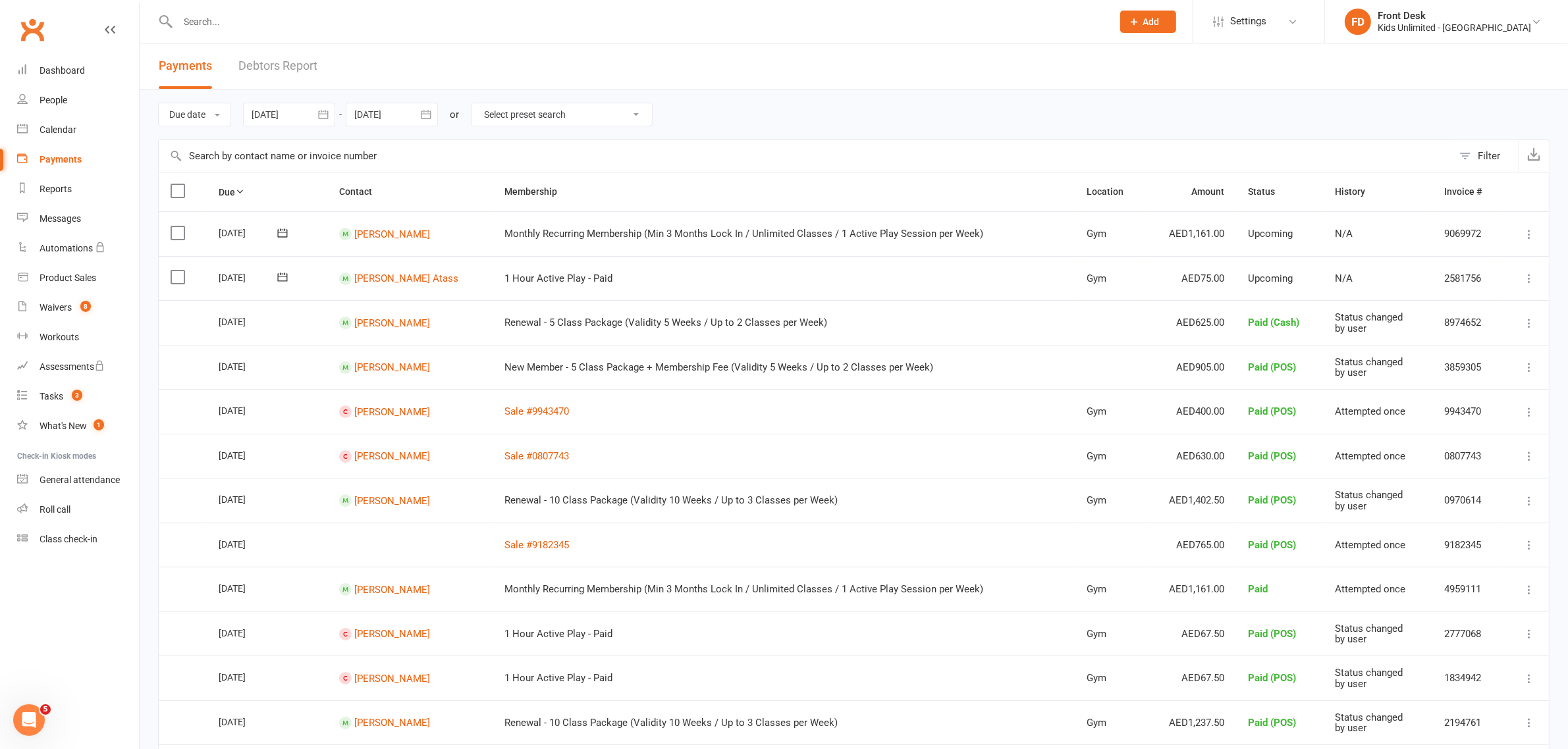
click at [180, 279] on label at bounding box center [179, 277] width 18 height 14
click at [179, 270] on input "checkbox" at bounding box center [175, 270] width 8 height 0
click at [1501, 716] on button "Change status" at bounding box center [1497, 719] width 104 height 28
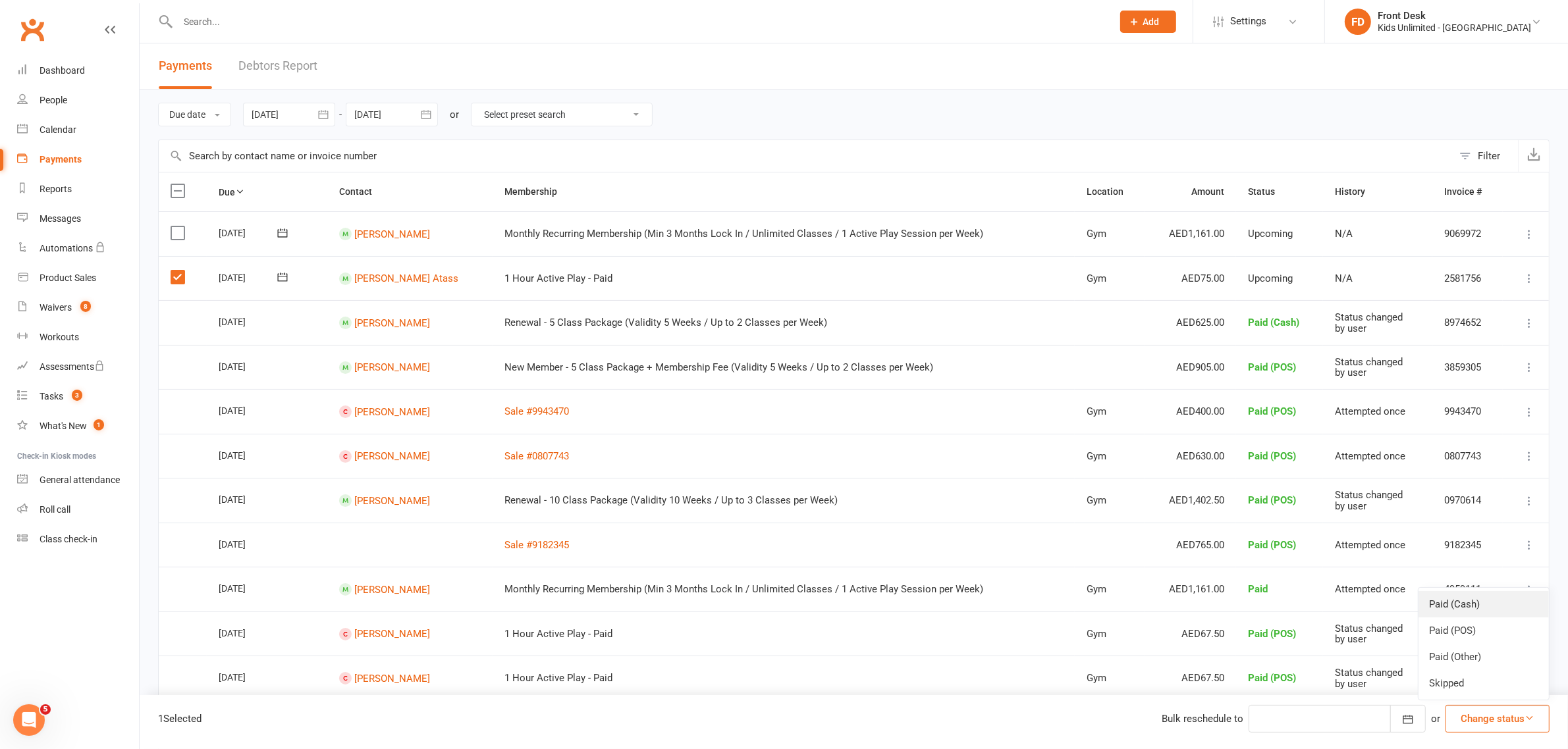
click at [1469, 609] on link "Paid (Cash)" at bounding box center [1484, 604] width 130 height 26
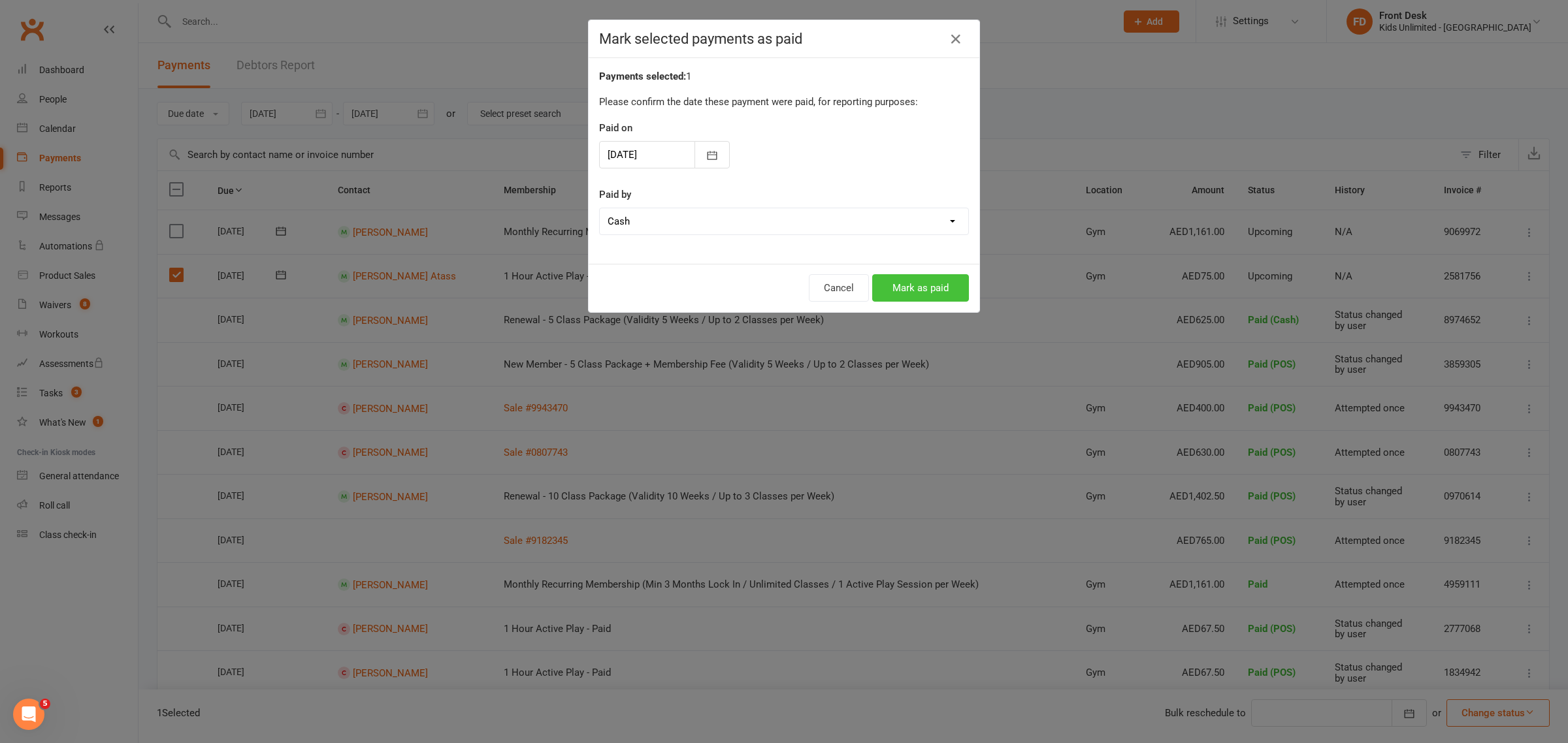
click at [944, 282] on button "Mark as paid" at bounding box center [920, 287] width 96 height 28
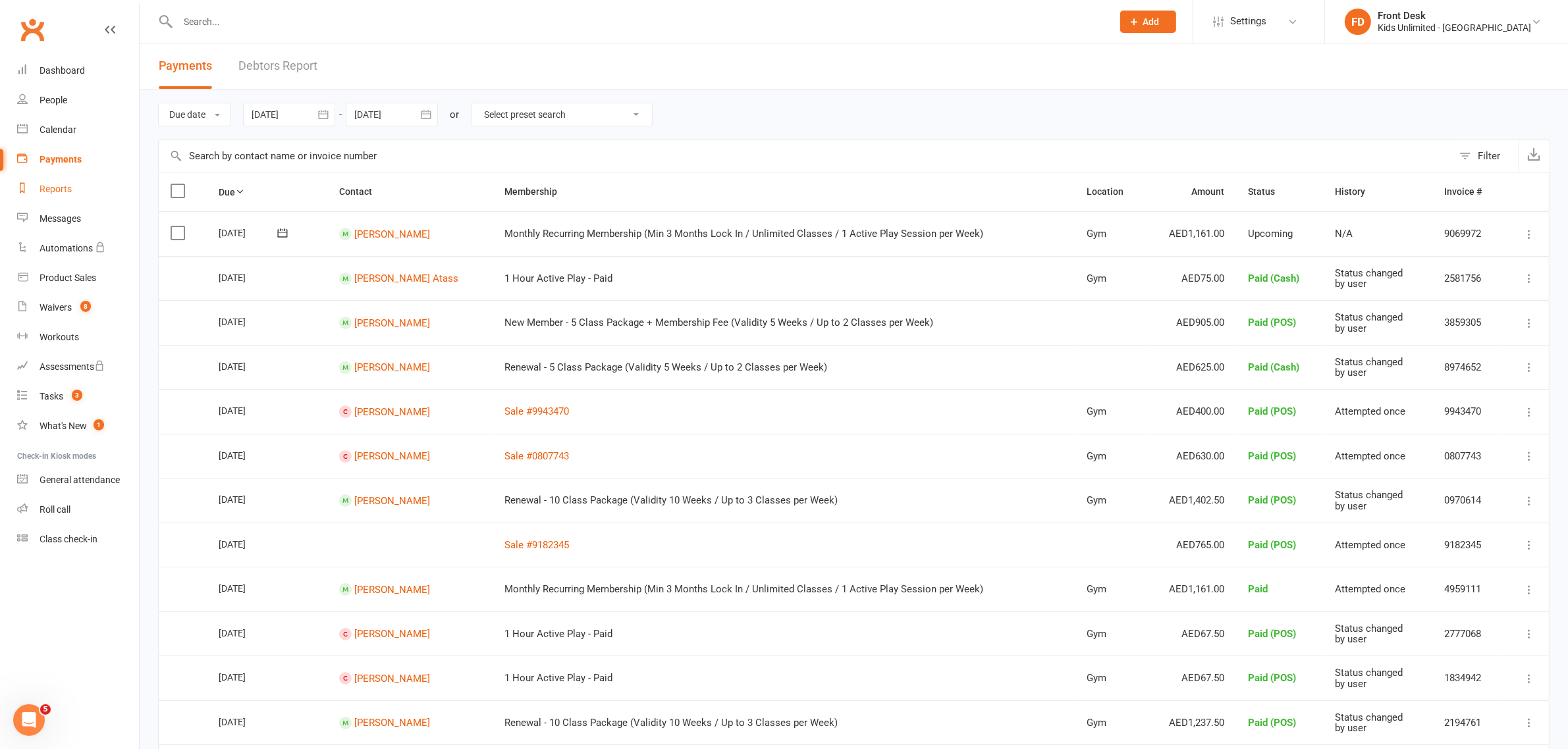
click at [43, 185] on div "Reports" at bounding box center [56, 188] width 32 height 10
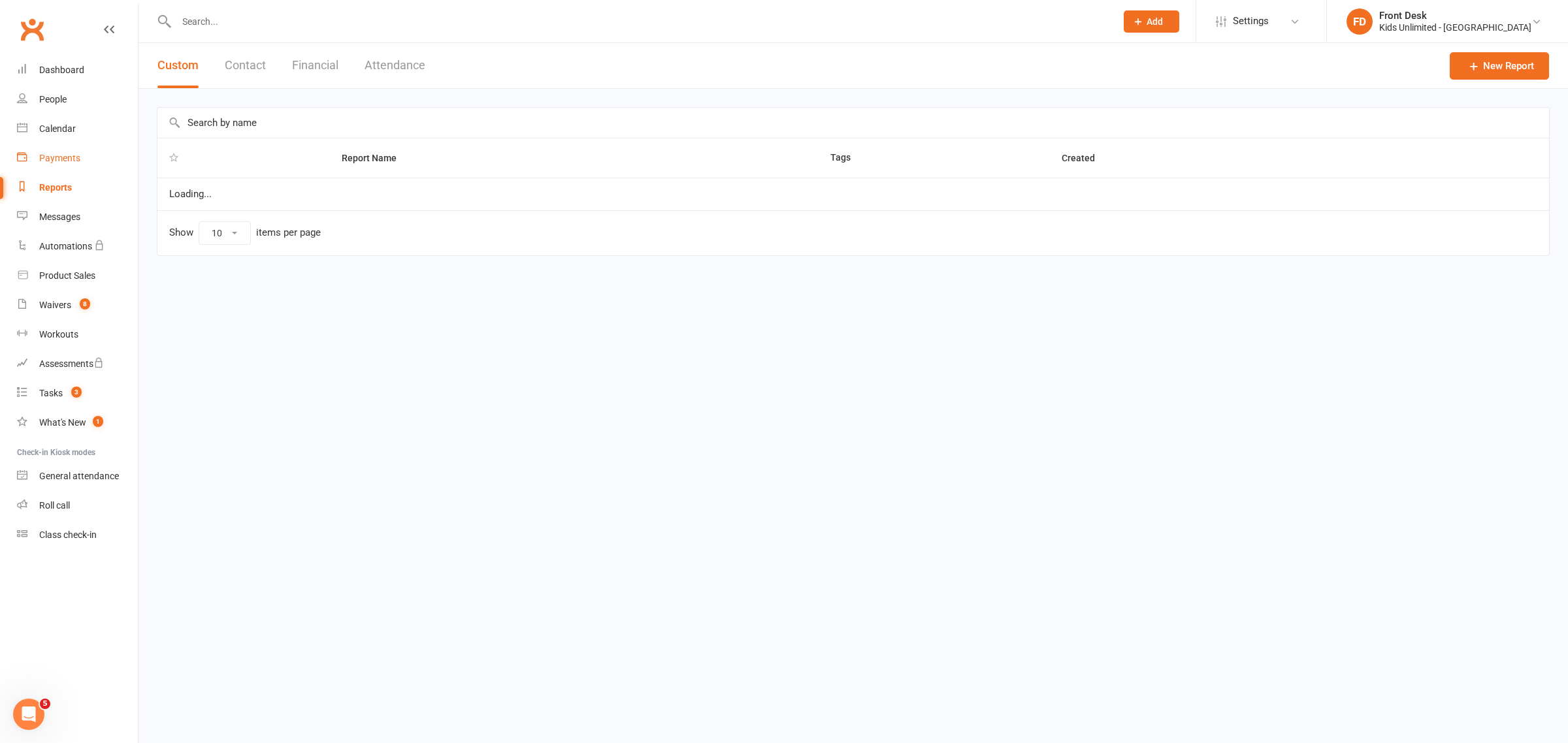
select select "100"
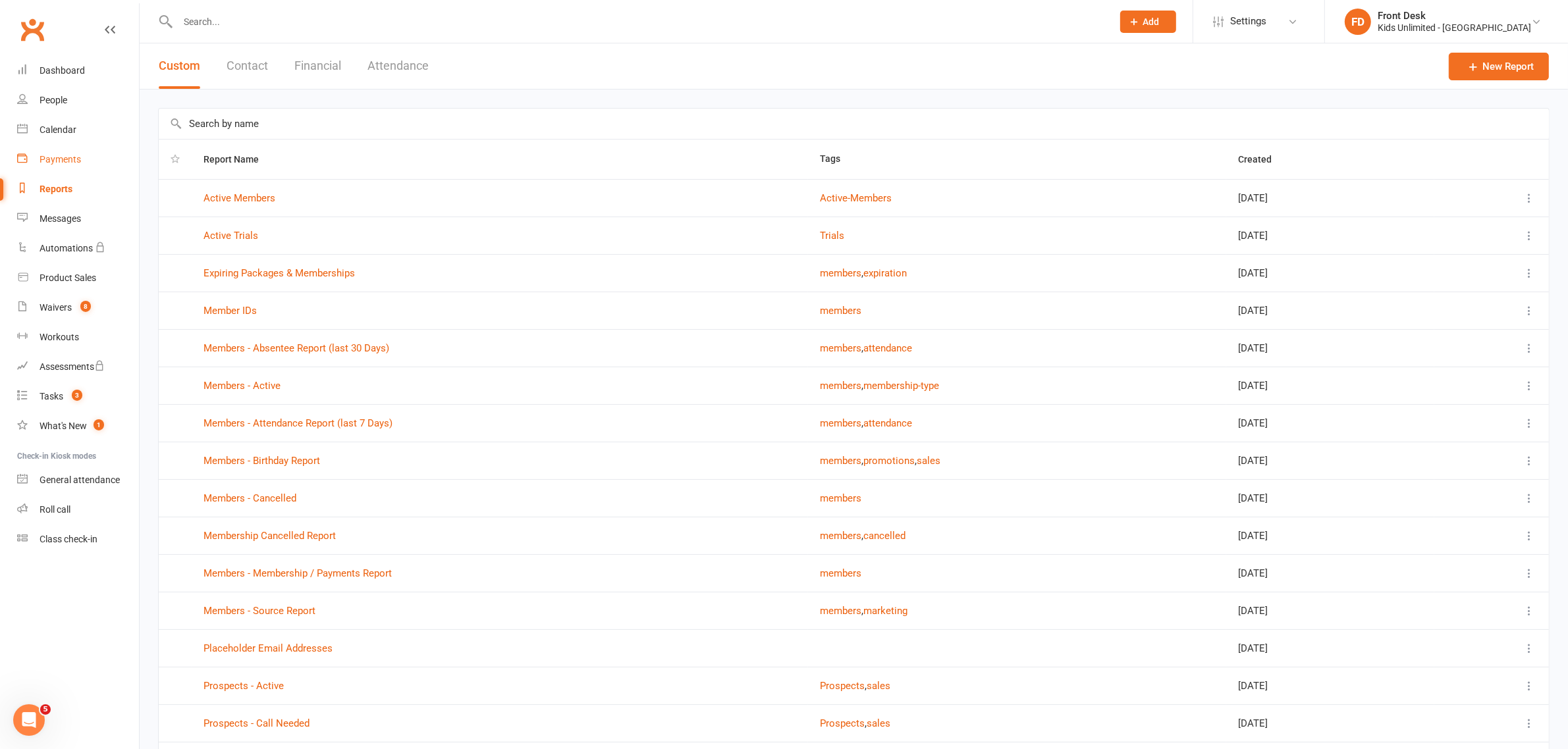
click at [67, 163] on div "Payments" at bounding box center [60, 159] width 41 height 10
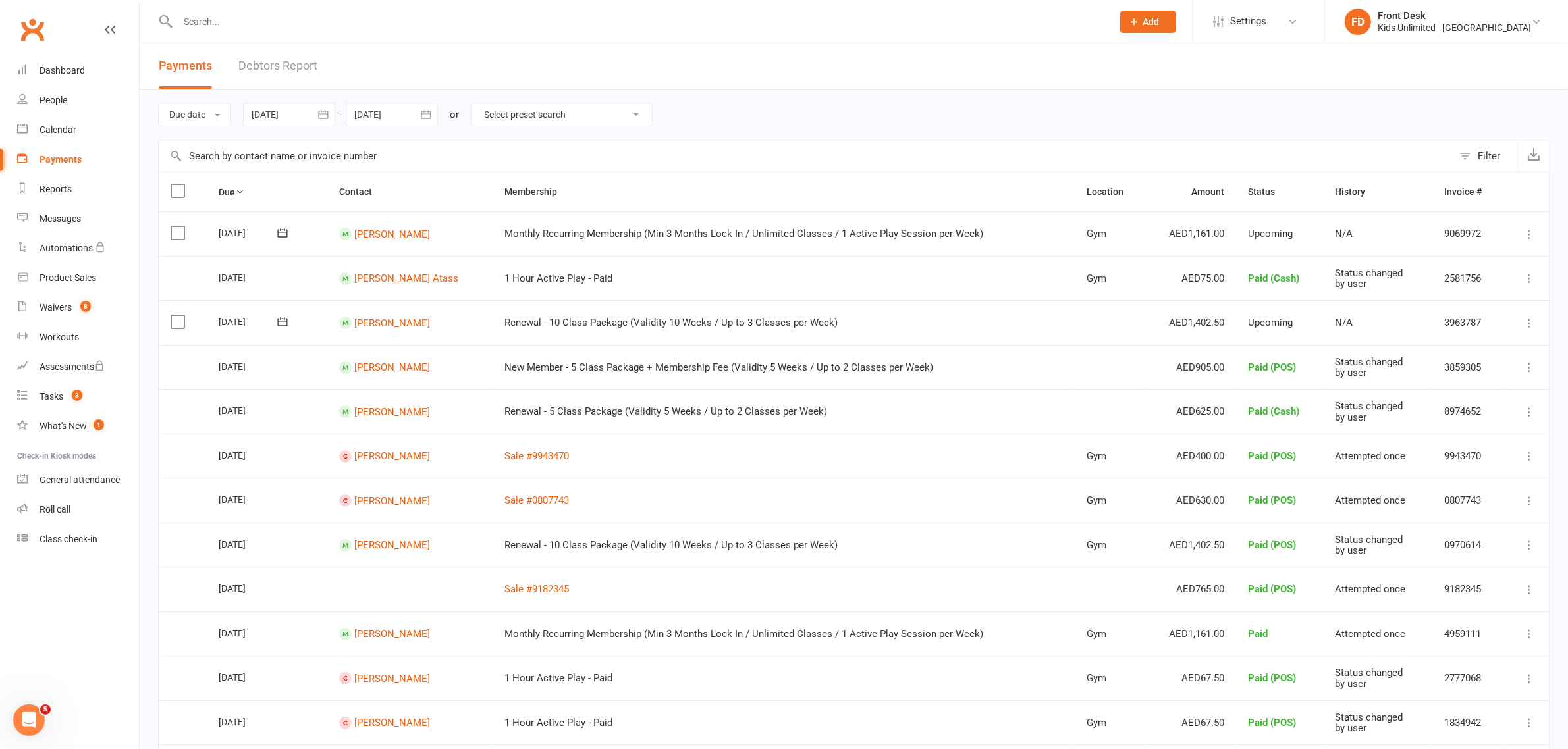
click at [177, 321] on label at bounding box center [179, 322] width 18 height 14
click at [177, 315] on input "checkbox" at bounding box center [175, 315] width 8 height 0
drag, startPoint x: 1526, startPoint y: 725, endPoint x: 1526, endPoint y: 715, distance: 10.0
click at [1526, 724] on button "Change status" at bounding box center [1497, 719] width 104 height 28
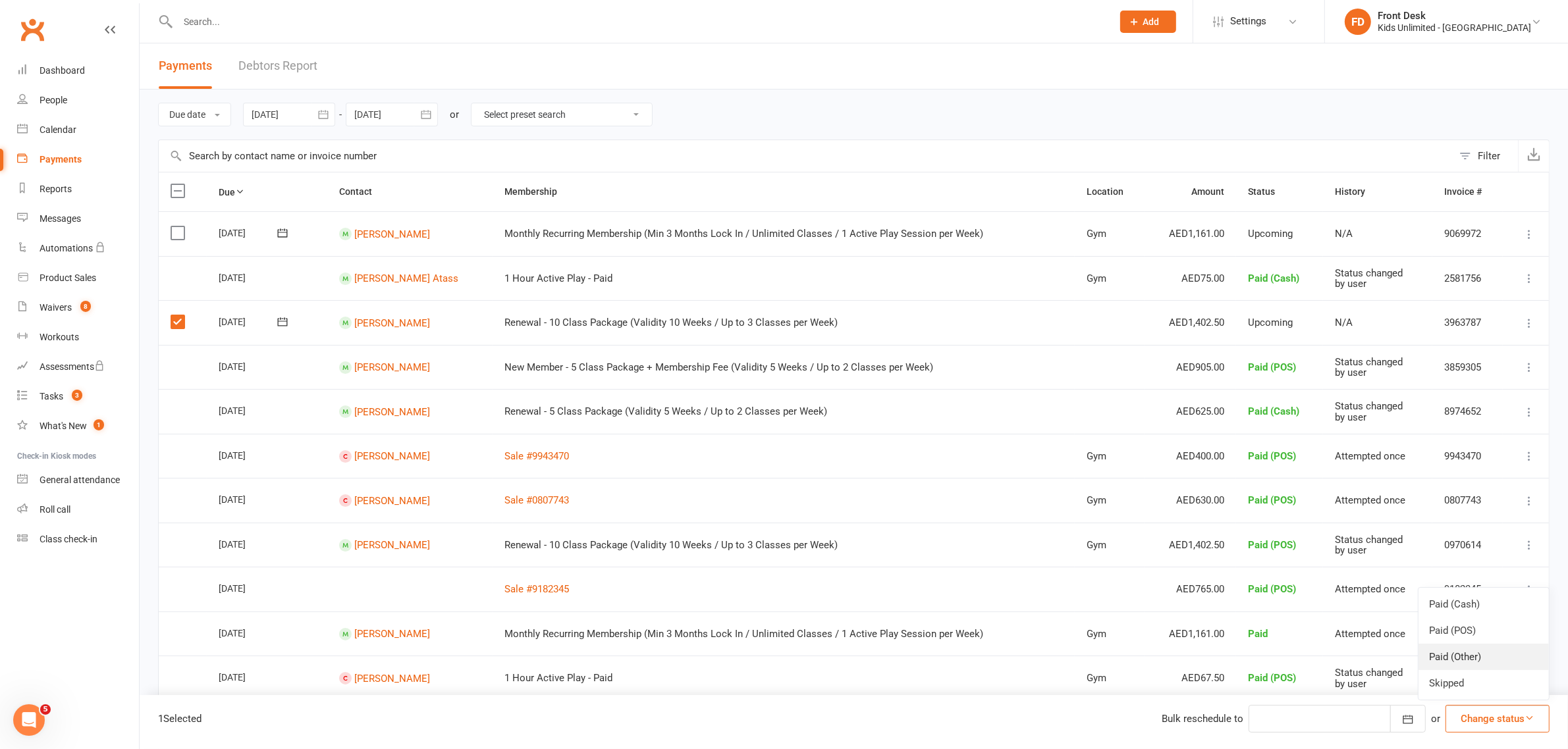
click at [1472, 659] on link "Paid (Other)" at bounding box center [1484, 656] width 130 height 26
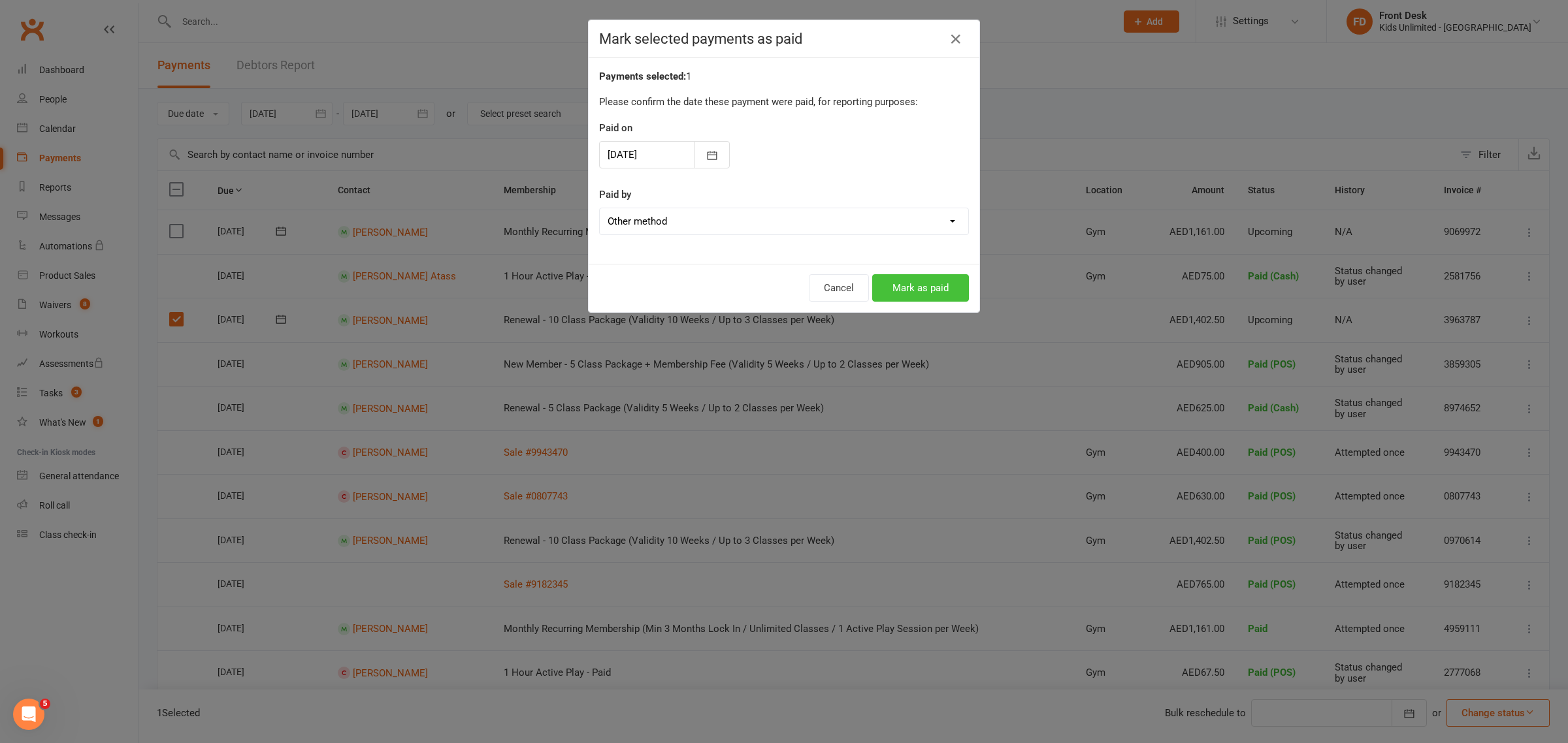
click at [908, 285] on button "Mark as paid" at bounding box center [920, 287] width 96 height 28
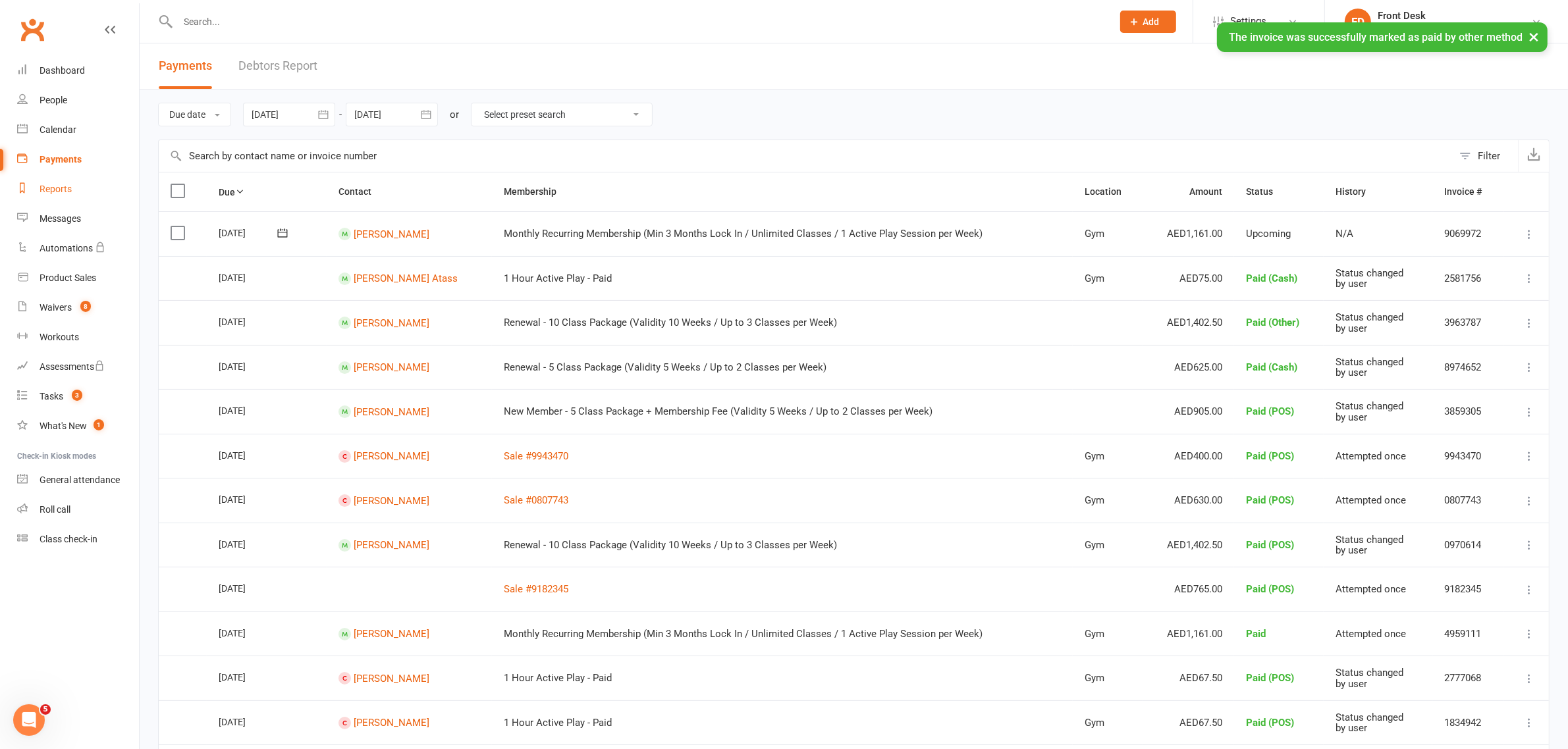
click at [66, 189] on div "Reports" at bounding box center [56, 188] width 32 height 10
select select "100"
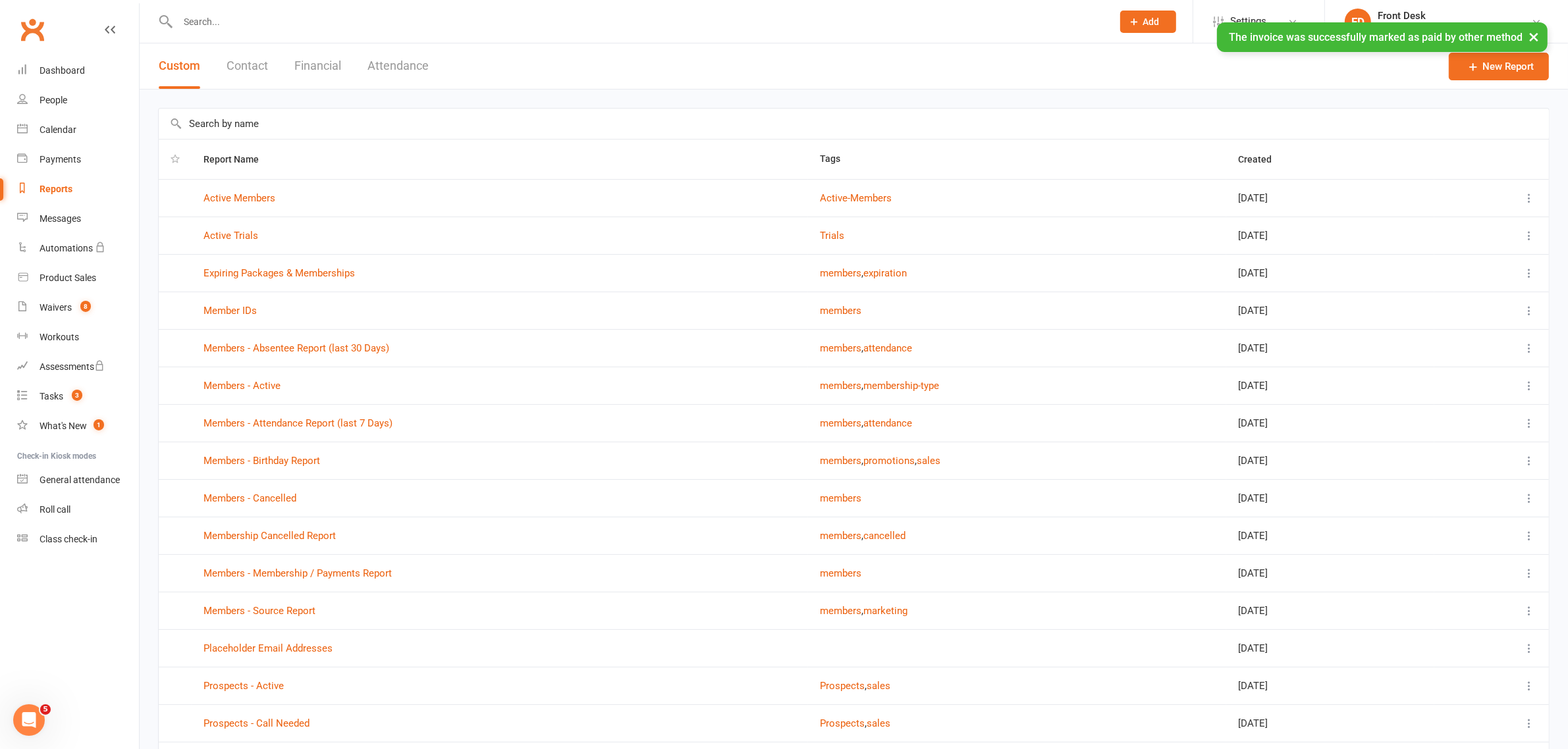
click at [309, 67] on button "Financial" at bounding box center [317, 66] width 46 height 46
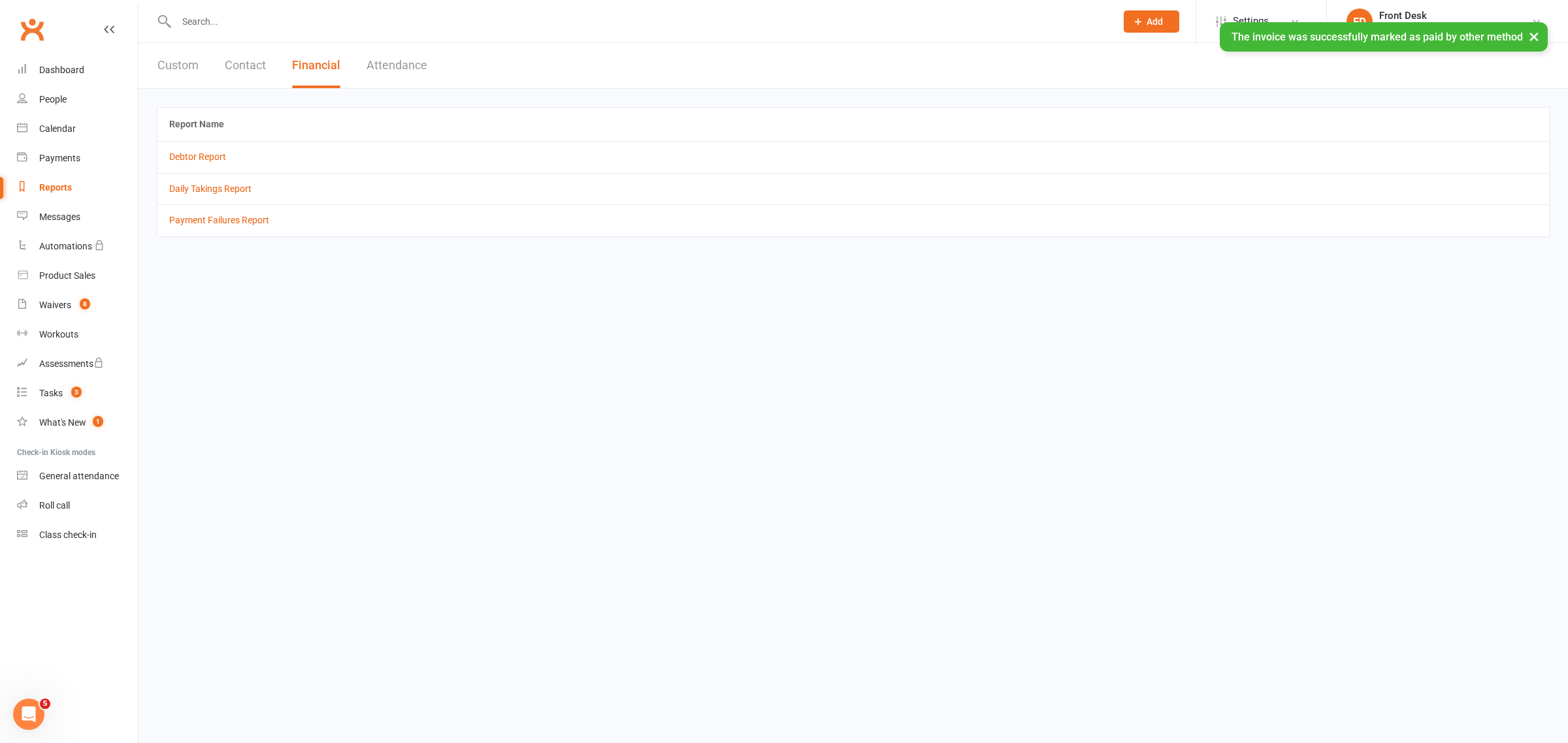
click at [238, 197] on td "Daily Takings Report" at bounding box center [853, 188] width 1391 height 31
click at [234, 190] on link "Daily Takings Report" at bounding box center [210, 188] width 82 height 10
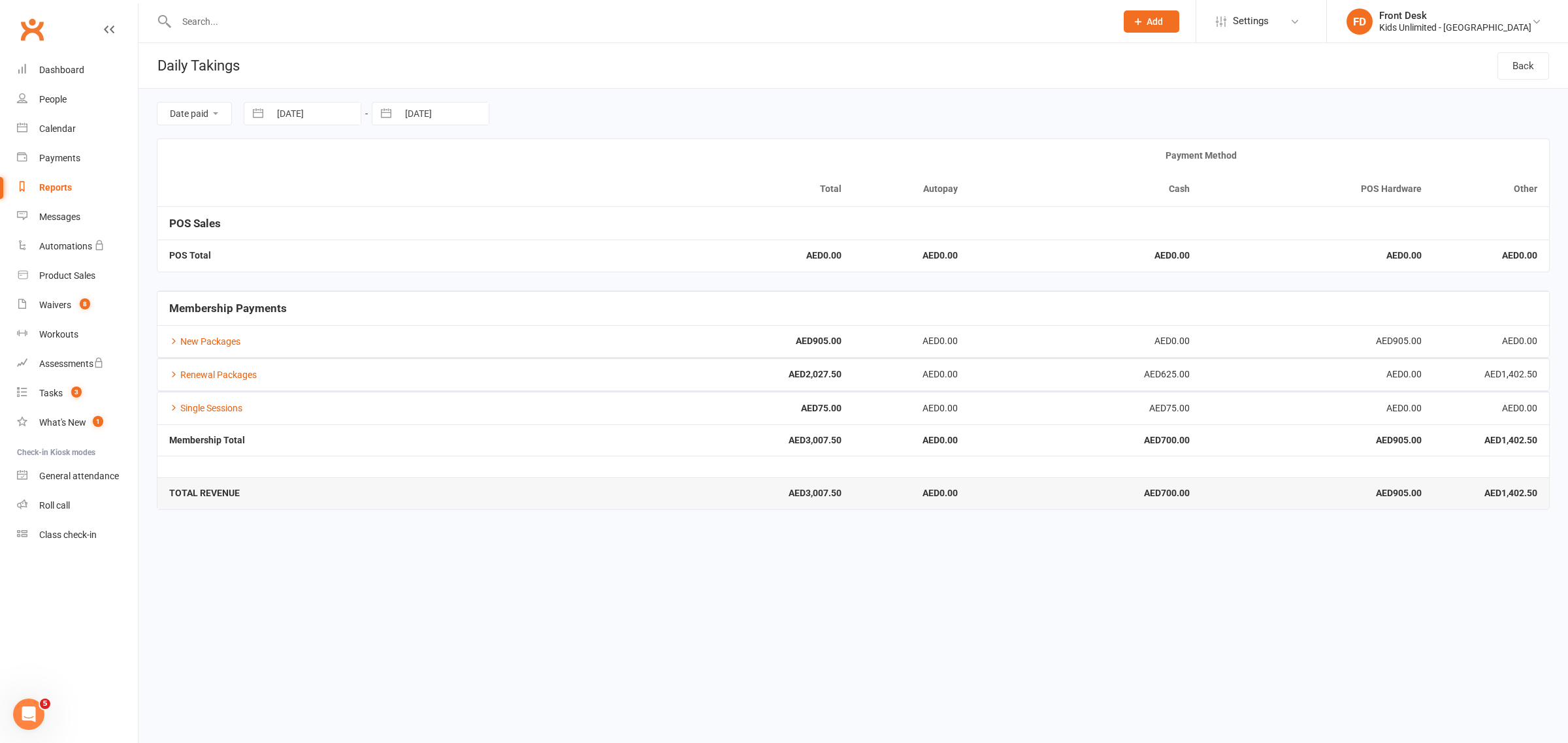
click at [259, 28] on input "text" at bounding box center [639, 22] width 934 height 18
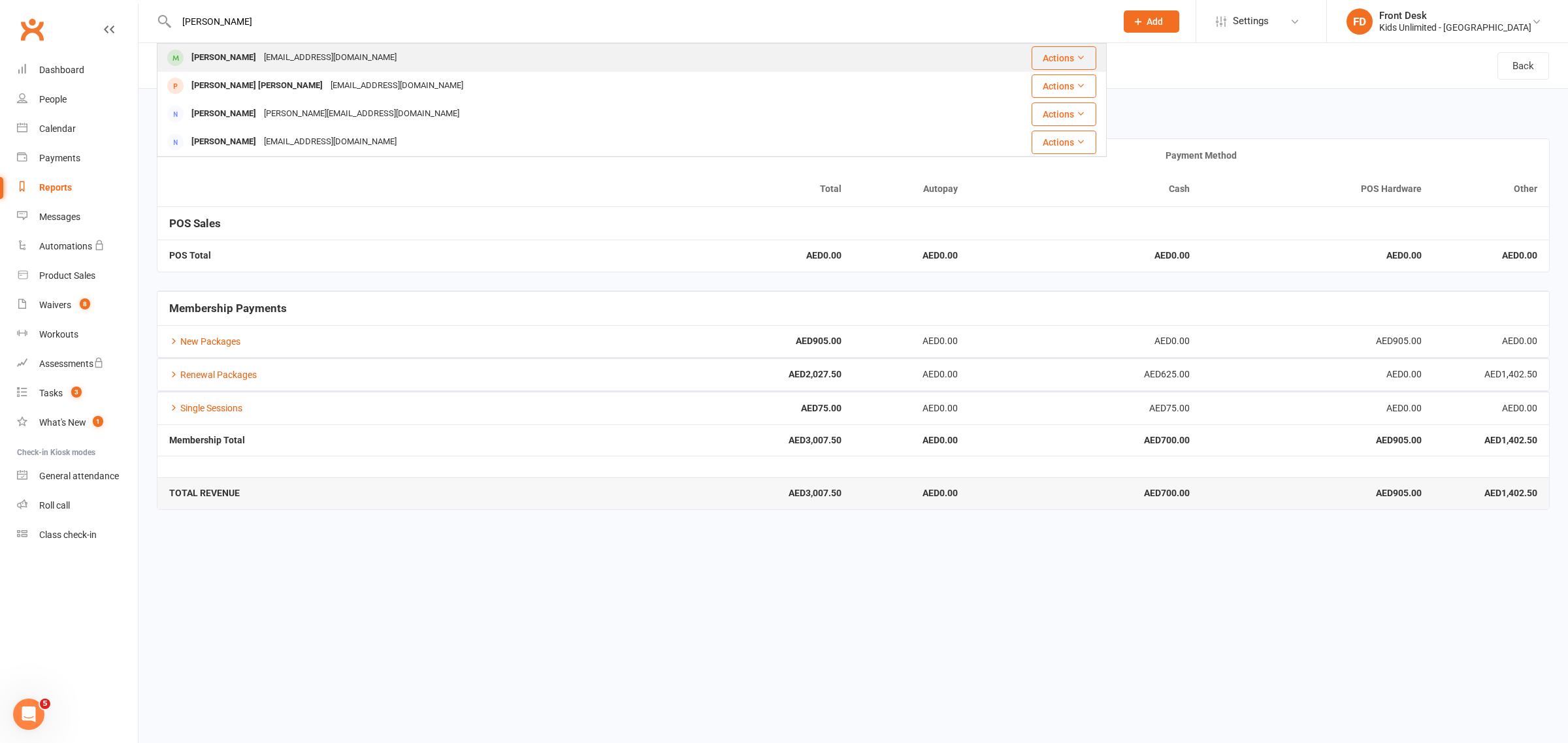
type input "rajveer"
click at [277, 53] on div "Shachi_1585@hotmail.com" at bounding box center [330, 58] width 141 height 19
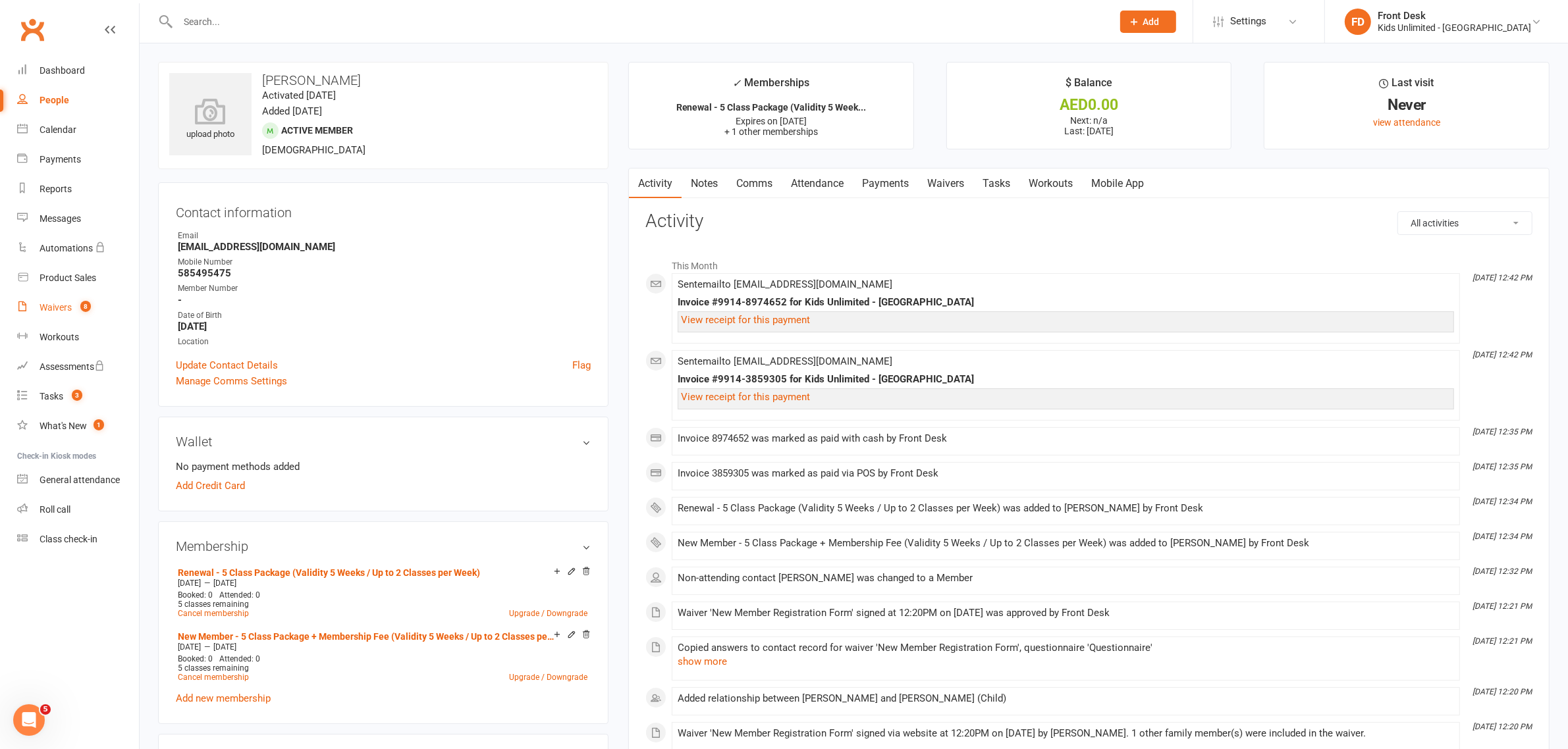
click at [63, 304] on div "Waivers" at bounding box center [56, 307] width 32 height 10
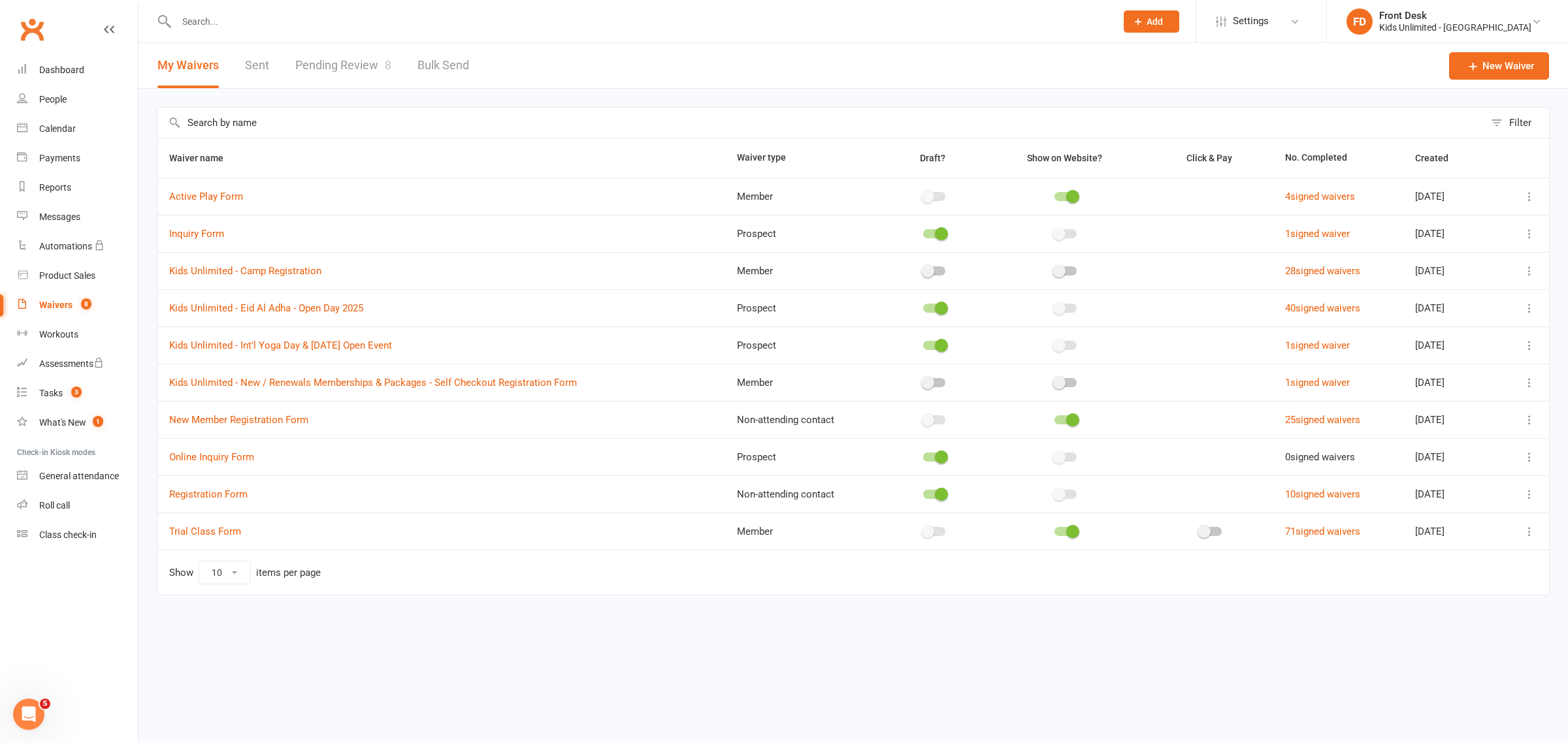
click at [338, 50] on link "Pending Review 8" at bounding box center [343, 65] width 96 height 45
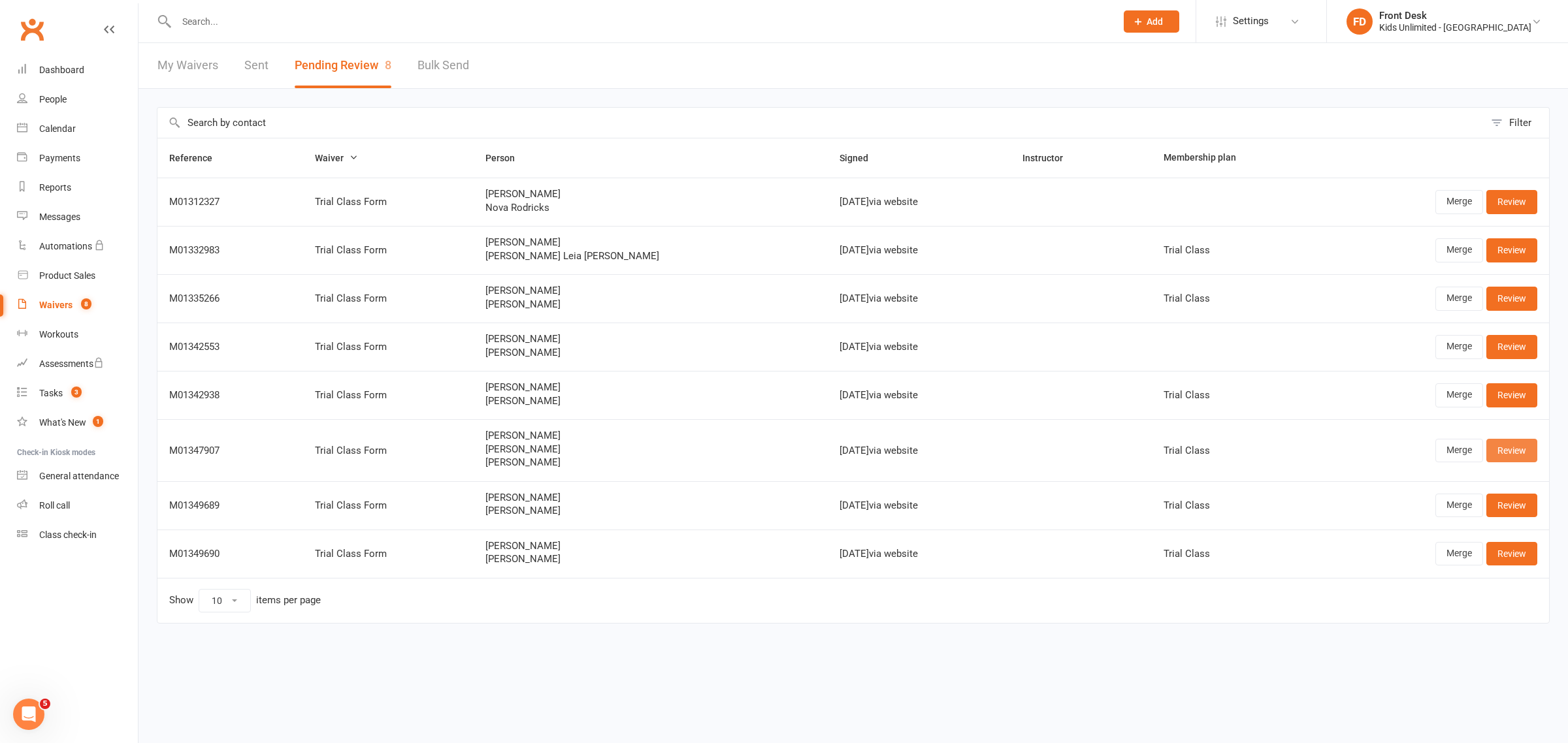
click at [1497, 451] on link "Review" at bounding box center [1511, 451] width 51 height 23
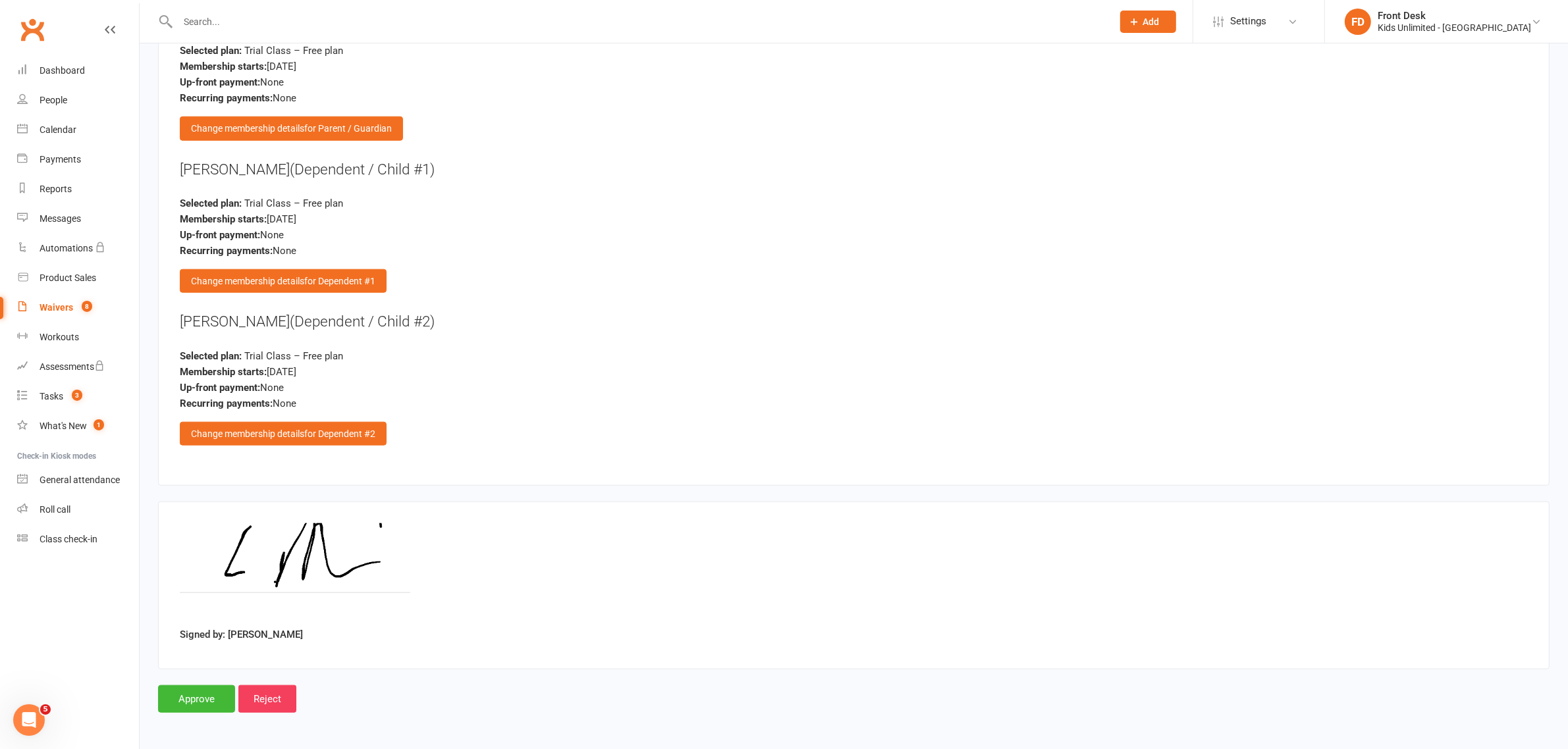
scroll to position [1571, 0]
click at [199, 688] on input "Approve" at bounding box center [196, 697] width 77 height 28
